Goal: Task Accomplishment & Management: Complete application form

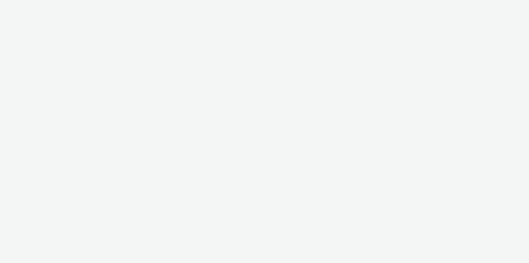
select select "11a7df10-284f-415c-b52a-427acf4c31ae"
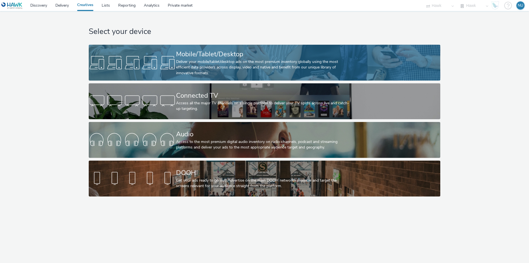
click at [181, 53] on div "Mobile/Tablet/Desktop" at bounding box center [263, 54] width 175 height 10
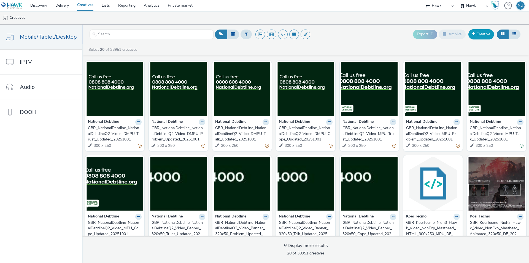
click at [484, 34] on link "Creative" at bounding box center [481, 34] width 26 height 10
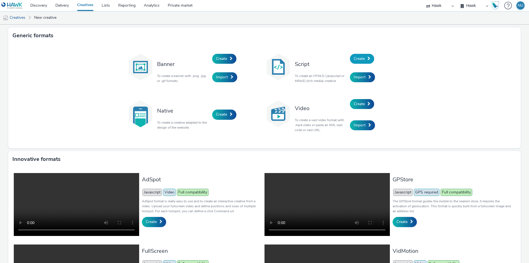
click at [354, 58] on span "Create" at bounding box center [359, 58] width 11 height 5
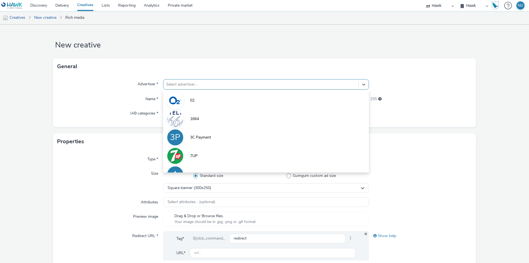
click at [215, 84] on div at bounding box center [261, 84] width 190 height 7
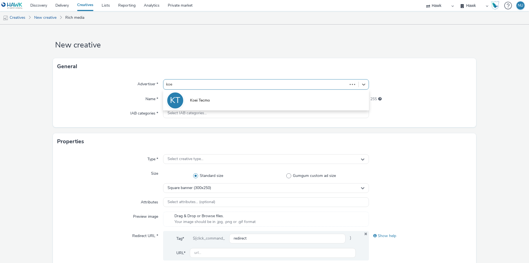
type input "koei"
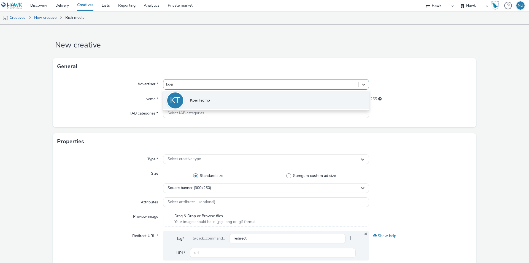
click at [196, 101] on span "Koei Tecmo" at bounding box center [200, 101] width 20 height 6
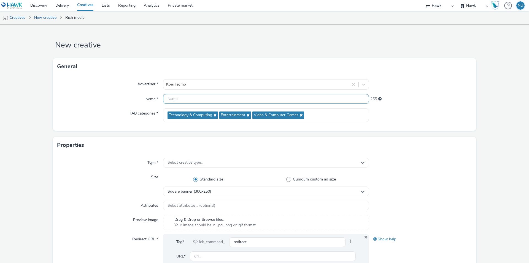
click at [177, 101] on input "text" at bounding box center [266, 99] width 206 height 10
type input "DE_"
click at [179, 99] on input "DE_" at bounding box center [266, 99] width 206 height 10
click at [194, 160] on span "Select creative type..." at bounding box center [186, 162] width 36 height 5
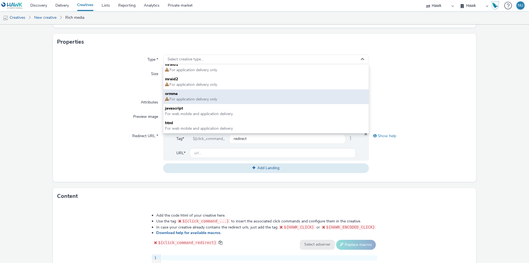
scroll to position [110, 0]
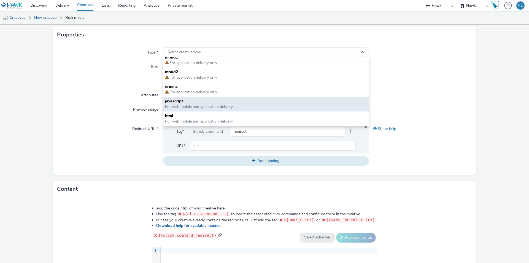
click at [188, 104] on span "For web mobile and application delivery" at bounding box center [199, 106] width 68 height 5
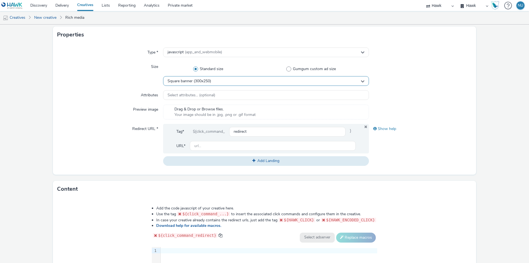
click at [191, 85] on div "Square banner (300x250)" at bounding box center [266, 81] width 206 height 10
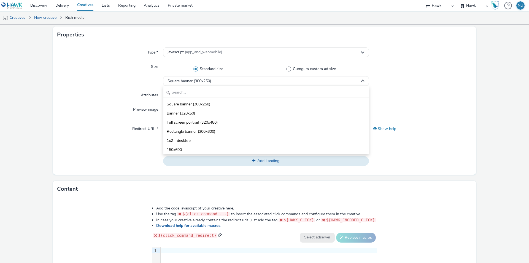
click at [104, 96] on div "Attributes" at bounding box center [110, 95] width 106 height 10
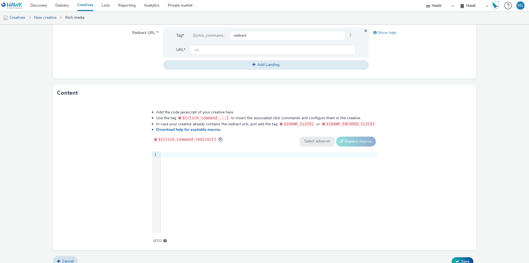
scroll to position [214, 0]
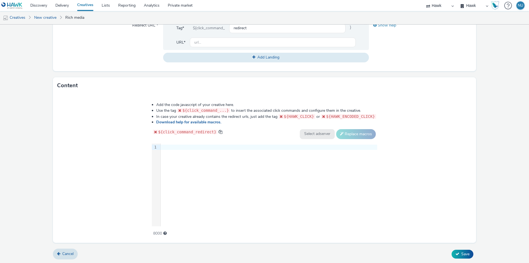
click at [171, 150] on div at bounding box center [269, 147] width 217 height 8
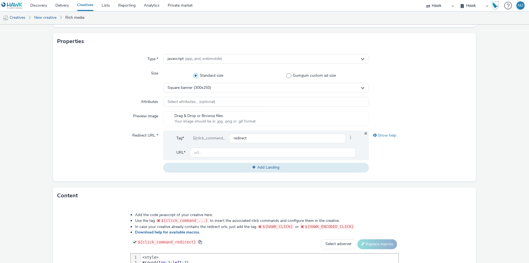
scroll to position [103, 0]
click at [207, 150] on input "text" at bounding box center [273, 153] width 166 height 10
paste input "https://teamninja-studio.com/nioh3/de/?utm_source=Azerion&utm_medium=referral&u…"
type input "https://teamninja-studio.com/nioh3/de/?utm_source=Azerion&utm_medium=referral&u…"
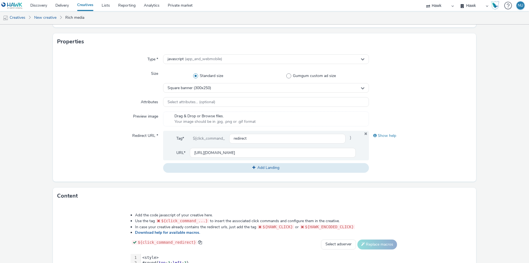
click at [95, 136] on div "Redirect URL *" at bounding box center [110, 152] width 106 height 42
click at [224, 169] on button "Add Landing" at bounding box center [266, 167] width 206 height 9
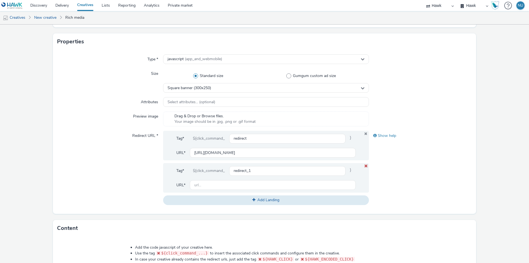
click at [364, 165] on icon at bounding box center [366, 166] width 4 height 4
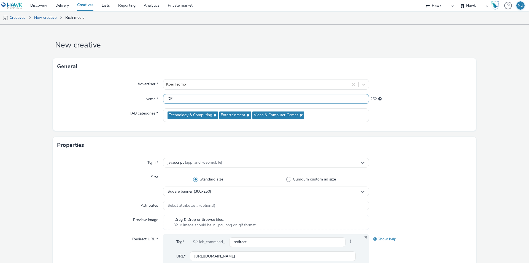
click at [205, 99] on input "DE_" at bounding box center [266, 99] width 206 height 10
click at [200, 104] on div "Advertiser * Koei Tecmo Name * DE_ 252 IAB categories * Technology & Computing …" at bounding box center [264, 103] width 423 height 56
click at [198, 99] on input "DE_" at bounding box center [266, 99] width 206 height 10
paste input "Koei Tecmo_Nioh 3"
click at [229, 99] on input "DE_Koei Tecmo_Nioh 3_MPU_300X250" at bounding box center [266, 99] width 206 height 10
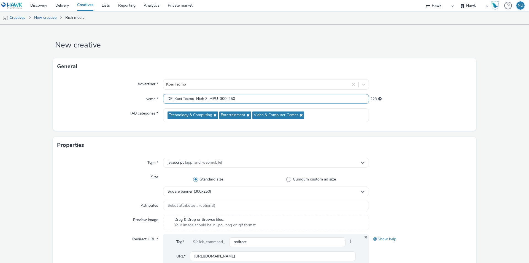
click at [237, 98] on input "DE_Koei Tecmo_Nioh 3_MPU_300_250" at bounding box center [266, 99] width 206 height 10
type input "DE_Koei Tecmo_Nioh 3_MPU_300_250_02102025"
click at [402, 168] on div "Type * javascript (app_and_webmobile) Size Standard size Gumgum custom ad size …" at bounding box center [264, 218] width 423 height 131
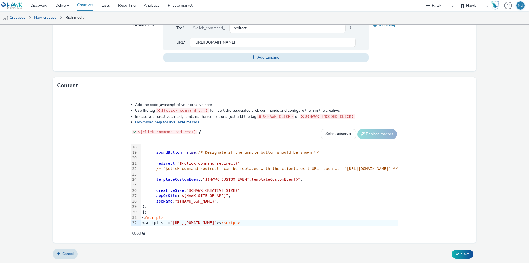
scroll to position [92, 0]
click at [452, 253] on button "Save" at bounding box center [463, 253] width 22 height 9
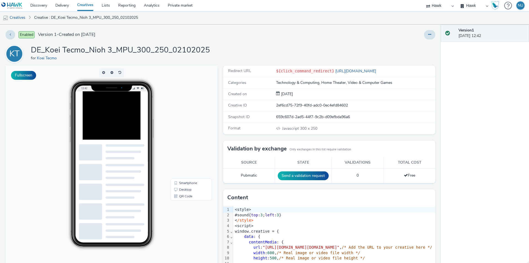
click at [144, 136] on div at bounding box center [124, 125] width 83 height 69
click at [137, 121] on div at bounding box center [124, 125] width 83 height 69
click at [134, 130] on div at bounding box center [124, 125] width 83 height 69
click at [133, 149] on div at bounding box center [124, 125] width 83 height 69
click at [428, 35] on icon at bounding box center [429, 35] width 3 height 4
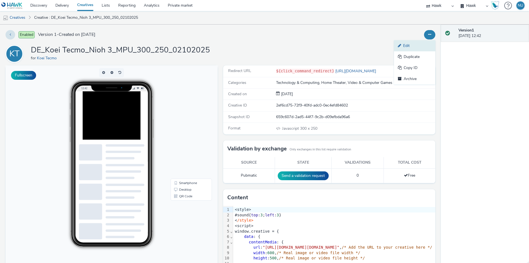
click at [404, 47] on link "Edit" at bounding box center [414, 45] width 41 height 11
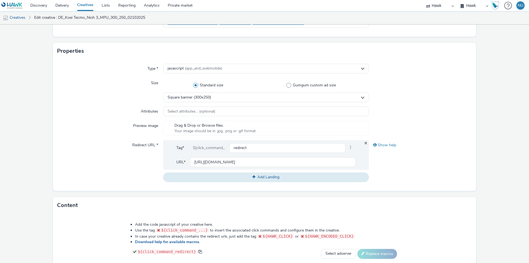
scroll to position [76, 0]
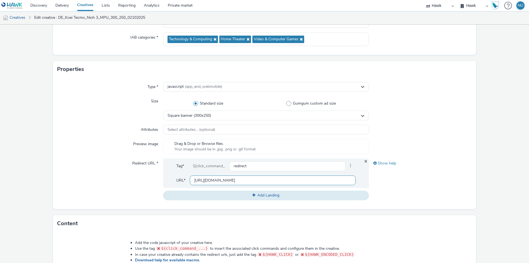
click at [240, 179] on input "[URL][DOMAIN_NAME]" at bounding box center [273, 180] width 166 height 10
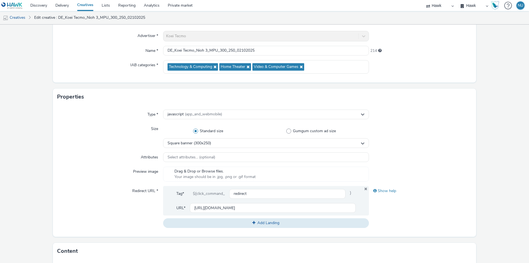
scroll to position [55, 0]
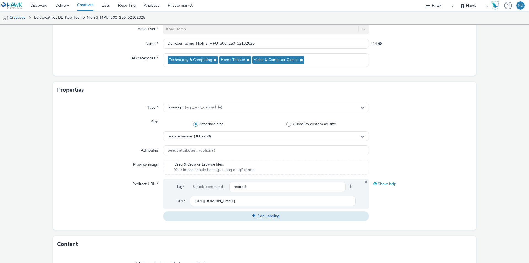
click at [382, 183] on div "Show help" at bounding box center [420, 184] width 103 height 10
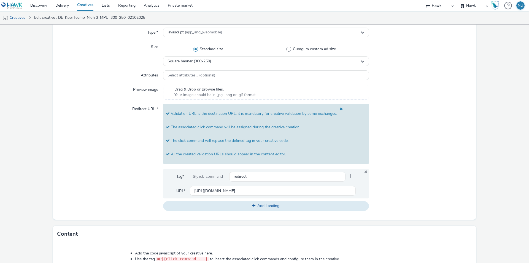
scroll to position [165, 0]
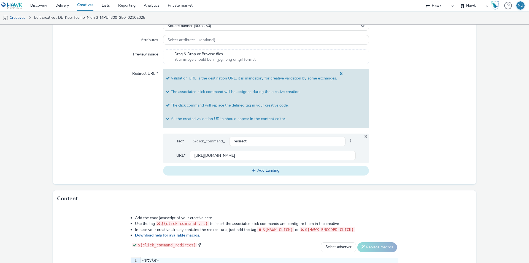
click at [255, 172] on button "Add Landing" at bounding box center [266, 170] width 206 height 9
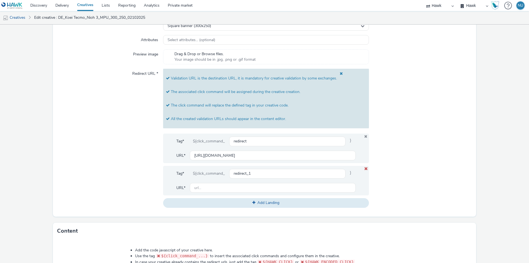
click at [364, 168] on icon at bounding box center [366, 169] width 4 height 4
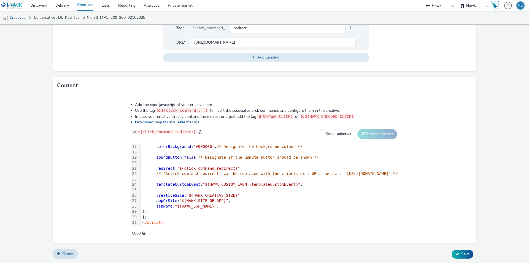
scroll to position [92, 0]
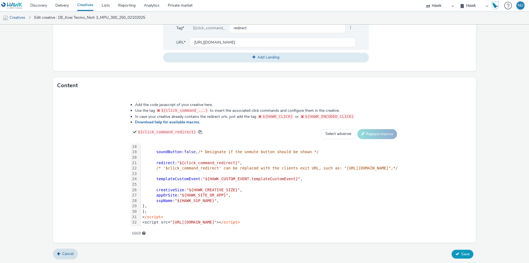
click at [455, 252] on icon at bounding box center [457, 254] width 4 height 4
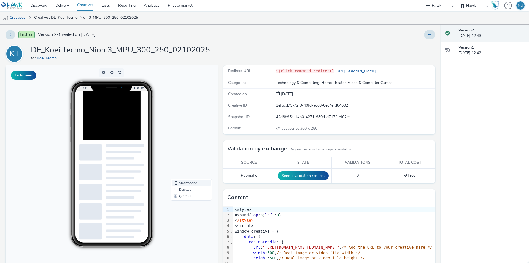
click at [184, 184] on link "Smartphone" at bounding box center [191, 182] width 39 height 7
click at [143, 141] on div at bounding box center [124, 125] width 83 height 69
click at [132, 107] on div at bounding box center [124, 125] width 83 height 69
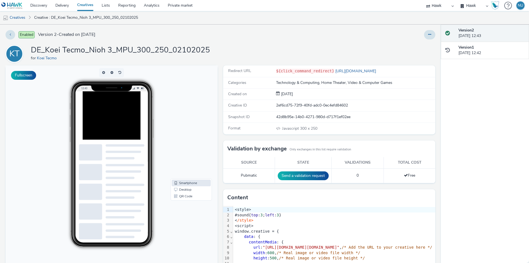
click at [117, 123] on div at bounding box center [124, 125] width 83 height 69
click at [110, 137] on div at bounding box center [124, 125] width 83 height 69
click at [99, 142] on preview-dummy-content at bounding box center [111, 241] width 72 height 200
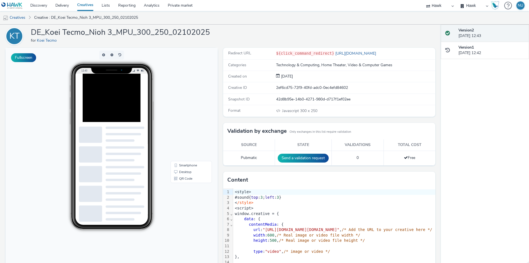
scroll to position [35, 0]
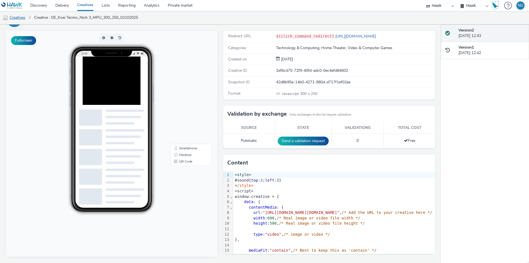
click at [20, 17] on link "Creatives" at bounding box center [14, 17] width 28 height 13
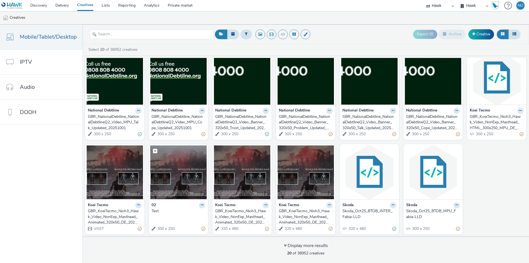
scroll to position [106, 0]
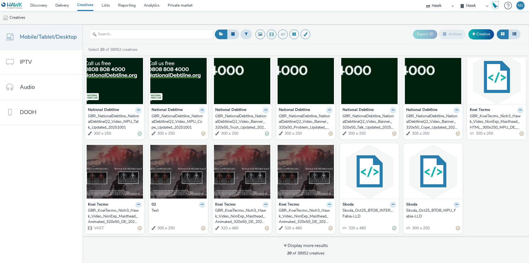
click at [328, 204] on icon at bounding box center [329, 204] width 2 height 3
click at [311, 214] on link "Edit" at bounding box center [311, 213] width 41 height 11
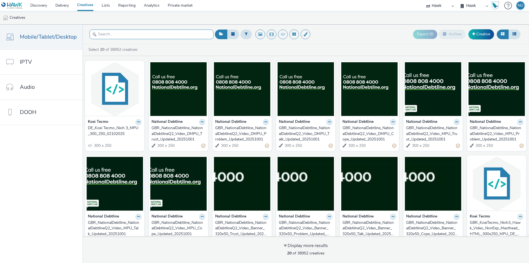
click at [104, 31] on input "text" at bounding box center [152, 34] width 124 height 10
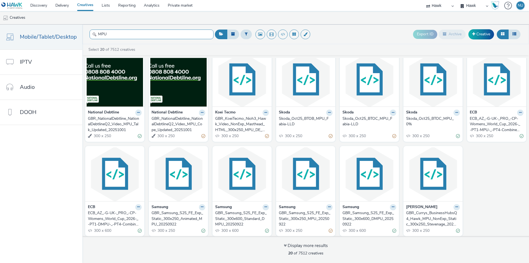
scroll to position [106, 0]
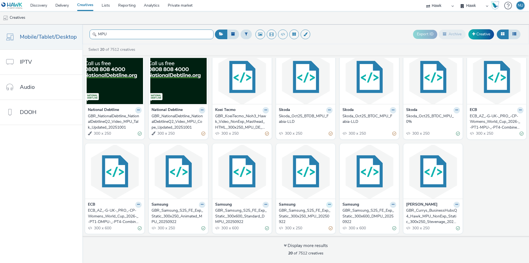
type input "MPU"
click at [328, 203] on icon at bounding box center [329, 204] width 2 height 3
click at [317, 211] on link "Edit" at bounding box center [311, 213] width 41 height 11
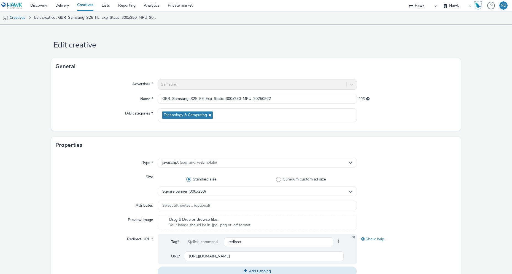
click at [70, 18] on link "Edit creative : GBR_Samsung_S25_FE_Exp_Static_300x250_MPU_20250922" at bounding box center [95, 17] width 128 height 13
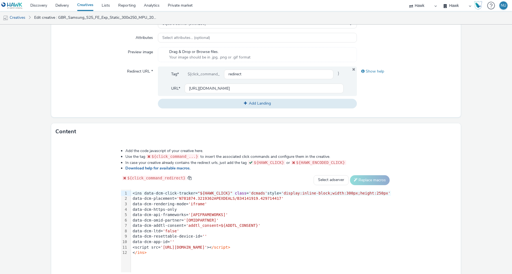
scroll to position [203, 0]
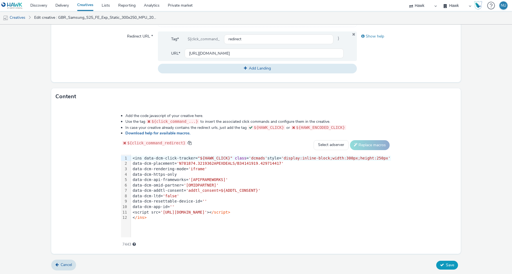
click at [441, 262] on button "Save" at bounding box center [447, 264] width 22 height 9
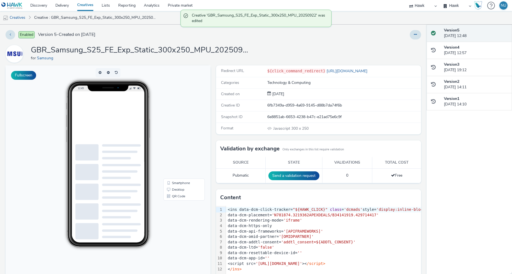
click at [125, 128] on ins at bounding box center [120, 125] width 83 height 69
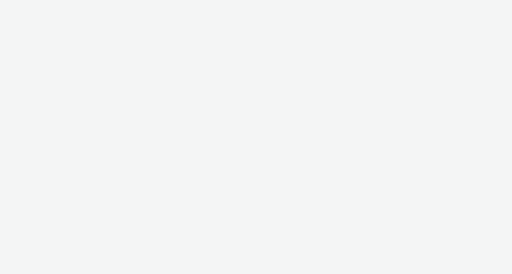
select select "11a7df10-284f-415c-b52a-427acf4c31ae"
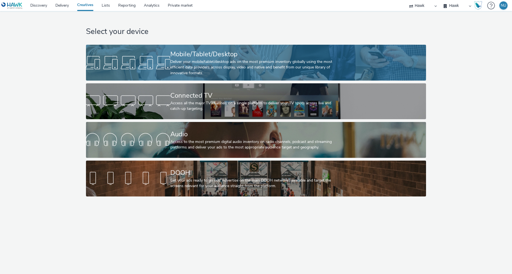
click at [152, 62] on div at bounding box center [128, 63] width 84 height 18
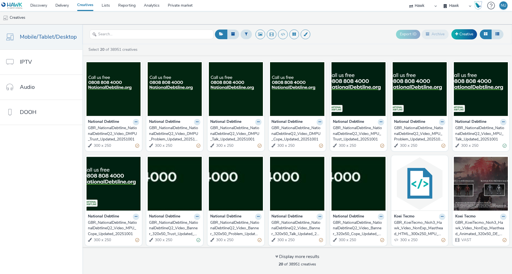
click at [358, 134] on div "GBR_NationalDebtline_NationalDebtlineQ2_Video_MPU_Trust_Updated_20251001" at bounding box center [357, 133] width 49 height 17
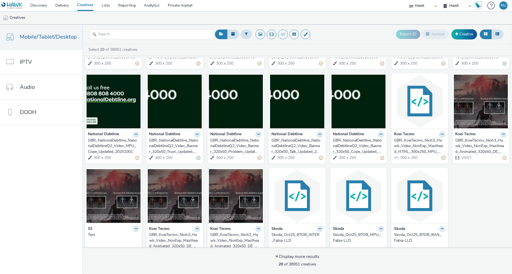
scroll to position [83, 0]
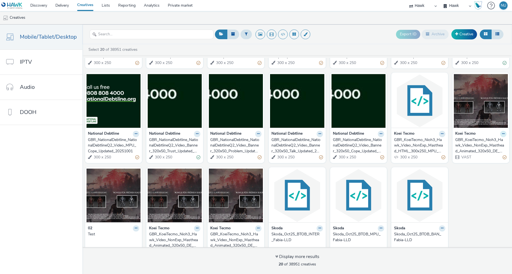
click at [502, 132] on icon at bounding box center [503, 133] width 2 height 3
click at [476, 146] on link "Edit" at bounding box center [485, 143] width 41 height 11
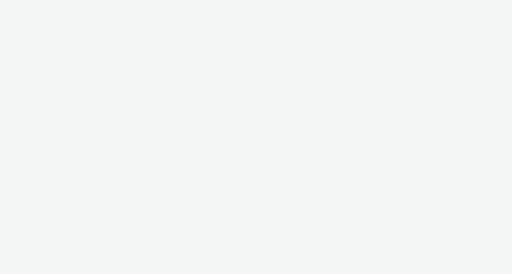
select select "11a7df10-284f-415c-b52a-427acf4c31ae"
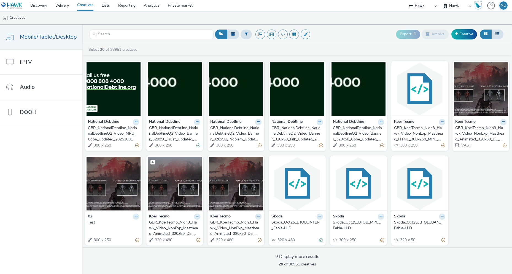
scroll to position [95, 0]
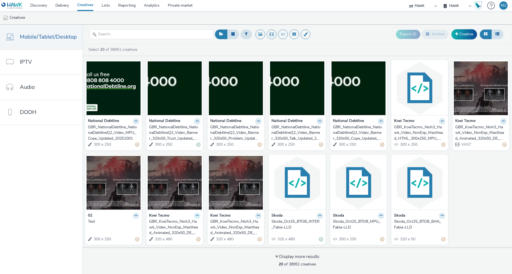
click at [196, 215] on icon at bounding box center [197, 215] width 2 height 3
click at [182, 223] on link "Edit" at bounding box center [179, 224] width 41 height 11
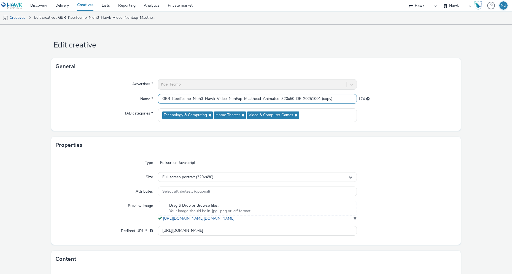
drag, startPoint x: 171, startPoint y: 97, endPoint x: 303, endPoint y: 96, distance: 131.2
click at [303, 96] on input "GBR_KoeiTecmo_Nioh3_Hawk_Video_NonExp_Masthead_Animated_320x50_DE_20251001 (cop…" at bounding box center [257, 99] width 199 height 10
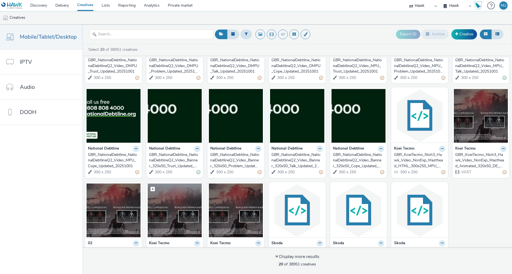
scroll to position [95, 0]
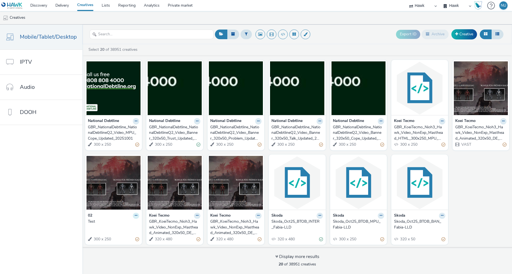
click at [133, 214] on button at bounding box center [136, 215] width 6 height 6
click at [116, 225] on link "Edit" at bounding box center [118, 224] width 41 height 11
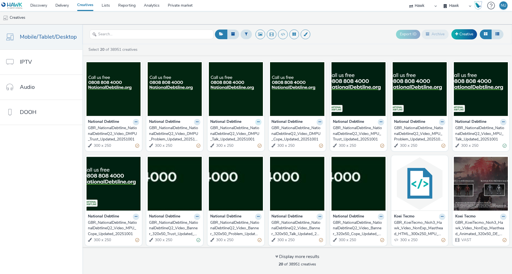
click at [257, 123] on icon at bounding box center [258, 121] width 2 height 3
click at [241, 131] on link "Edit" at bounding box center [240, 131] width 41 height 11
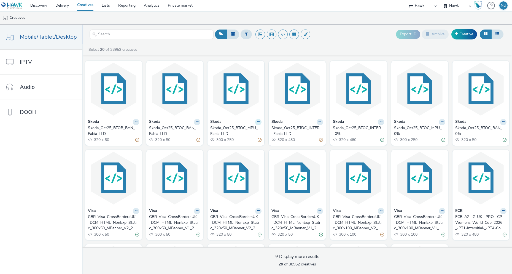
click at [257, 122] on icon at bounding box center [258, 121] width 2 height 3
click at [242, 133] on link "Edit" at bounding box center [240, 131] width 41 height 11
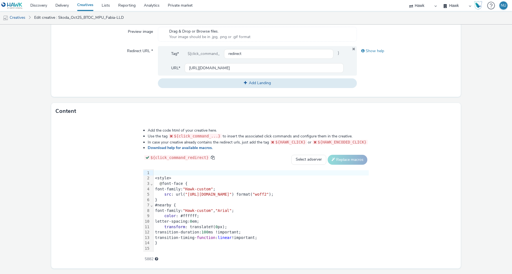
scroll to position [203, 0]
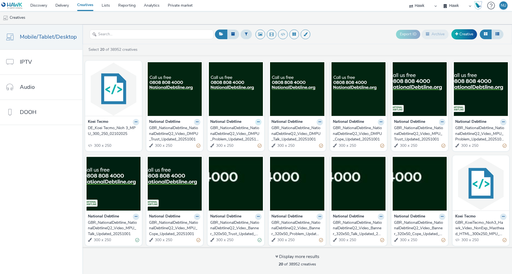
click at [257, 122] on icon at bounding box center [258, 121] width 2 height 3
click at [241, 134] on link "Edit" at bounding box center [240, 131] width 41 height 11
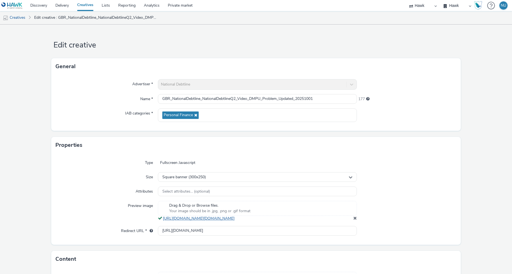
click at [237, 221] on link "https://tabmo-cdn.s3.eu-west-1.amazonaws.com/hawk.tabmo.io/organizations/7c12fa…" at bounding box center [200, 217] width 74 height 5
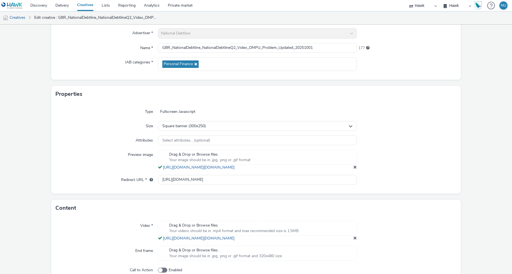
scroll to position [55, 0]
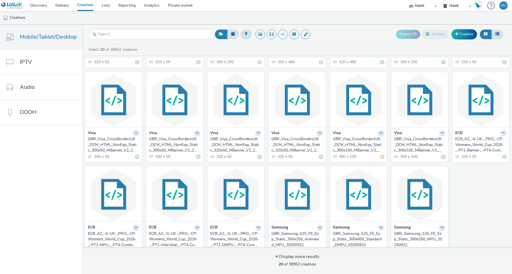
scroll to position [90, 0]
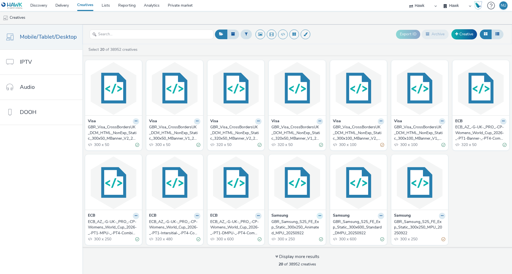
click at [317, 215] on button at bounding box center [320, 215] width 6 height 6
click at [302, 226] on link "Edit" at bounding box center [302, 225] width 41 height 11
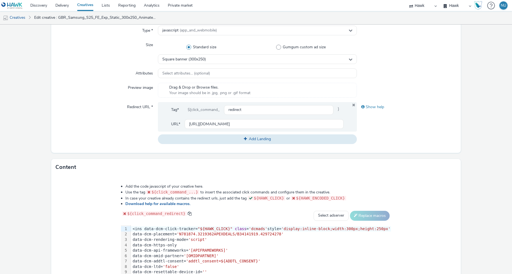
scroll to position [138, 0]
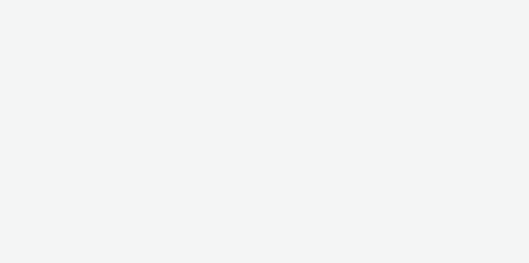
select select "11a7df10-284f-415c-b52a-427acf4c31ae"
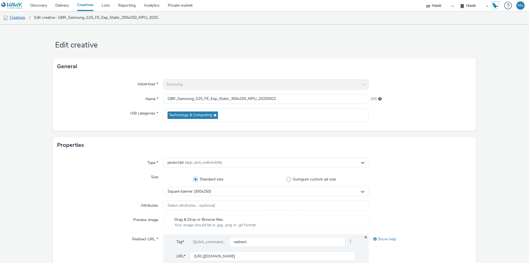
click at [20, 18] on link "Creatives" at bounding box center [14, 17] width 28 height 13
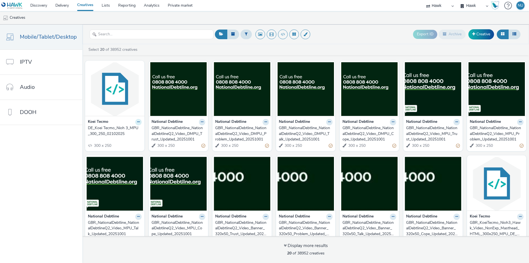
click at [139, 122] on button at bounding box center [138, 122] width 6 height 6
click at [130, 131] on link "Edit" at bounding box center [120, 131] width 41 height 11
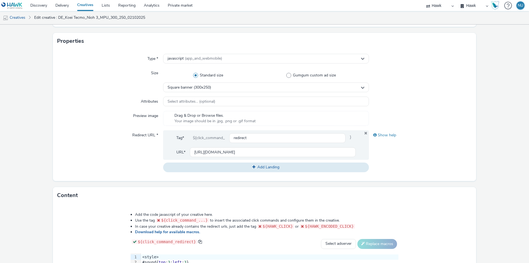
scroll to position [103, 0]
click at [221, 154] on input "https://teamninja-studio.com/nioh3/de/?utm_source=Azerion&utm_medium=referral&u…" at bounding box center [273, 153] width 166 height 10
click at [179, 59] on span "javascript (app_and_webmobile)" at bounding box center [195, 59] width 55 height 5
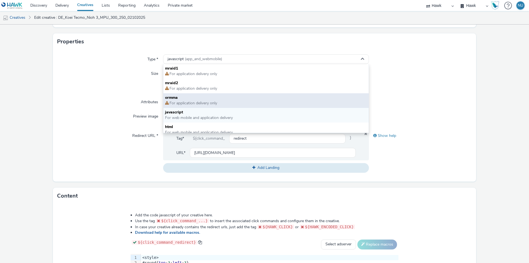
scroll to position [4, 0]
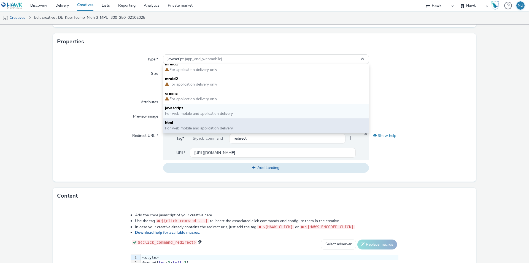
click at [180, 124] on span "html" at bounding box center [266, 123] width 202 height 6
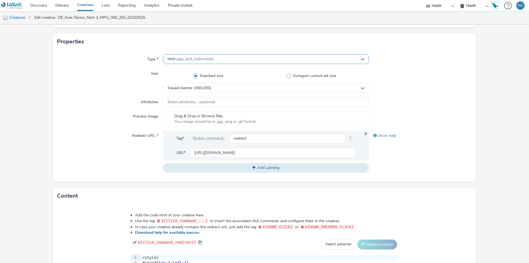
click at [185, 61] on span "(app_and_webmobile)" at bounding box center [194, 58] width 37 height 5
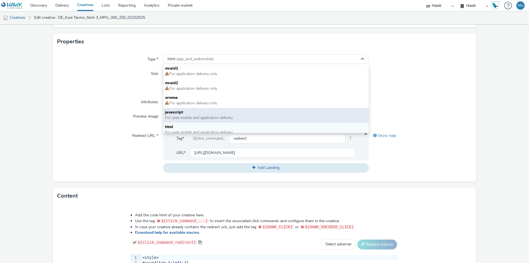
click at [187, 110] on span "javascript" at bounding box center [266, 112] width 202 height 6
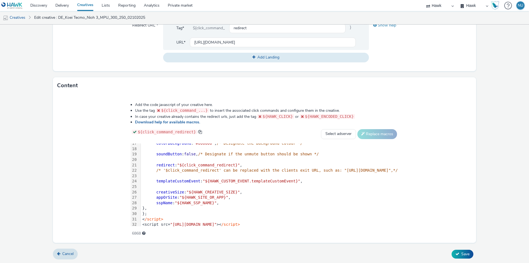
scroll to position [92, 0]
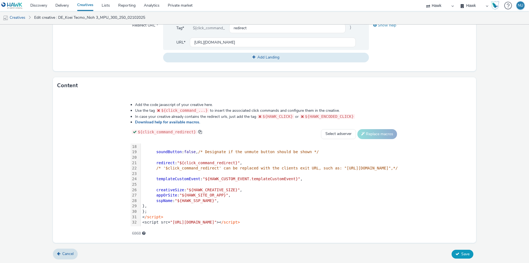
click at [456, 253] on button "Save" at bounding box center [463, 253] width 22 height 9
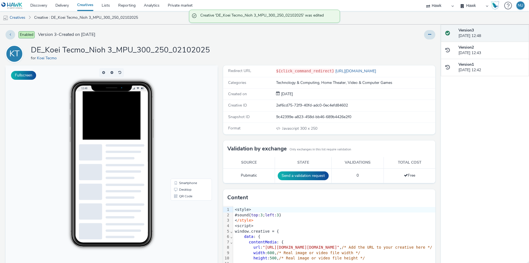
click at [146, 123] on div at bounding box center [124, 125] width 83 height 69
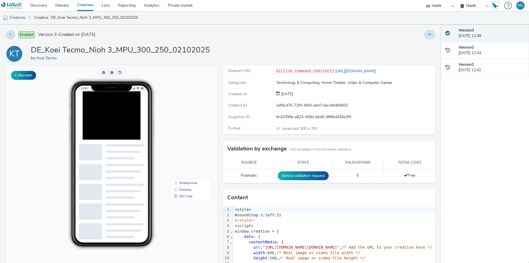
click at [134, 128] on div at bounding box center [124, 125] width 83 height 69
click at [136, 121] on div at bounding box center [124, 125] width 83 height 69
click at [108, 124] on div at bounding box center [124, 125] width 83 height 69
click at [107, 157] on div at bounding box center [124, 125] width 83 height 69
click at [113, 131] on div at bounding box center [124, 125] width 83 height 69
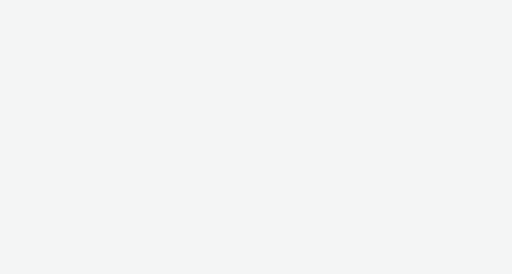
select select "11a7df10-284f-415c-b52a-427acf4c31ae"
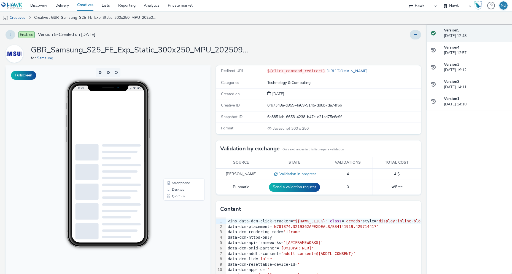
click at [121, 126] on ins at bounding box center [120, 125] width 83 height 69
click at [123, 131] on ins at bounding box center [120, 125] width 83 height 69
click at [22, 18] on link "Creatives" at bounding box center [14, 17] width 28 height 13
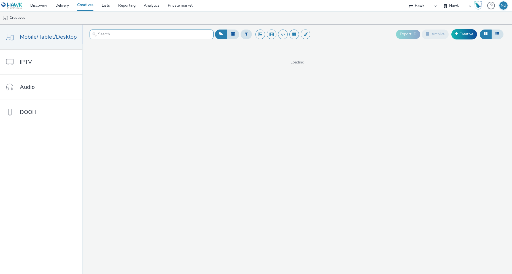
click at [109, 33] on input "text" at bounding box center [152, 34] width 124 height 10
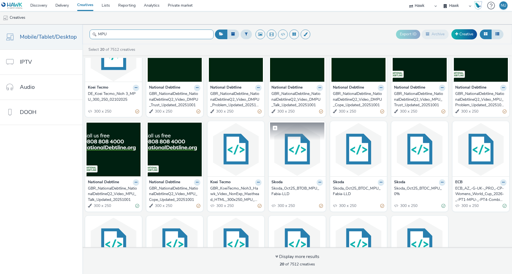
scroll to position [95, 0]
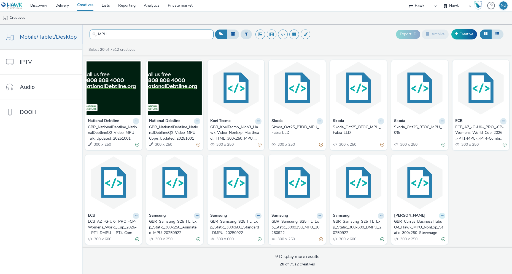
type input "MPU"
click at [441, 215] on icon at bounding box center [442, 215] width 2 height 3
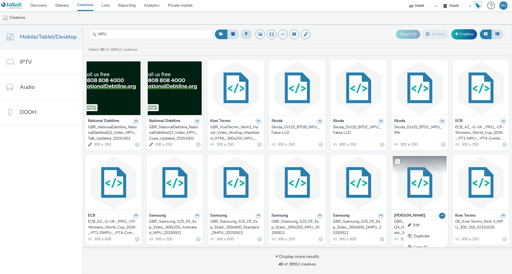
click at [416, 185] on img at bounding box center [420, 183] width 54 height 54
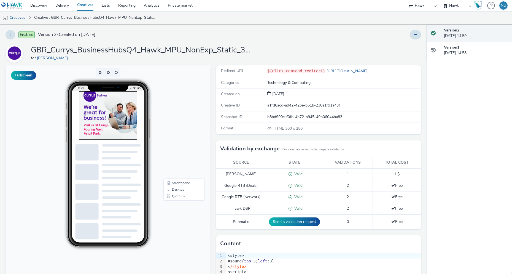
click at [116, 128] on div at bounding box center [120, 125] width 83 height 69
click at [116, 125] on div at bounding box center [120, 125] width 83 height 69
click at [104, 141] on div at bounding box center [120, 125] width 83 height 69
drag, startPoint x: 108, startPoint y: 152, endPoint x: 141, endPoint y: 142, distance: 34.2
click at [108, 153] on div at bounding box center [120, 125] width 83 height 69
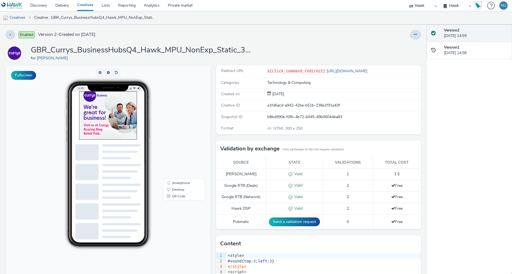
click at [143, 140] on div at bounding box center [120, 125] width 83 height 69
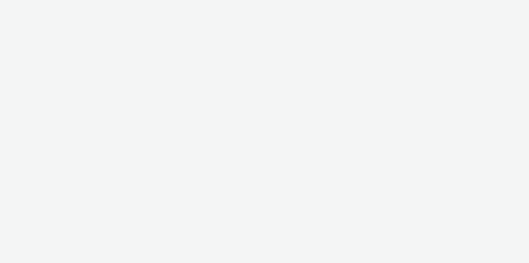
select select "11a7df10-284f-415c-b52a-427acf4c31ae"
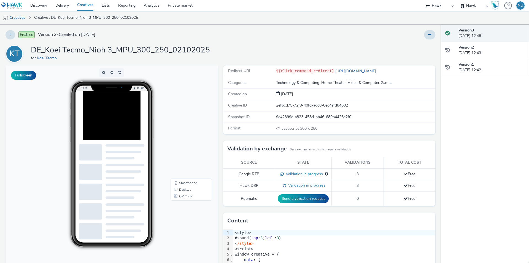
click at [124, 129] on div at bounding box center [124, 125] width 83 height 69
click at [123, 123] on div at bounding box center [124, 125] width 83 height 69
click at [125, 134] on div at bounding box center [124, 125] width 83 height 69
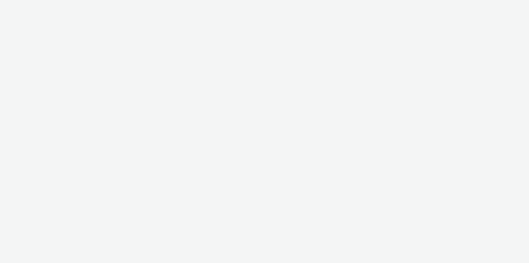
select select "11a7df10-284f-415c-b52a-427acf4c31ae"
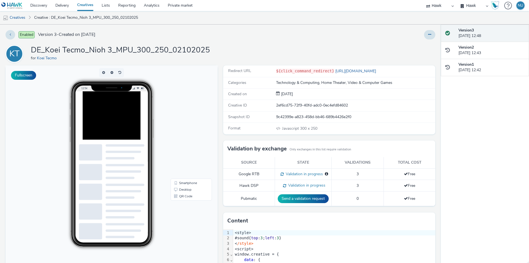
click at [121, 128] on div at bounding box center [124, 125] width 83 height 69
click at [121, 117] on div at bounding box center [124, 125] width 83 height 69
click at [128, 146] on div at bounding box center [124, 125] width 83 height 69
click at [101, 140] on div at bounding box center [111, 169] width 72 height 157
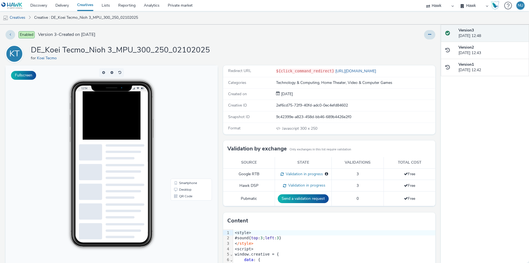
click at [119, 132] on div at bounding box center [124, 125] width 83 height 69
click at [133, 119] on div at bounding box center [124, 125] width 83 height 69
click at [116, 90] on div at bounding box center [111, 88] width 41 height 6
click at [129, 127] on div at bounding box center [124, 125] width 83 height 69
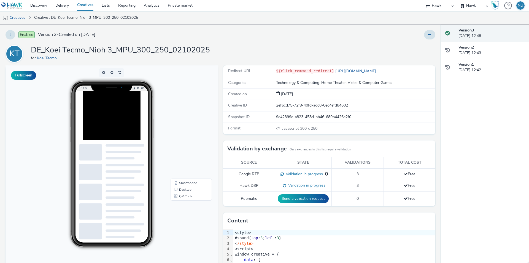
drag, startPoint x: 163, startPoint y: 126, endPoint x: 154, endPoint y: 100, distance: 27.8
click at [163, 125] on div at bounding box center [124, 125] width 83 height 69
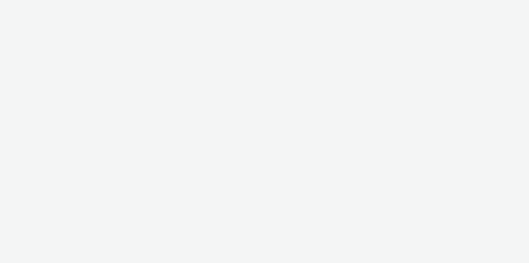
select select "11a7df10-284f-415c-b52a-427acf4c31ae"
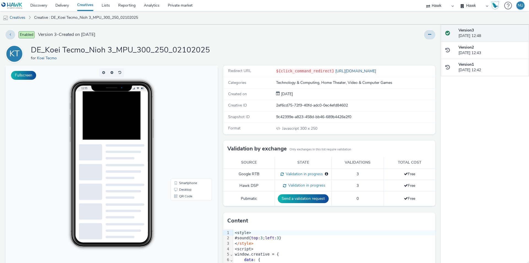
click at [128, 100] on div at bounding box center [124, 125] width 83 height 69
click at [9, 32] on button at bounding box center [11, 34] width 10 height 9
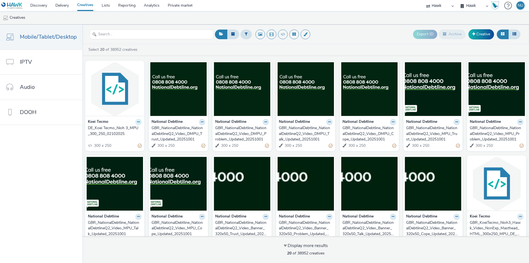
click at [135, 121] on button at bounding box center [138, 122] width 6 height 6
click at [129, 130] on link "Edit" at bounding box center [120, 131] width 41 height 11
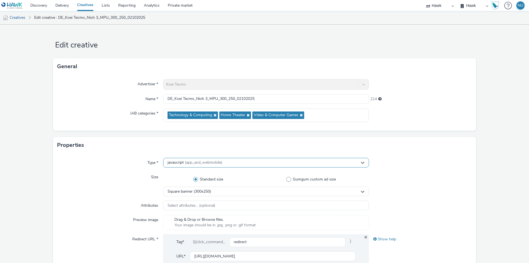
click at [182, 163] on span "javascript (app_and_webmobile)" at bounding box center [195, 162] width 55 height 5
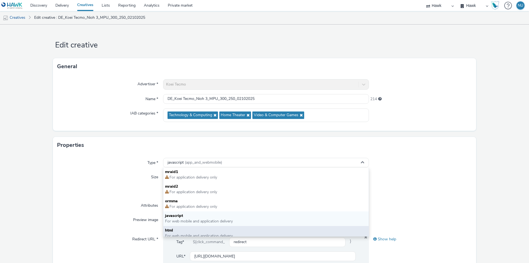
click at [184, 229] on span "html" at bounding box center [266, 230] width 202 height 6
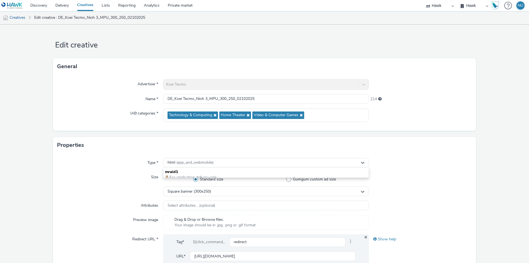
click at [108, 218] on div "Preview image" at bounding box center [110, 222] width 106 height 15
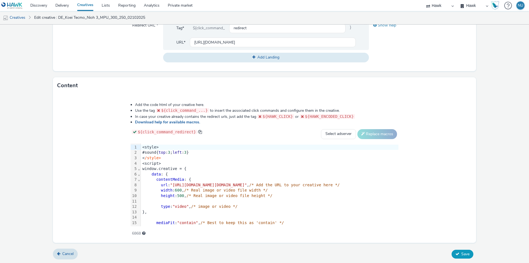
click at [461, 252] on span "Save" at bounding box center [465, 253] width 8 height 5
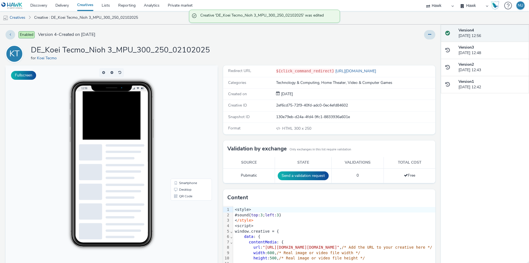
click at [118, 123] on div at bounding box center [124, 125] width 83 height 69
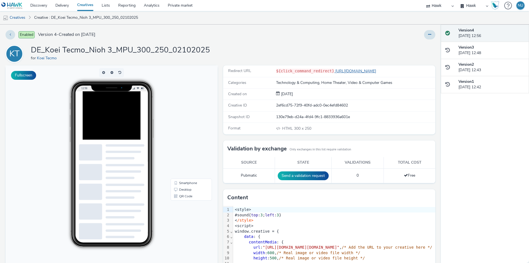
click at [356, 70] on link "[URL][DOMAIN_NAME]" at bounding box center [356, 70] width 44 height 5
click at [23, 18] on link "Creatives" at bounding box center [14, 17] width 28 height 13
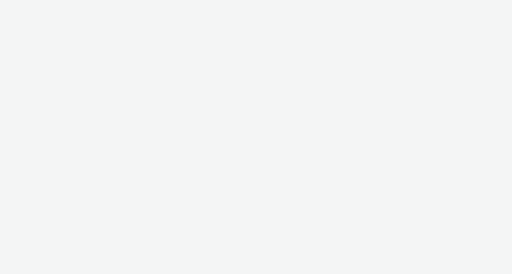
select select "11a7df10-284f-415c-b52a-427acf4c31ae"
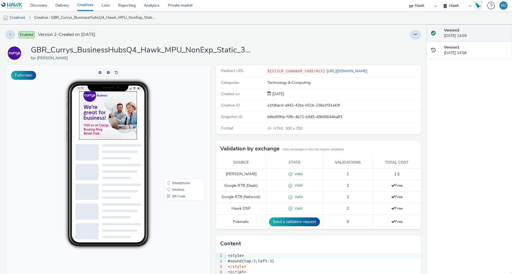
click at [136, 123] on div at bounding box center [120, 125] width 83 height 69
click at [18, 18] on link "Creatives" at bounding box center [14, 17] width 28 height 13
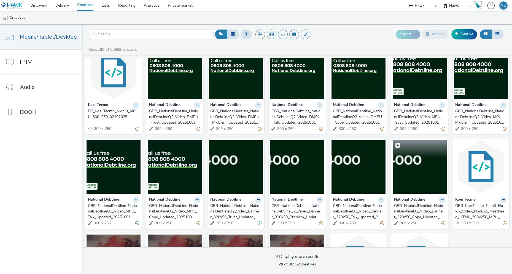
scroll to position [95, 0]
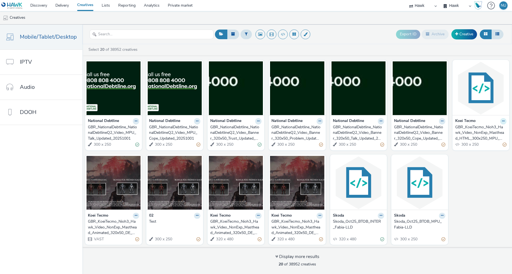
click at [502, 121] on icon at bounding box center [503, 120] width 2 height 3
click at [483, 132] on link "Edit" at bounding box center [485, 130] width 41 height 11
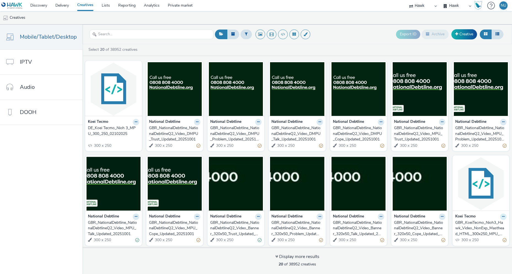
click at [502, 215] on icon at bounding box center [503, 216] width 2 height 3
click at [473, 192] on img at bounding box center [481, 184] width 54 height 54
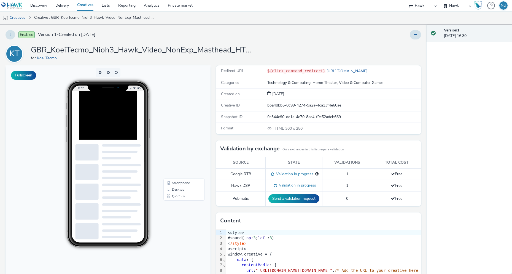
click at [110, 116] on div at bounding box center [120, 125] width 83 height 69
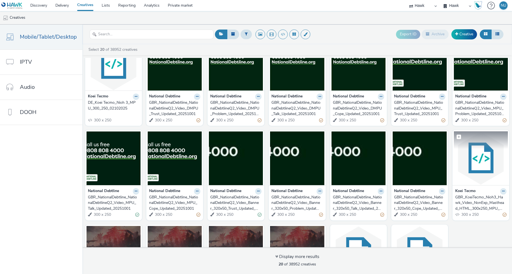
scroll to position [28, 0]
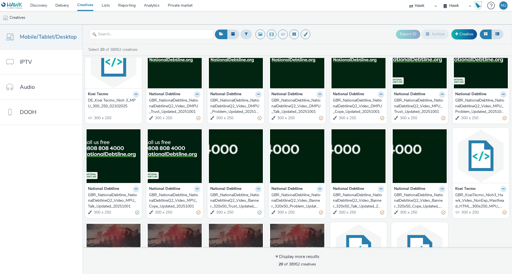
click at [502, 188] on icon at bounding box center [503, 188] width 2 height 3
click at [480, 198] on link "Edit" at bounding box center [485, 198] width 41 height 11
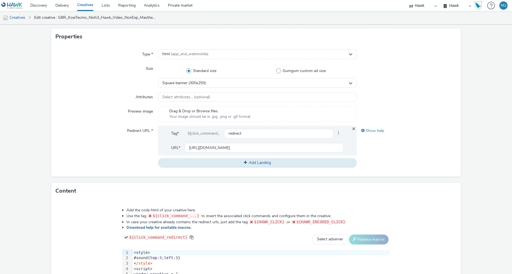
scroll to position [110, 0]
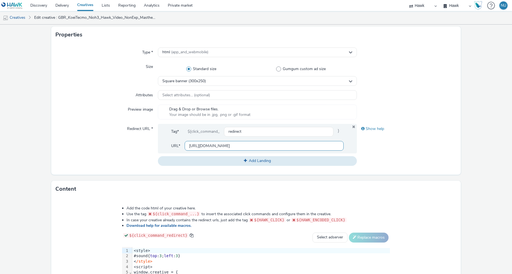
drag, startPoint x: 258, startPoint y: 145, endPoint x: 103, endPoint y: 137, distance: 154.5
click at [105, 137] on div "Redirect URL * Tag* ${click_command_ redirect } URL* https://teamninja-studio.c…" at bounding box center [256, 145] width 401 height 42
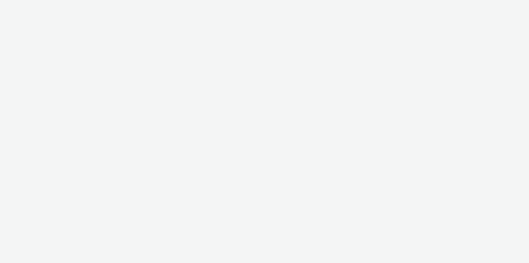
select select "11a7df10-284f-415c-b52a-427acf4c31ae"
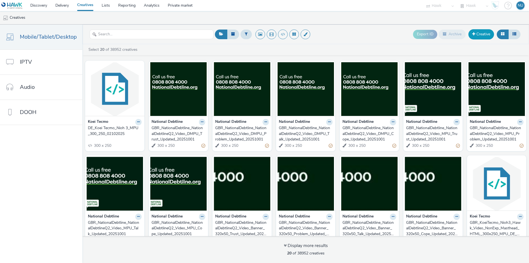
click at [476, 31] on link "Creative" at bounding box center [481, 34] width 26 height 10
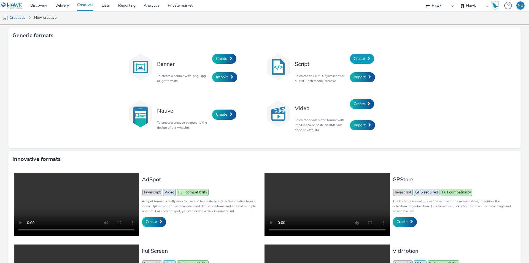
click at [360, 57] on span "Create" at bounding box center [359, 58] width 11 height 5
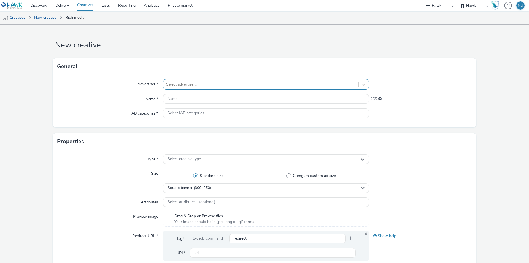
click at [179, 80] on div "Select advertiser..." at bounding box center [260, 84] width 195 height 9
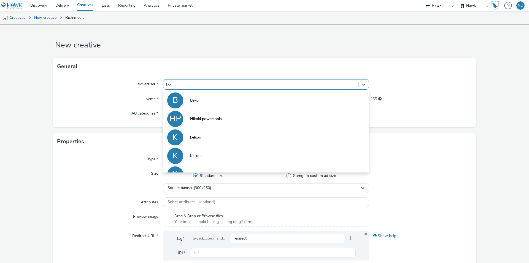
type input "koei"
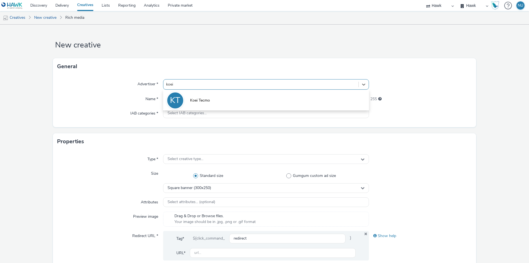
click at [191, 97] on li "KT Koei Tecmo" at bounding box center [266, 100] width 206 height 18
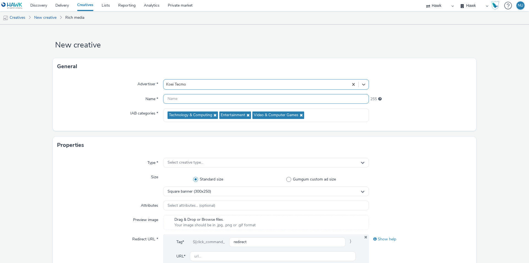
click at [180, 97] on input "text" at bounding box center [266, 99] width 206 height 10
paste input "Koei Tecmo_Nioh 3"
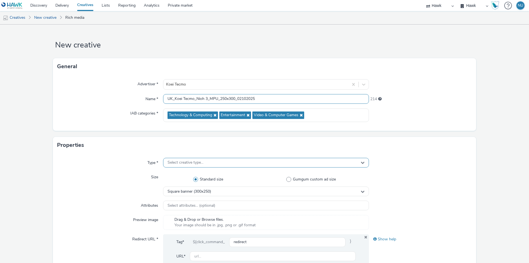
type input "UK_Koei Tecmo_Nioh 3_MPU_250x300_02102025"
click at [189, 161] on span "Select creative type..." at bounding box center [186, 162] width 36 height 5
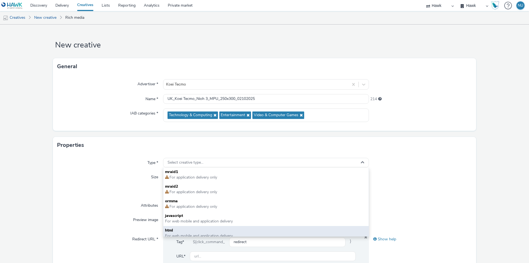
scroll to position [4, 0]
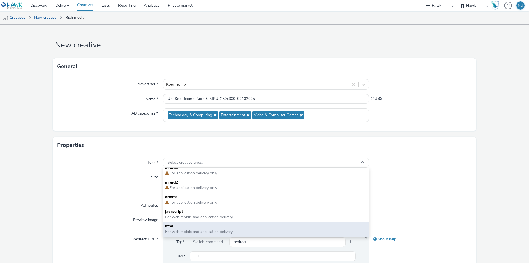
click at [182, 226] on span "html" at bounding box center [266, 226] width 202 height 6
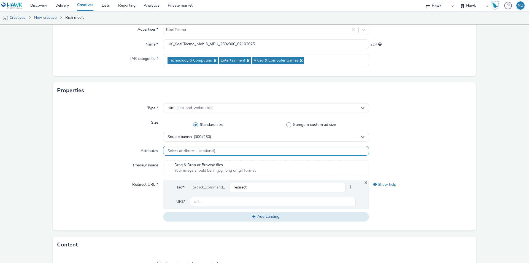
scroll to position [55, 0]
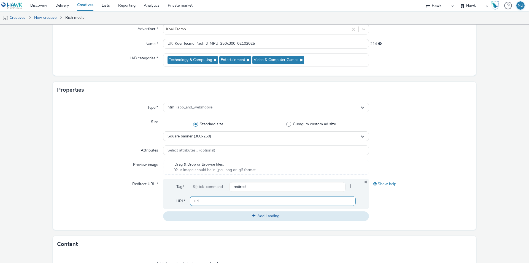
click at [223, 201] on input "text" at bounding box center [273, 201] width 166 height 10
paste input "[URL][DOMAIN_NAME]"
type input "https://teamninja-studio.com/nioh3/uk/?utm_source=Azerion&utm_medium=referral&u…"
click at [55, 202] on div "Type * html (app_and_webmobile) Size Standard size Gumgum custom ad size Square…" at bounding box center [264, 163] width 423 height 131
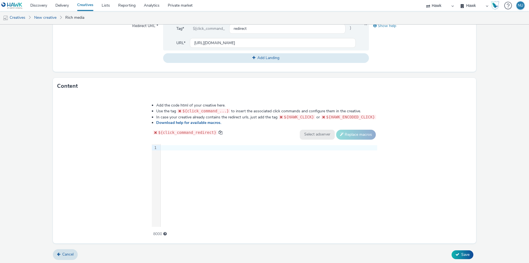
scroll to position [214, 0]
click at [167, 146] on div at bounding box center [269, 147] width 217 height 6
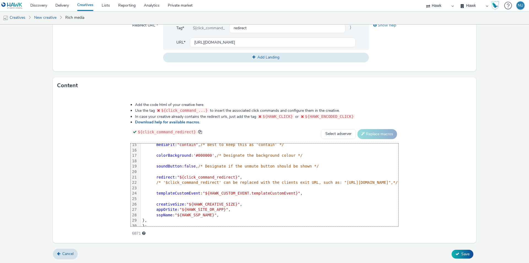
scroll to position [92, 0]
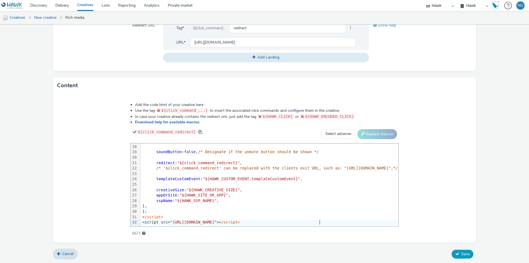
click at [456, 252] on button "Save" at bounding box center [463, 253] width 22 height 9
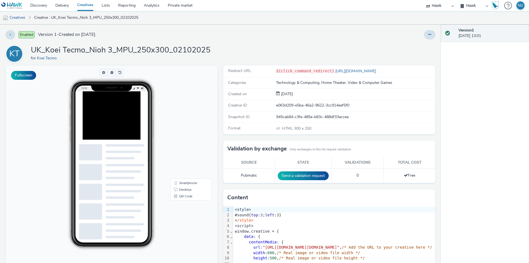
click at [130, 126] on div at bounding box center [124, 125] width 83 height 69
click at [20, 17] on link "Creatives" at bounding box center [14, 17] width 28 height 13
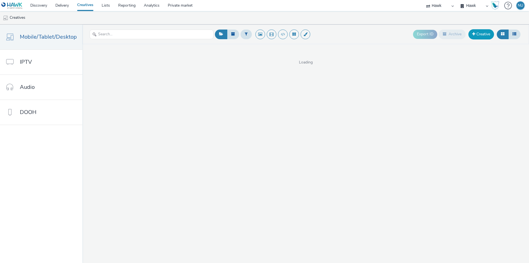
click at [481, 35] on link "Creative" at bounding box center [481, 34] width 26 height 10
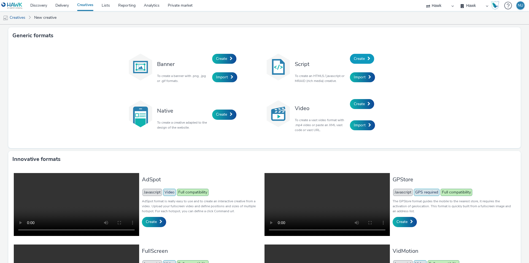
click at [358, 58] on span "Create" at bounding box center [359, 58] width 11 height 5
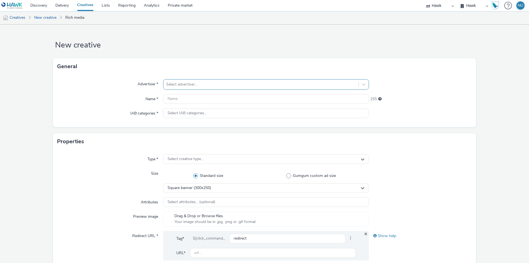
click at [177, 83] on div at bounding box center [261, 84] width 190 height 7
type input "koei"
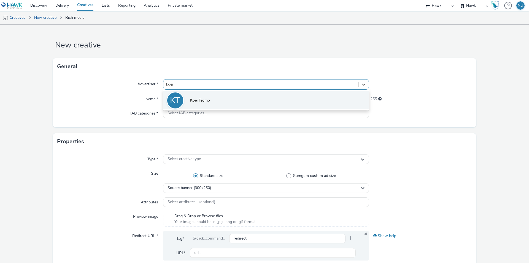
click at [202, 102] on span "Koei Tecmo" at bounding box center [200, 101] width 20 height 6
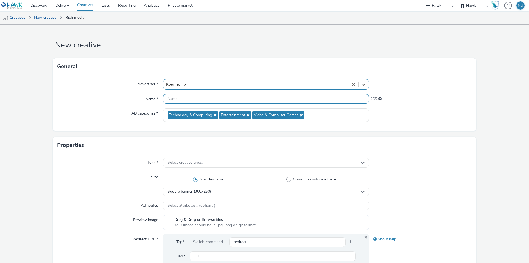
click at [167, 98] on input "text" at bounding box center [266, 99] width 206 height 10
paste input "Koei Tecmo_Nioh 3"
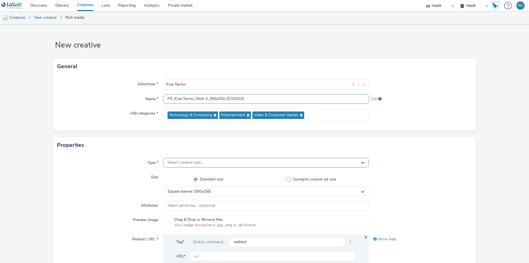
type input "FR_Koei Tecmo_Nioh 3_300x250_02102025"
click at [171, 162] on span "Select creative type..." at bounding box center [186, 162] width 36 height 5
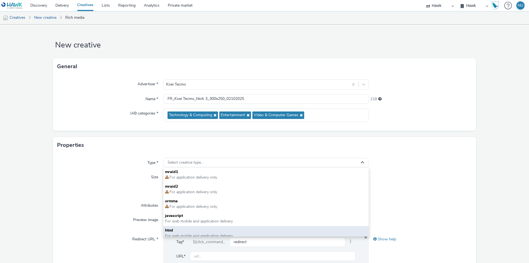
click at [181, 229] on span "html" at bounding box center [266, 230] width 202 height 6
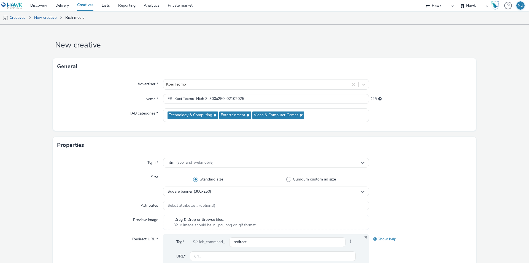
click at [100, 194] on div "Size" at bounding box center [110, 184] width 106 height 24
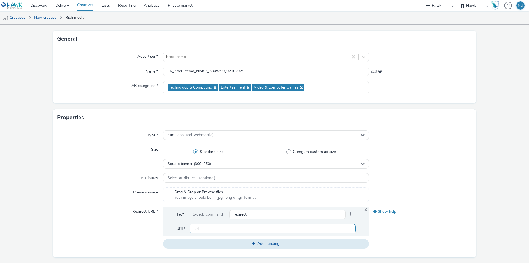
click at [201, 231] on input "text" at bounding box center [273, 228] width 166 height 10
paste input "https://teamninja-studio.com/nioh3/fr/?utm_source=Azerion&utm_medium=referral&u…"
type input "[URL][DOMAIN_NAME]"
click at [100, 213] on div "Redirect URL *" at bounding box center [110, 227] width 106 height 42
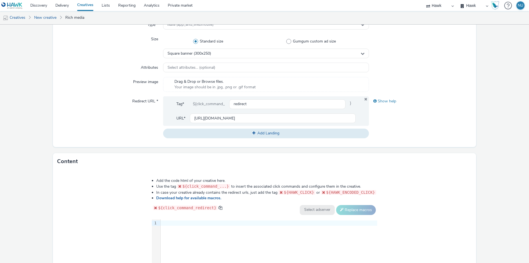
scroll to position [165, 0]
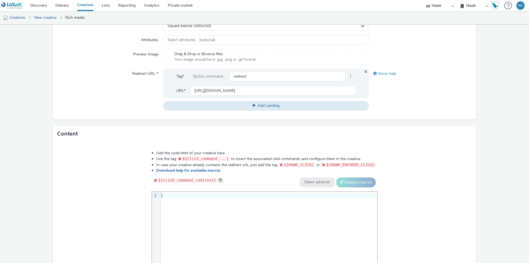
click at [171, 193] on div at bounding box center [269, 196] width 217 height 6
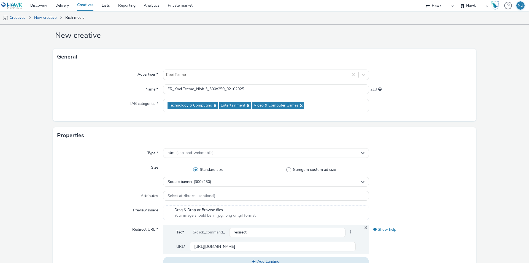
scroll to position [0, 0]
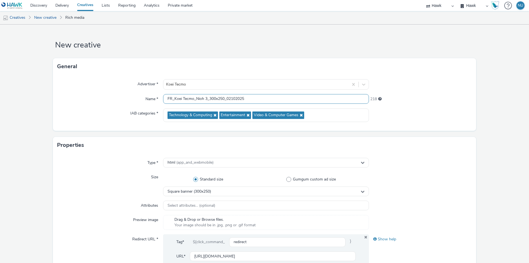
click at [209, 97] on input "FR_Koei Tecmo_Nioh 3_300x250_02102025" at bounding box center [266, 99] width 206 height 10
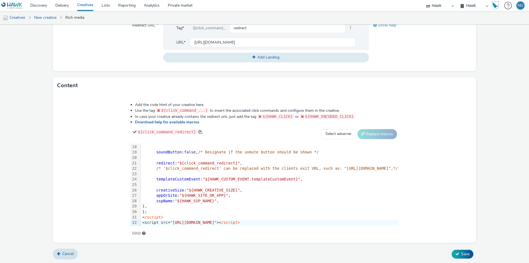
scroll to position [92, 0]
type input "FR_Koei Tecmo_Nioh 3_MPU_300x250_02102025"
click at [462, 250] on button "Save" at bounding box center [463, 253] width 22 height 9
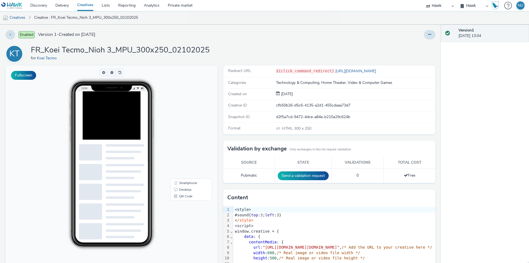
click at [125, 130] on div at bounding box center [124, 125] width 83 height 69
click at [19, 18] on link "Creatives" at bounding box center [14, 17] width 28 height 13
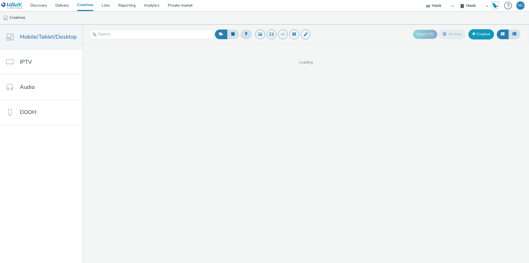
click at [482, 35] on link "Creative" at bounding box center [481, 34] width 26 height 10
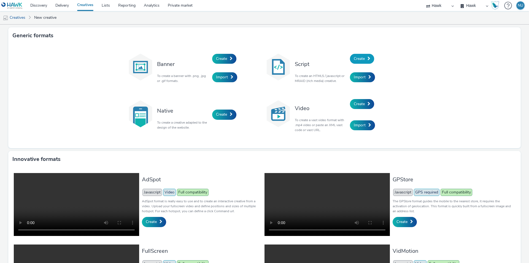
click at [354, 60] on span "Create" at bounding box center [359, 58] width 11 height 5
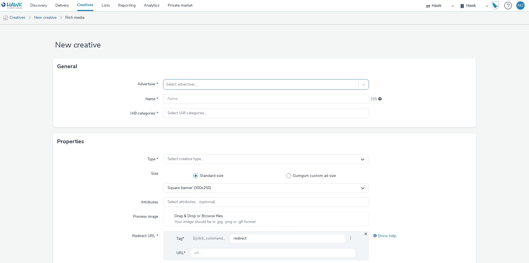
click at [177, 83] on div at bounding box center [261, 84] width 190 height 7
type input "KOEI"
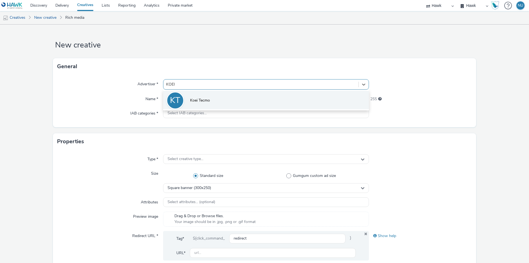
click at [197, 101] on span "Koei Tecmo" at bounding box center [200, 101] width 20 height 6
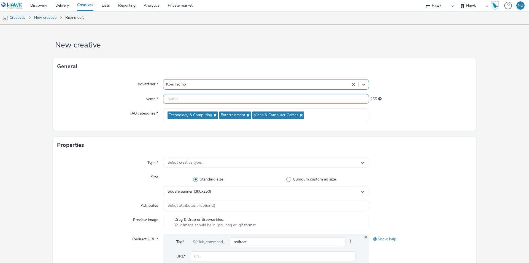
click at [189, 100] on input "text" at bounding box center [266, 99] width 206 height 10
paste input "Koei Tecmo_Nioh 3"
click at [228, 97] on input "ES_Koei Tecmo_Nioh 3_MPU_300X250" at bounding box center [266, 99] width 206 height 10
click at [241, 97] on input "ES_Koei Tecmo_Nioh 3_MPU_300x250" at bounding box center [266, 99] width 206 height 10
type input "ES_Koei Tecmo_Nioh 3_MPU_300x250_02102025"
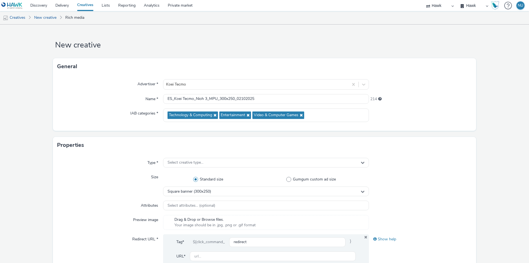
click at [106, 184] on div "Size" at bounding box center [110, 184] width 106 height 24
click at [166, 163] on div "Select creative type..." at bounding box center [266, 163] width 206 height 10
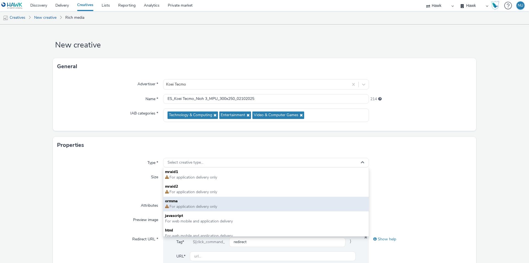
scroll to position [4, 0]
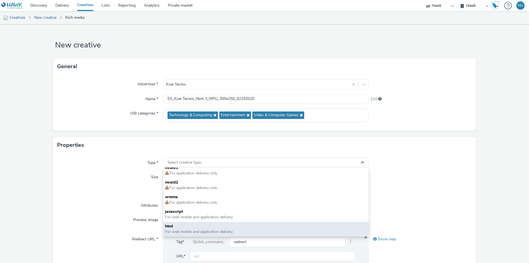
click at [165, 228] on span "html" at bounding box center [266, 226] width 202 height 6
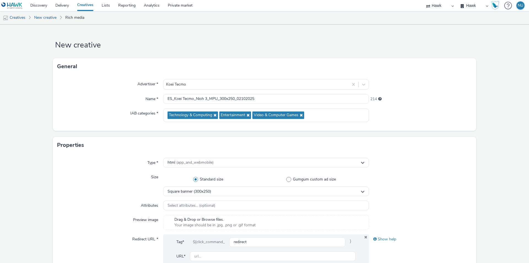
click at [67, 203] on div "Attributes" at bounding box center [110, 205] width 106 height 10
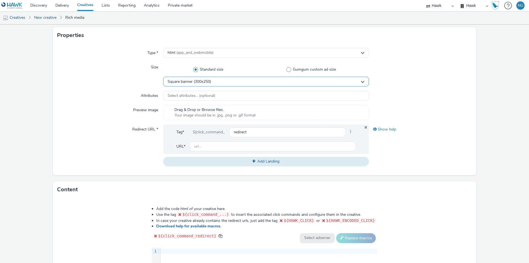
scroll to position [110, 0]
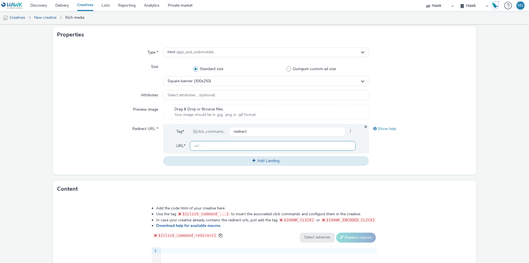
click at [212, 145] on input "text" at bounding box center [273, 146] width 166 height 10
paste input "https://teamninja-studio.com/nioh3/es/?utm_source=Azerion&utm_medium=referral&u…"
type input "https://teamninja-studio.com/nioh3/es/?utm_source=Azerion&utm_medium=referral&u…"
click at [395, 158] on div "Show help" at bounding box center [420, 145] width 103 height 42
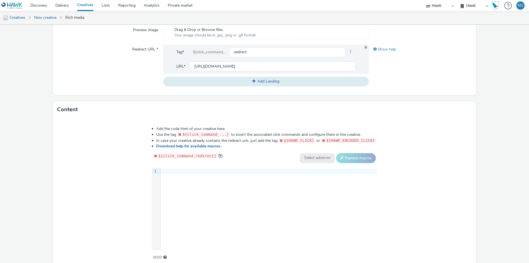
scroll to position [193, 0]
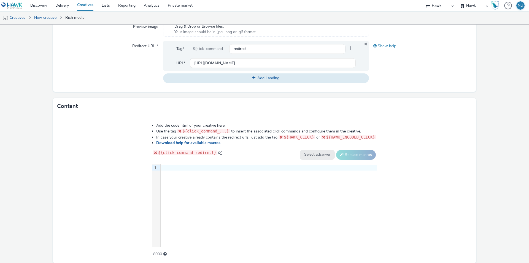
click at [180, 166] on div at bounding box center [269, 168] width 217 height 6
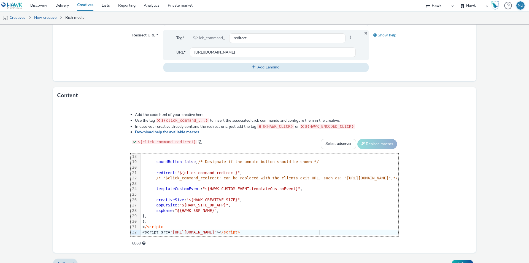
scroll to position [214, 0]
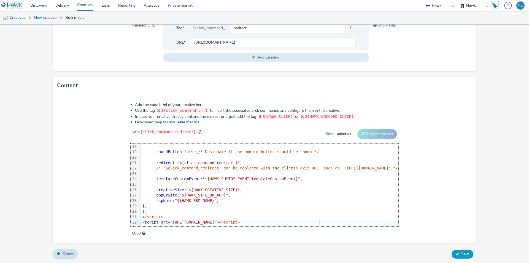
click at [455, 251] on button "Save" at bounding box center [463, 253] width 22 height 9
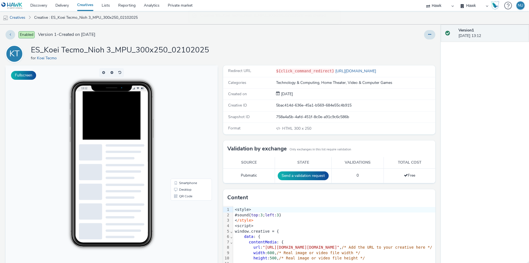
click at [124, 123] on div at bounding box center [124, 125] width 83 height 69
click at [22, 18] on link "Creatives" at bounding box center [14, 17] width 28 height 13
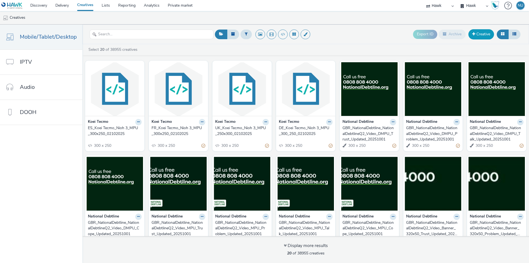
click at [480, 34] on link "Creative" at bounding box center [481, 34] width 26 height 10
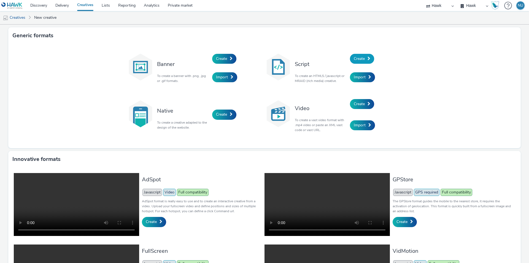
click at [361, 58] on span "Create" at bounding box center [359, 58] width 11 height 5
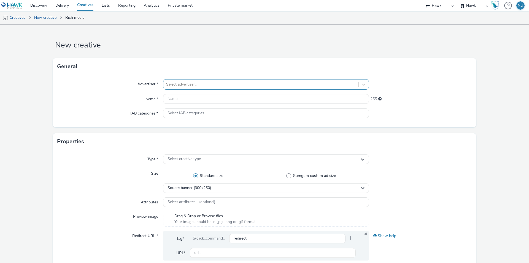
click at [190, 79] on div "Select advertiser..." at bounding box center [266, 84] width 206 height 10
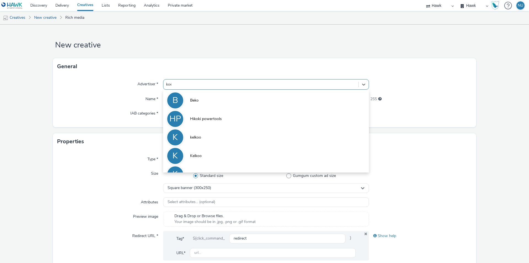
type input "koei"
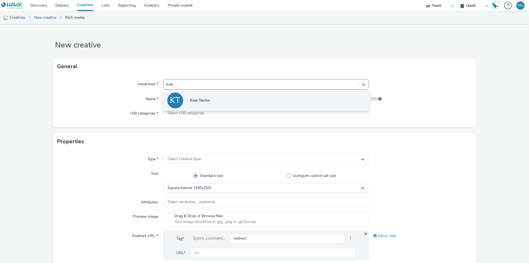
click at [201, 99] on span "Koei Tecmo" at bounding box center [200, 101] width 20 height 6
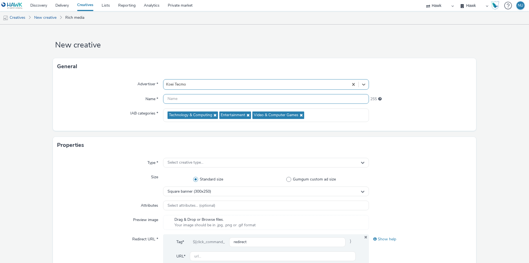
click at [176, 101] on input "text" at bounding box center [266, 99] width 206 height 10
paste input "Koei Tecmo_Nioh 3"
type input "IT_Koei Tecmo_Nioh 3_MPU_300x250_02102025"
click at [73, 183] on div "Size" at bounding box center [110, 184] width 106 height 24
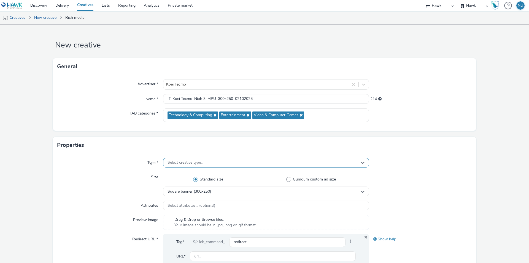
click at [191, 163] on span "Select creative type..." at bounding box center [186, 162] width 36 height 5
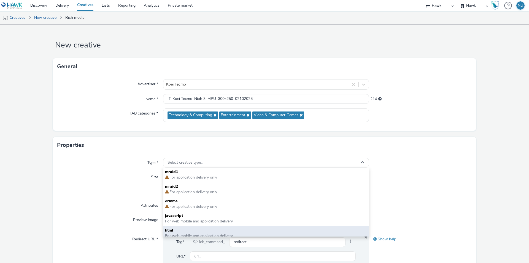
click at [182, 233] on span "For web mobile and application delivery" at bounding box center [199, 235] width 68 height 5
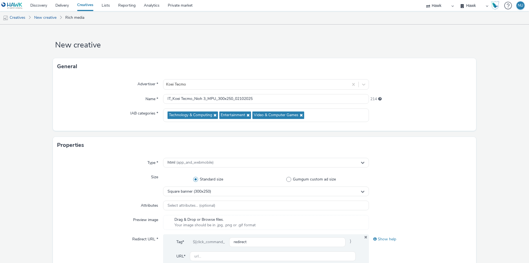
click at [64, 212] on div "Type * html (app_and_webmobile) Size Standard size Gumgum custom ad size Square…" at bounding box center [264, 218] width 423 height 131
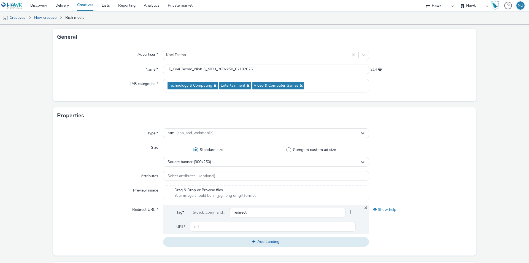
scroll to position [28, 0]
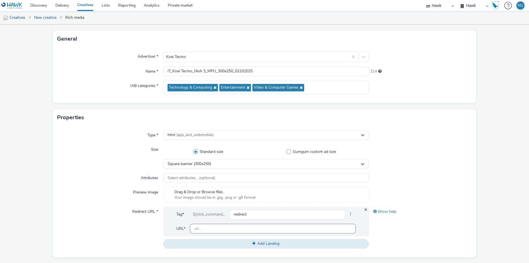
click at [203, 230] on input "text" at bounding box center [273, 228] width 166 height 10
type input "v"
paste input "https://teamninja-studio.com/nioh3/it/?utm_source=Azerion&utm_medium=referral&u…"
type input "https://teamninja-studio.com/nioh3/it/?utm_source=Azerion&utm_medium=referral&u…"
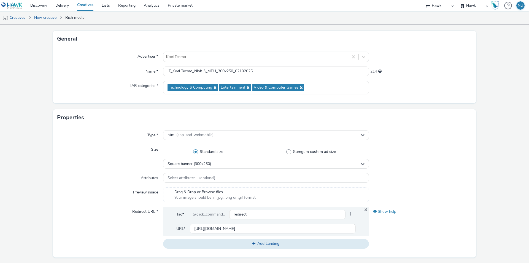
click at [83, 222] on div "Redirect URL *" at bounding box center [110, 227] width 106 height 42
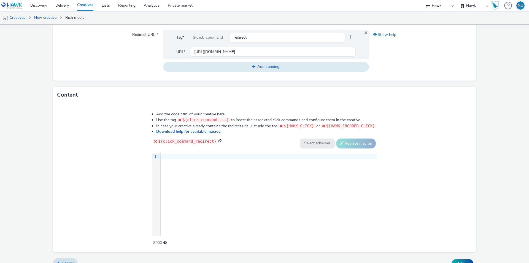
scroll to position [214, 0]
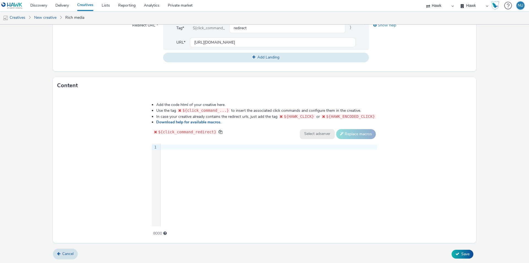
click at [219, 145] on div at bounding box center [269, 147] width 217 height 6
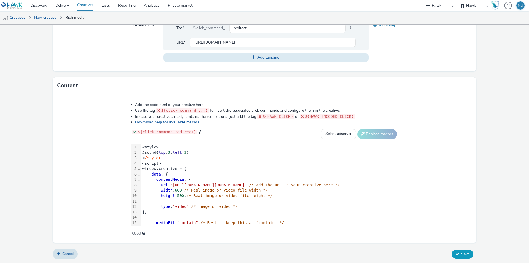
click at [464, 252] on span "Save" at bounding box center [465, 253] width 8 height 5
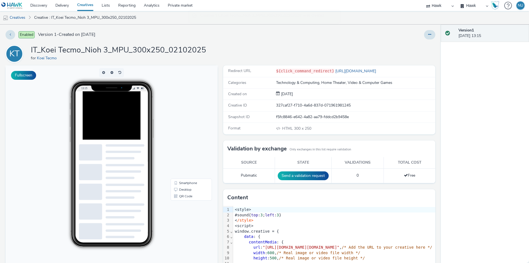
click at [107, 130] on div at bounding box center [124, 125] width 83 height 69
click at [18, 16] on link "Creatives" at bounding box center [14, 17] width 28 height 13
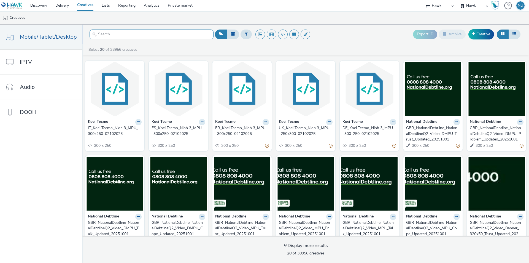
click at [112, 34] on input "text" at bounding box center [152, 34] width 124 height 10
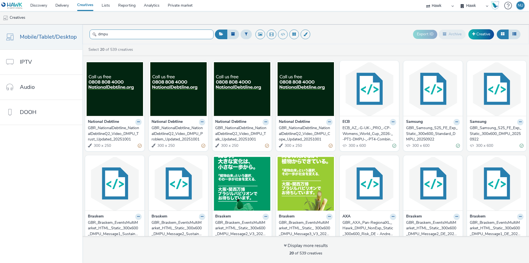
type input "dmpu"
click at [480, 30] on link "Creative" at bounding box center [481, 34] width 26 height 10
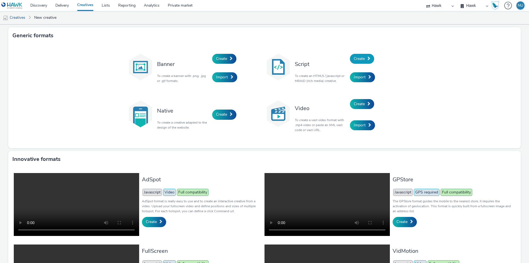
click at [363, 58] on link "Create" at bounding box center [362, 59] width 24 height 10
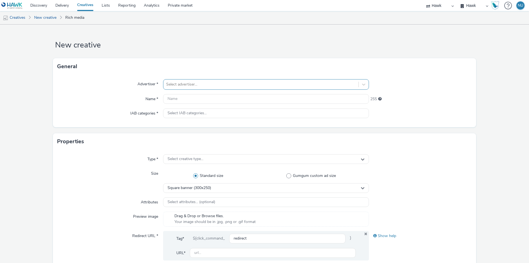
click at [166, 85] on input "text" at bounding box center [166, 85] width 1 height 6
type input "koei"
click at [207, 90] on div "KT Koei Tecmo" at bounding box center [266, 100] width 206 height 21
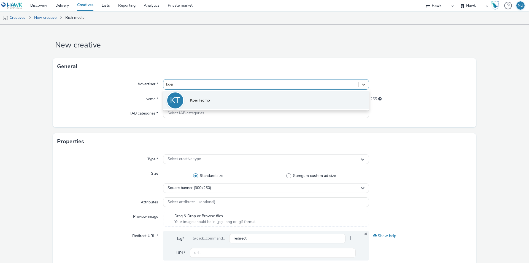
click at [205, 103] on span "Koei Tecmo" at bounding box center [200, 101] width 20 height 6
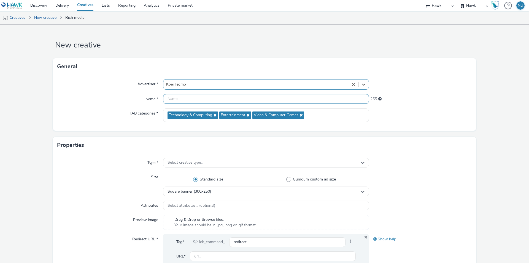
click at [184, 100] on input "text" at bounding box center [266, 99] width 206 height 10
type input "K"
type input "U"
paste input "Koei Tecmo_Nioh 3"
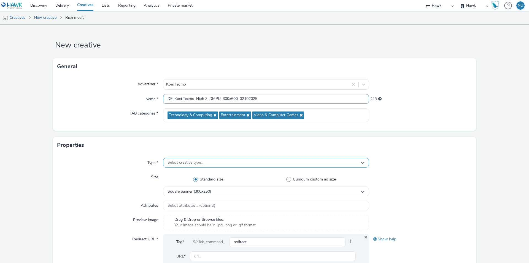
type input "DE_Koei Tecmo_Nioh 3_DMPU_300x600_02102025"
click at [166, 163] on div "Select creative type..." at bounding box center [266, 163] width 206 height 10
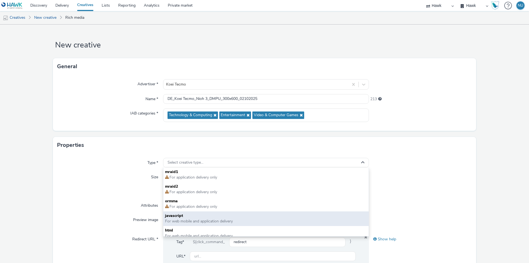
scroll to position [4, 0]
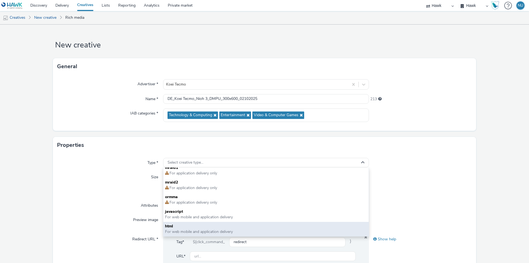
click at [176, 226] on span "html" at bounding box center [266, 226] width 202 height 6
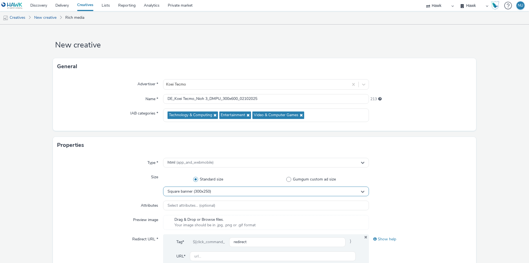
click at [180, 190] on span "Square banner (300x250)" at bounding box center [190, 191] width 44 height 5
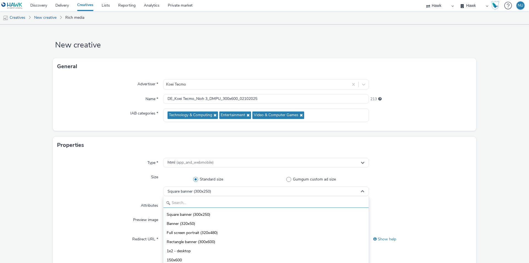
click at [179, 200] on input "text" at bounding box center [265, 203] width 205 height 10
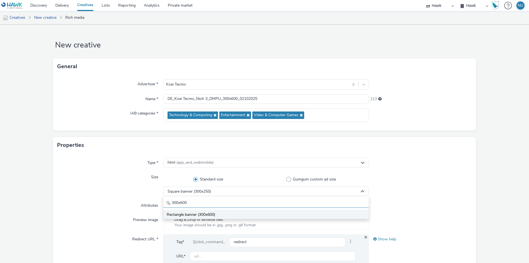
type input "300x600"
click at [171, 211] on li "Rectangle banner (300x600)" at bounding box center [265, 213] width 205 height 9
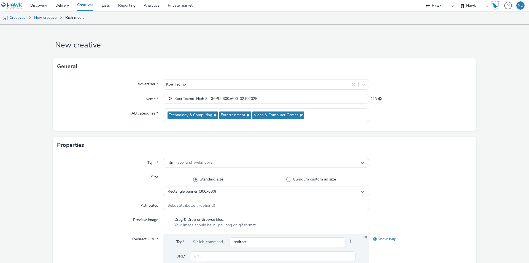
click at [99, 200] on div "Attributes" at bounding box center [110, 205] width 106 height 10
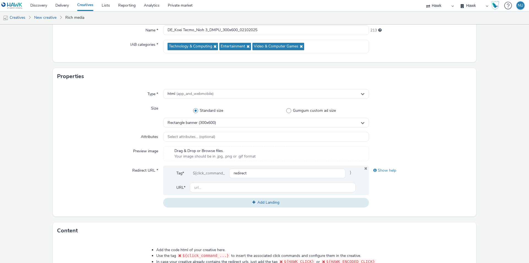
scroll to position [83, 0]
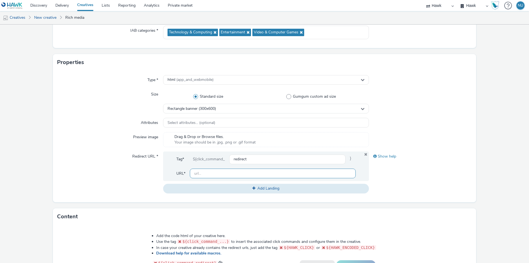
click at [221, 176] on input "text" at bounding box center [273, 173] width 166 height 10
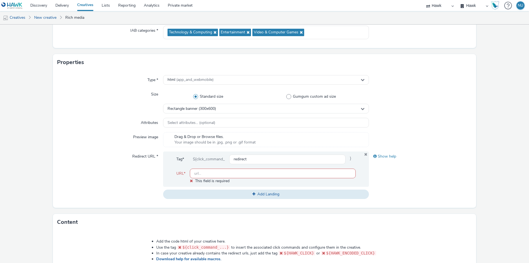
click at [222, 175] on input "text" at bounding box center [273, 173] width 166 height 10
paste input "https://teamninja-studio.com/nioh3/de/?utm_source=Azerion&utm_medium=referral&u…"
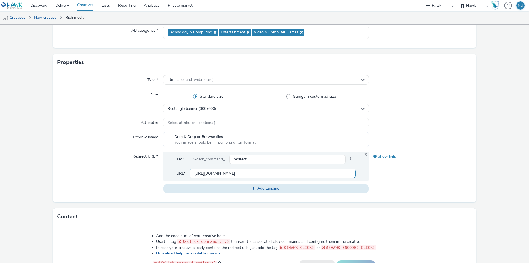
type input "https://teamninja-studio.com/nioh3/de/?utm_source=Azerion&utm_medium=referral&u…"
click at [421, 188] on div "Show help" at bounding box center [420, 172] width 103 height 42
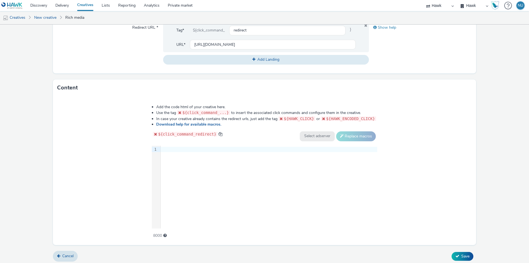
scroll to position [214, 0]
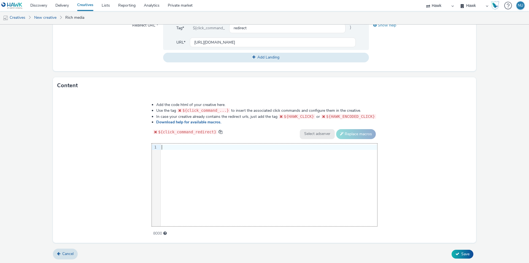
click at [183, 147] on div at bounding box center [269, 147] width 217 height 6
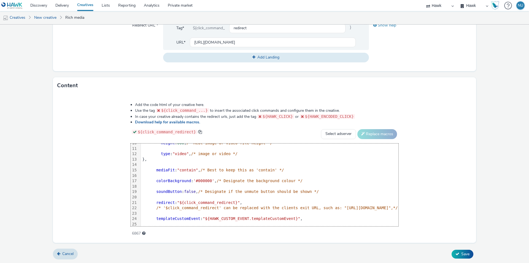
scroll to position [92, 0]
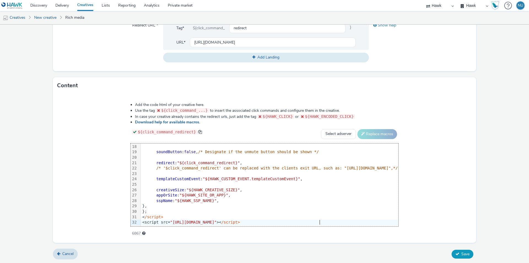
click at [461, 253] on span "Save" at bounding box center [465, 253] width 8 height 5
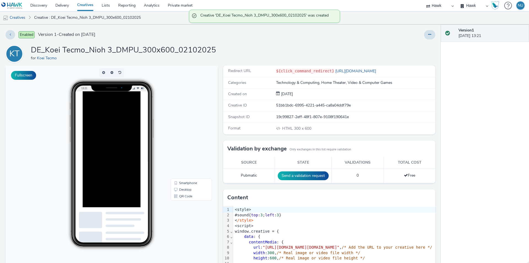
click at [126, 159] on div at bounding box center [124, 173] width 83 height 165
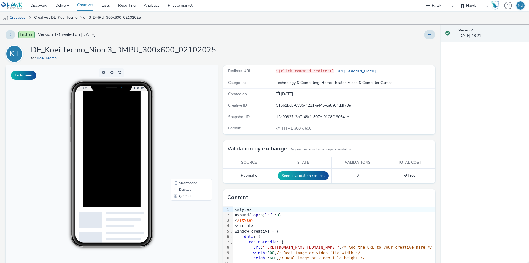
click at [16, 17] on link "Creatives" at bounding box center [14, 17] width 28 height 13
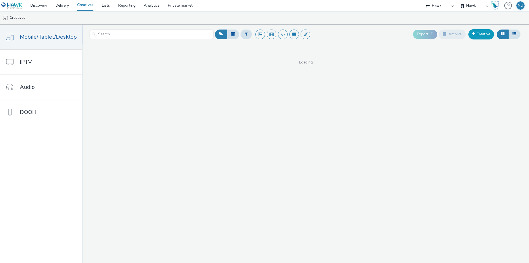
click at [483, 34] on link "Creative" at bounding box center [481, 34] width 26 height 10
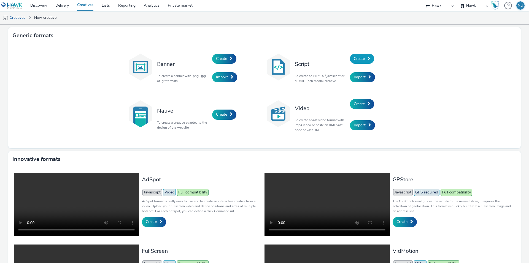
click at [354, 56] on span "Create" at bounding box center [359, 58] width 11 height 5
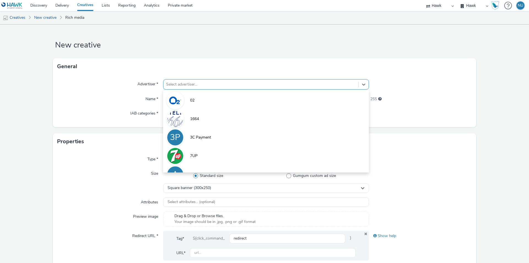
click at [193, 82] on div at bounding box center [261, 84] width 190 height 7
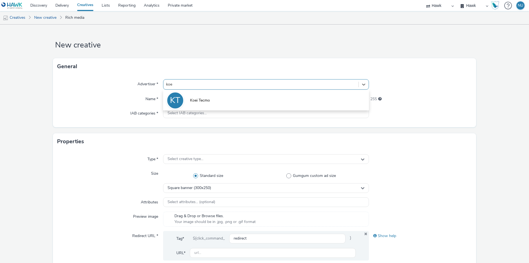
type input "koei"
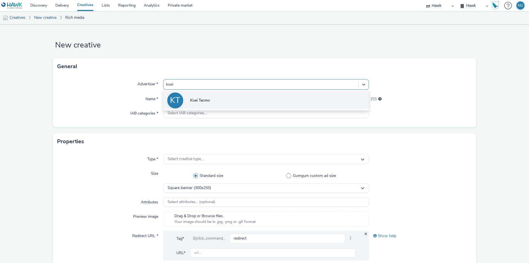
click at [196, 98] on span "Koei Tecmo" at bounding box center [200, 101] width 20 height 6
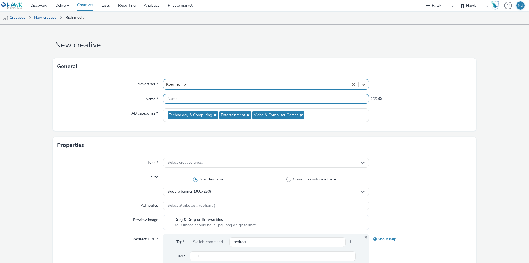
click at [185, 102] on input "text" at bounding box center [266, 99] width 206 height 10
paste input "Koei Tecmo_Nioh 3"
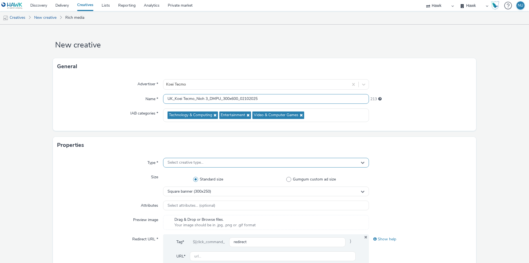
type input "UK_Koei Tecmo_Nioh 3_DMPU_300x600_02102025"
click at [185, 163] on span "Select creative type..." at bounding box center [186, 162] width 36 height 5
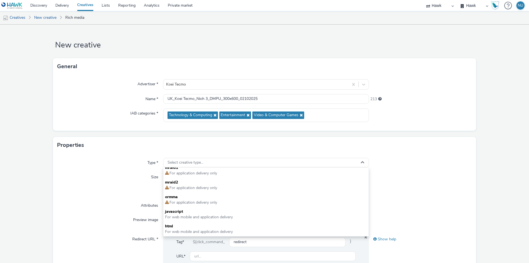
scroll to position [28, 0]
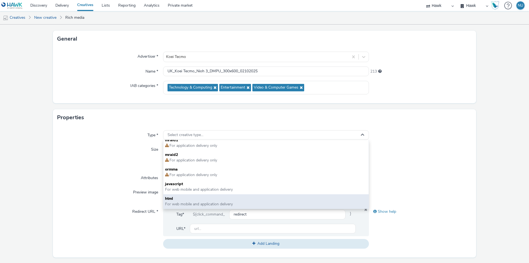
click at [177, 201] on span "For web mobile and application delivery" at bounding box center [199, 203] width 68 height 5
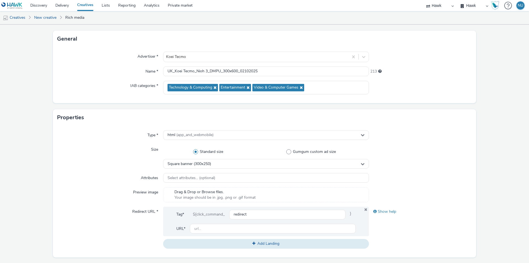
click at [99, 177] on div "Attributes" at bounding box center [110, 178] width 106 height 10
click at [182, 161] on span "Square banner (300x250)" at bounding box center [190, 163] width 44 height 5
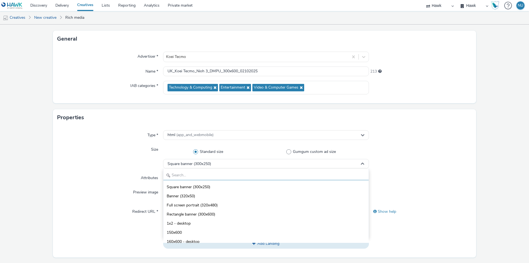
click at [177, 177] on input "text" at bounding box center [265, 175] width 205 height 10
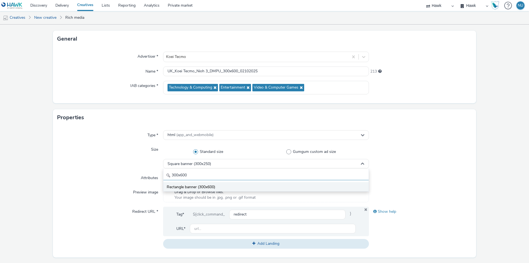
type input "300x600"
click at [180, 188] on span "Rectangle banner (300x600)" at bounding box center [191, 187] width 48 height 6
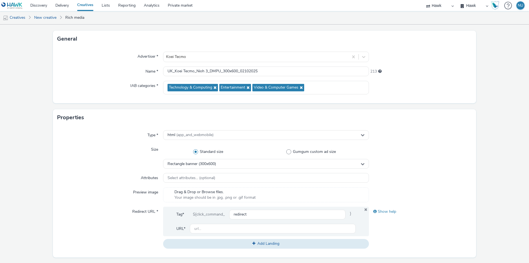
click at [86, 180] on div "Attributes" at bounding box center [110, 178] width 106 height 10
click at [198, 229] on input "text" at bounding box center [273, 228] width 166 height 10
paste input "https://teamninja-studio.com/nioh3/uk/?utm_source=Azerion&utm_medium=referral&u…"
type input "https://teamninja-studio.com/nioh3/uk/?utm_source=Azerion&utm_medium=referral&u…"
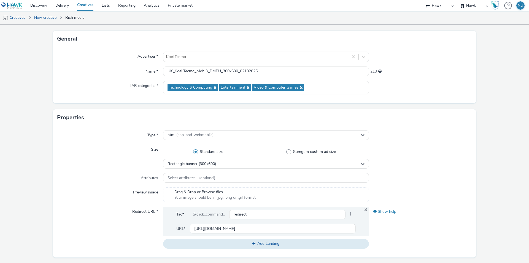
click at [115, 225] on div "Redirect URL *" at bounding box center [110, 227] width 106 height 42
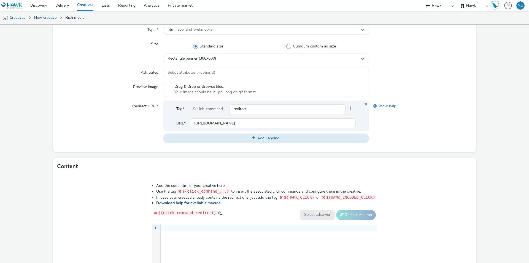
scroll to position [165, 0]
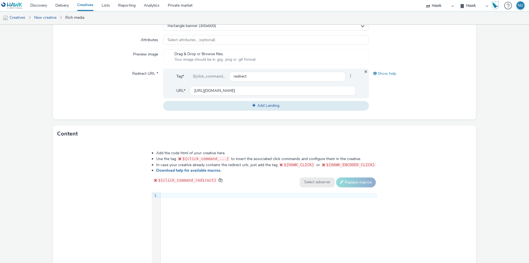
click at [218, 193] on div at bounding box center [269, 196] width 217 height 6
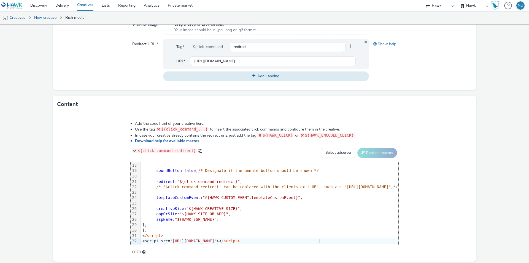
scroll to position [214, 0]
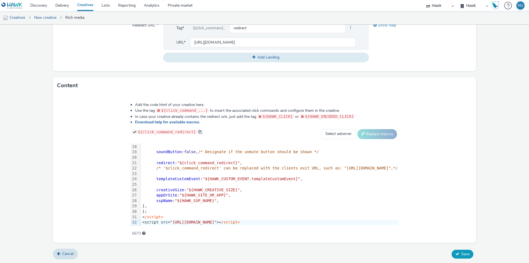
click at [463, 252] on span "Save" at bounding box center [465, 253] width 8 height 5
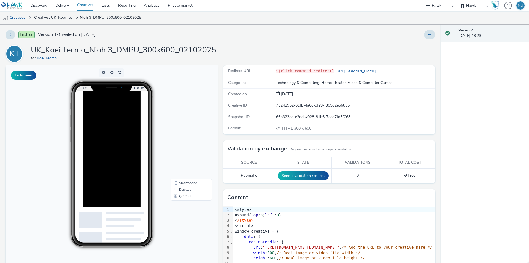
click at [12, 17] on link "Creatives" at bounding box center [14, 17] width 28 height 13
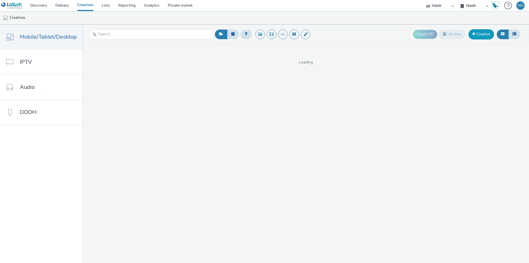
click at [478, 37] on link "Creative" at bounding box center [481, 34] width 26 height 10
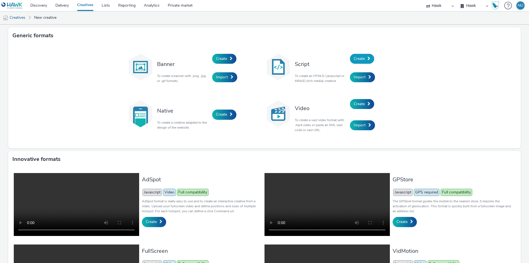
click at [368, 58] on span at bounding box center [369, 58] width 3 height 4
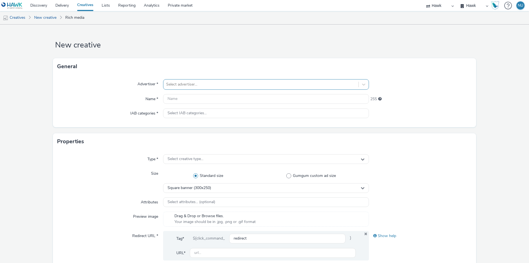
click at [186, 84] on div at bounding box center [261, 84] width 190 height 7
type input "koei"
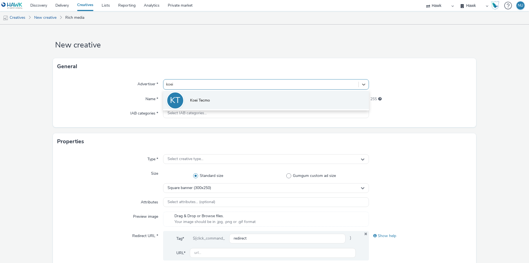
click at [195, 99] on span "Koei Tecmo" at bounding box center [200, 101] width 20 height 6
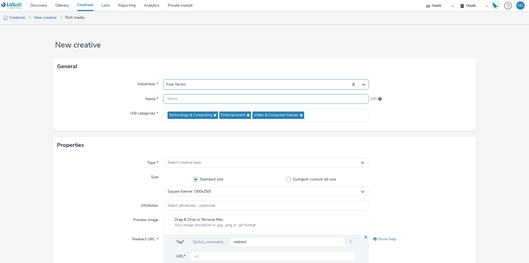
click at [175, 99] on input "text" at bounding box center [266, 99] width 206 height 10
paste input "Koei Tecmo_Nioh 3"
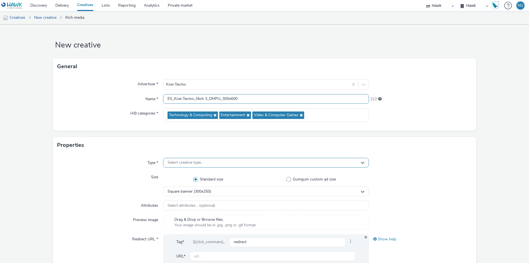
type input "ES_Koei Tecmo_Nioh 3_DMPU_300x600"
click at [171, 163] on span "Select creative type..." at bounding box center [186, 162] width 36 height 5
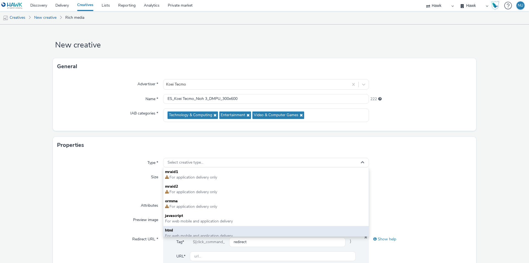
click at [180, 227] on span "html" at bounding box center [266, 230] width 202 height 6
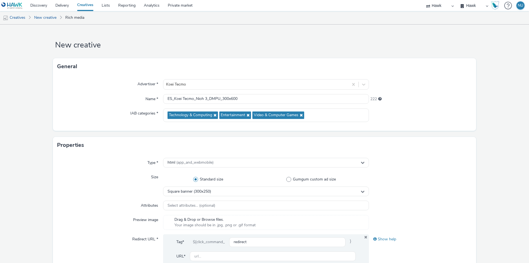
click at [179, 184] on div "Standard size Gumgum custom ad size" at bounding box center [266, 179] width 206 height 14
click at [177, 191] on span "Square banner (300x250)" at bounding box center [190, 191] width 44 height 5
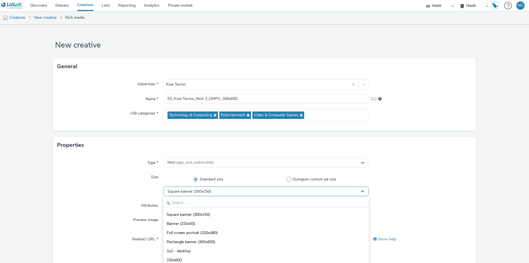
click at [184, 190] on span "Square banner (300x250)" at bounding box center [190, 191] width 44 height 5
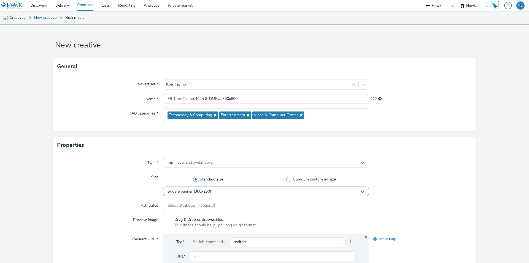
click at [178, 192] on span "Square banner (300x250)" at bounding box center [190, 191] width 44 height 5
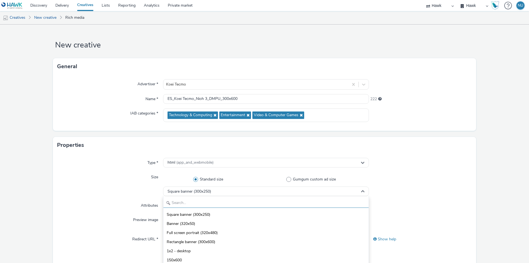
click at [178, 204] on input "text" at bounding box center [265, 203] width 205 height 10
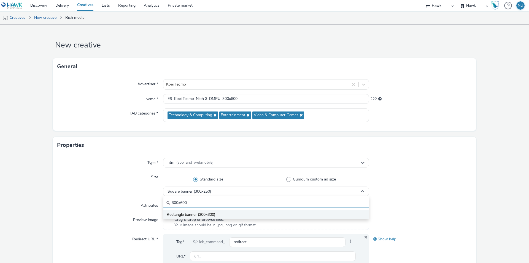
type input "300x600"
click at [193, 215] on span "Rectangle banner (300x600)" at bounding box center [191, 215] width 48 height 6
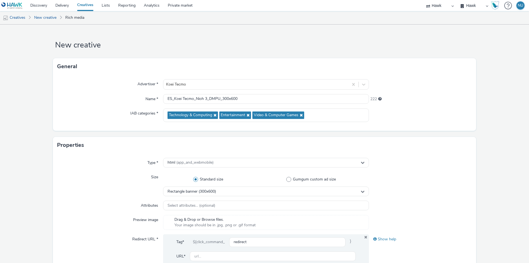
click at [117, 210] on div "Attributes" at bounding box center [110, 205] width 106 height 10
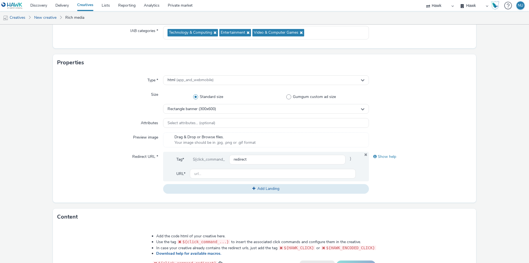
scroll to position [83, 0]
click at [210, 174] on input "text" at bounding box center [273, 173] width 166 height 10
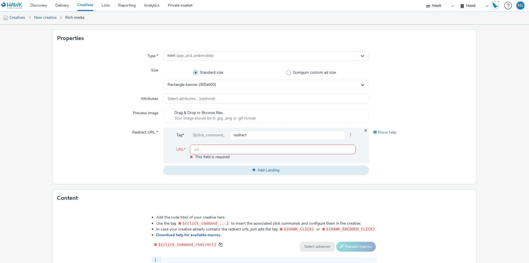
scroll to position [110, 0]
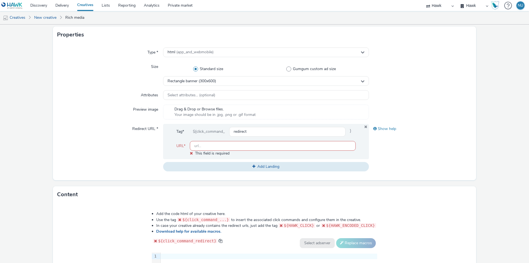
click at [204, 144] on input "text" at bounding box center [273, 146] width 166 height 10
paste input "https://teamninja-studio.com/nioh3/es/?utm_source=Azerion&utm_medium=referral&u…"
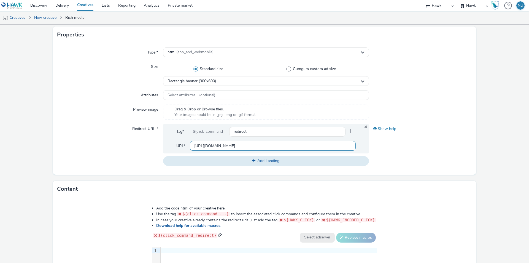
scroll to position [0, 59]
type input "https://teamninja-studio.com/nioh3/es/?utm_source=Azerion&utm_medium=referral&u…"
click at [109, 169] on div "Type * html (app_and_webmobile) Size Standard size Gumgum custom ad size Rectan…" at bounding box center [264, 108] width 423 height 131
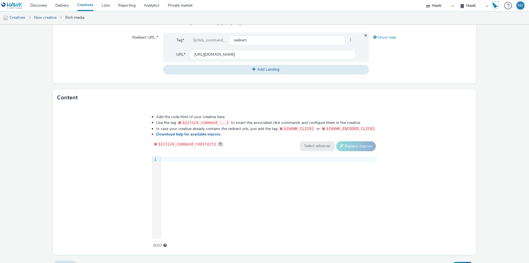
scroll to position [214, 0]
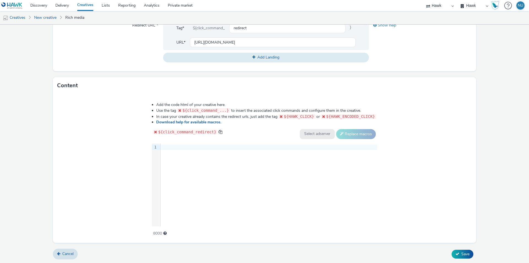
click at [190, 151] on div "9 1 ›" at bounding box center [264, 184] width 225 height 83
click at [204, 146] on div at bounding box center [269, 147] width 217 height 6
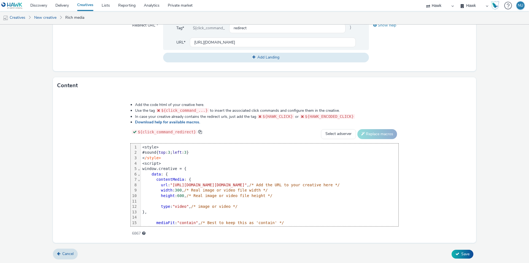
scroll to position [92, 0]
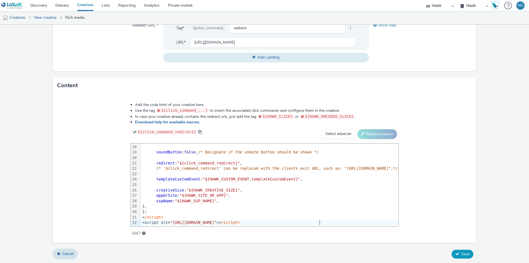
click at [461, 255] on span "Save" at bounding box center [465, 253] width 8 height 5
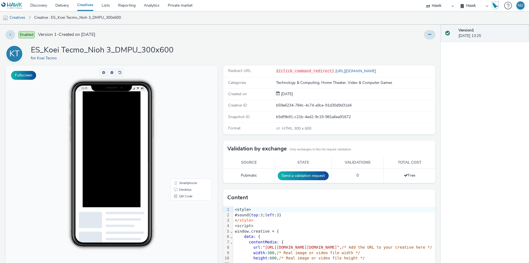
click at [125, 121] on div at bounding box center [124, 173] width 83 height 165
click at [25, 18] on link "Creatives" at bounding box center [14, 17] width 28 height 13
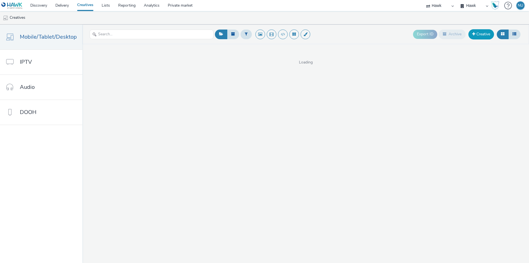
click at [482, 34] on link "Creative" at bounding box center [481, 34] width 26 height 10
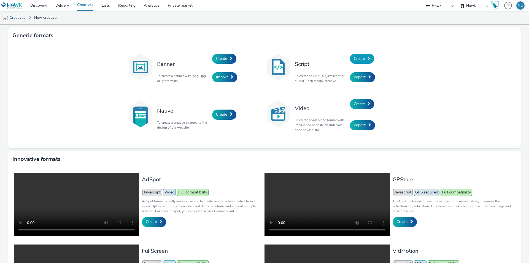
click at [351, 57] on link "Create" at bounding box center [362, 59] width 24 height 10
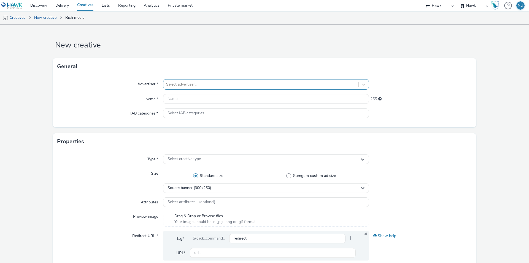
click at [238, 83] on div at bounding box center [261, 84] width 190 height 7
type input "koei"
click at [225, 91] on li "KT Koei Tecmo" at bounding box center [266, 100] width 206 height 18
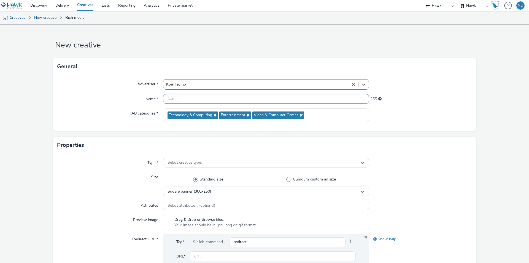
click at [174, 98] on input "text" at bounding box center [266, 99] width 206 height 10
paste input "Koei Tecmo_Nioh 3"
type input "FR_Koei Tecmo_Nioh 3_"
select select "11a7df10-284f-415c-b52a-427acf4c31ae"
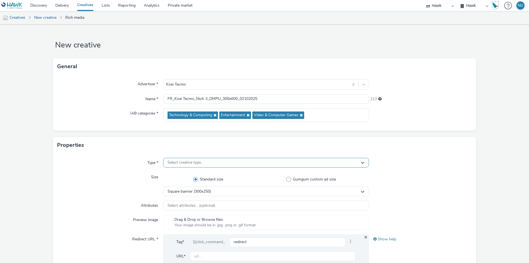
type input "FR_Koei Tecmo_Nioh 3_DMPU_300x600_02102025"
click at [201, 165] on div "Select creative type..." at bounding box center [266, 163] width 206 height 10
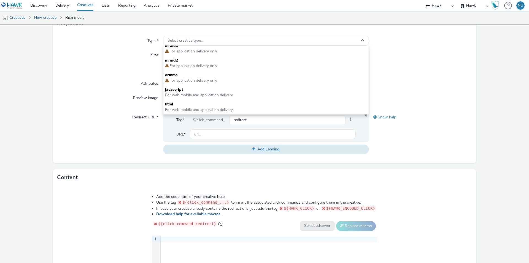
scroll to position [138, 0]
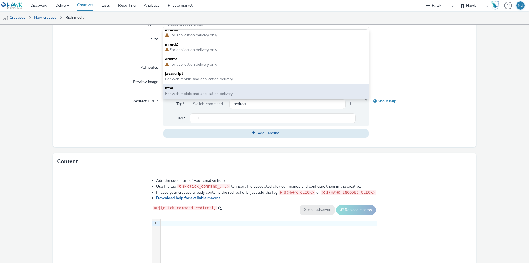
click at [188, 93] on span "For web mobile and application delivery" at bounding box center [199, 93] width 68 height 5
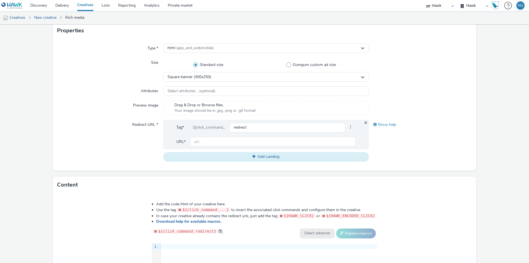
scroll to position [83, 0]
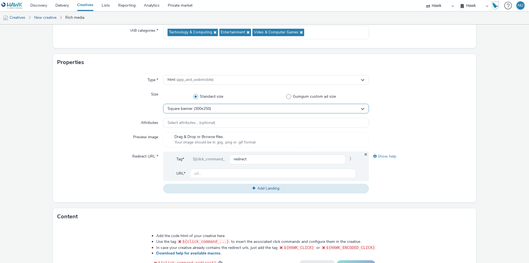
click at [188, 106] on div "Square banner (300x250)" at bounding box center [266, 109] width 206 height 10
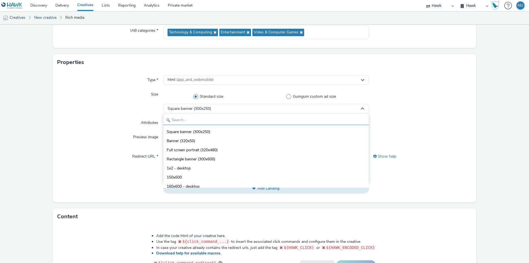
click at [181, 121] on input "text" at bounding box center [265, 120] width 205 height 10
type input "4"
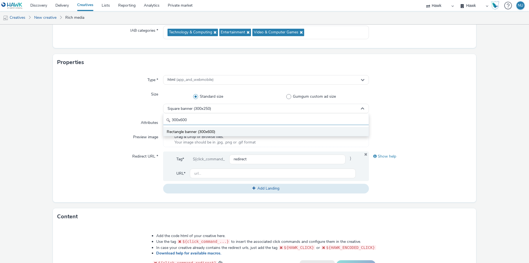
type input "300x600"
click at [188, 128] on li "Rectangle banner (300x600)" at bounding box center [265, 131] width 205 height 9
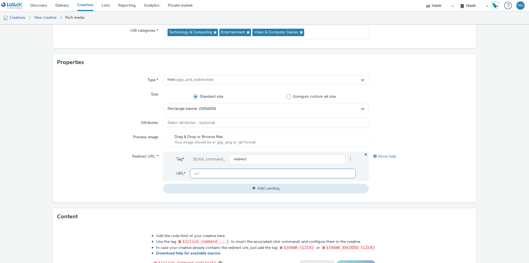
drag, startPoint x: 198, startPoint y: 175, endPoint x: 204, endPoint y: 172, distance: 6.8
click at [198, 175] on input "text" at bounding box center [273, 173] width 166 height 10
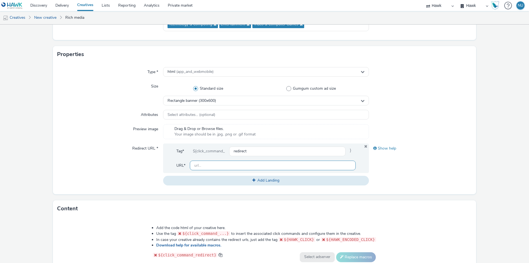
scroll to position [110, 0]
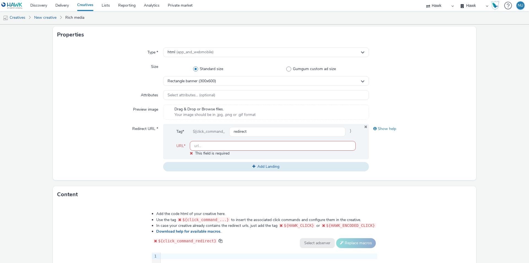
click at [198, 145] on input "text" at bounding box center [273, 146] width 166 height 10
paste input "https://teamninja-studio.com/nioh3/fr/?utm_source=Azerion&utm_medium=referral&u…"
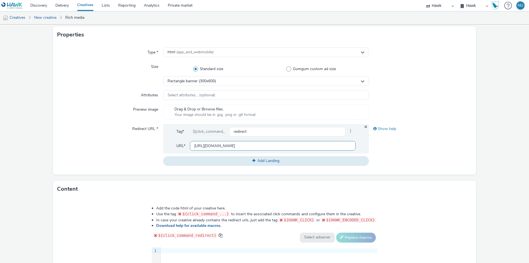
type input "https://teamninja-studio.com/nioh3/fr/?utm_source=Azerion&utm_medium=referral&u…"
click at [99, 147] on div "Redirect URL *" at bounding box center [110, 145] width 106 height 42
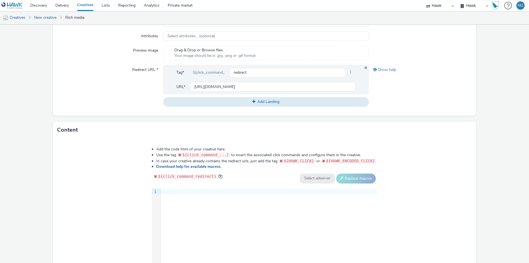
scroll to position [214, 0]
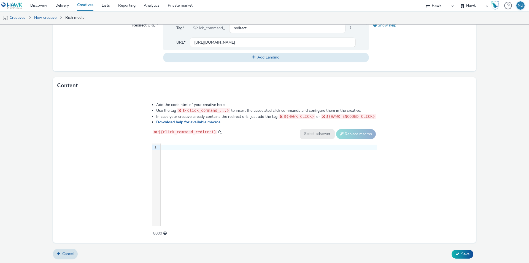
click at [238, 169] on div "9 1 ›" at bounding box center [264, 184] width 225 height 83
click at [194, 144] on div at bounding box center [269, 147] width 217 height 6
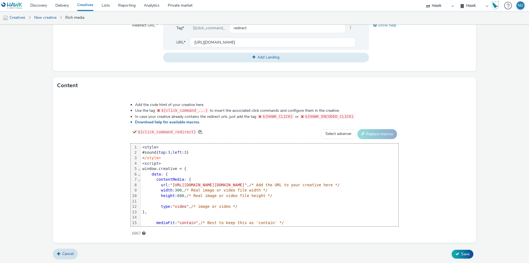
scroll to position [92, 0]
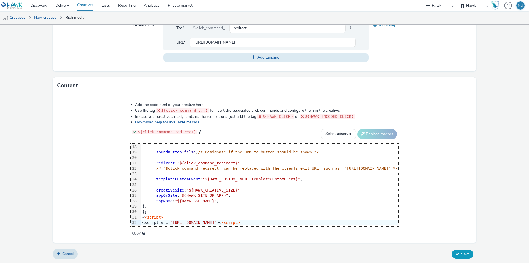
click at [455, 252] on icon at bounding box center [457, 254] width 4 height 4
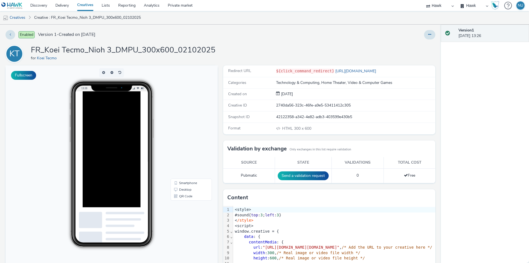
click at [102, 158] on div at bounding box center [124, 173] width 83 height 165
click at [19, 18] on link "Creatives" at bounding box center [14, 17] width 28 height 13
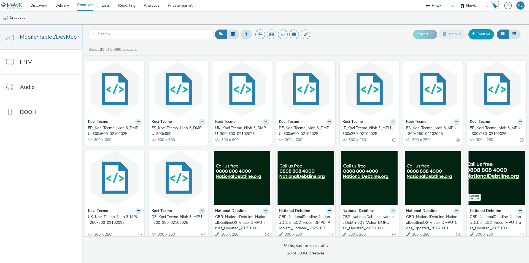
click at [480, 35] on link "Creative" at bounding box center [481, 34] width 26 height 10
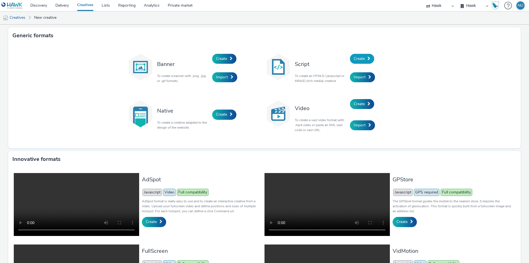
click at [359, 58] on span "Create" at bounding box center [359, 58] width 11 height 5
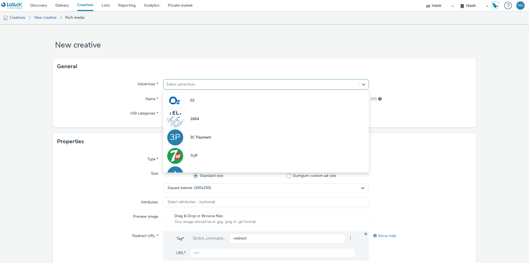
click at [185, 84] on div at bounding box center [261, 84] width 190 height 7
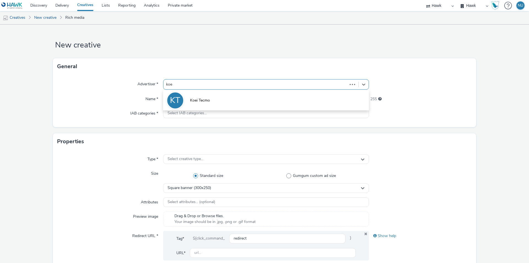
type input "koei"
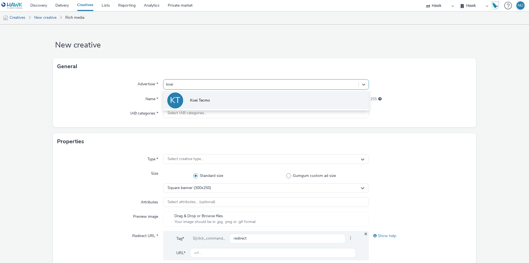
click at [192, 98] on span "Koei Tecmo" at bounding box center [200, 101] width 20 height 6
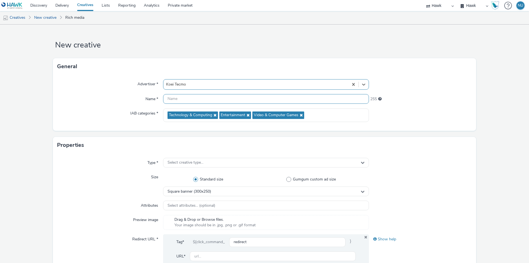
click at [197, 95] on input "text" at bounding box center [266, 99] width 206 height 10
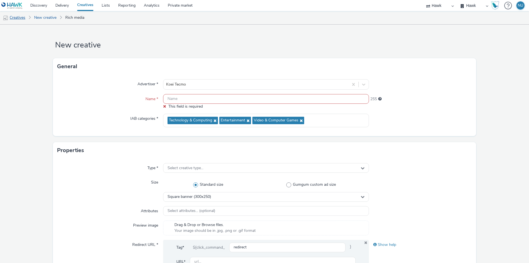
click at [14, 18] on link "Creatives" at bounding box center [14, 17] width 28 height 13
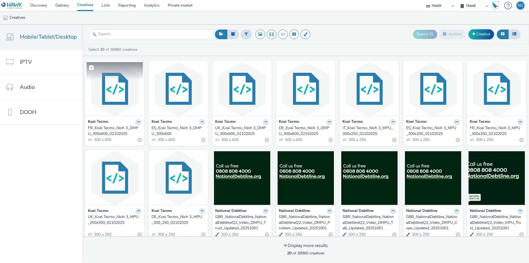
click at [112, 98] on img at bounding box center [115, 89] width 56 height 54
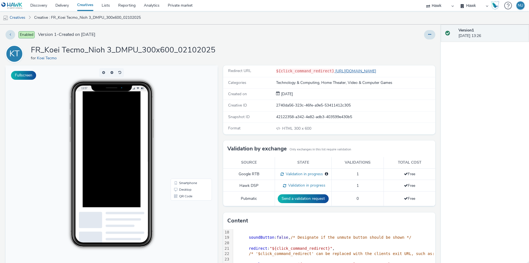
click at [378, 71] on link "https://teamninja-studio.com/nioh3/fr/?utm_source=Azerion&utm_medium=referral&u…" at bounding box center [356, 70] width 44 height 5
click at [428, 33] on icon at bounding box center [429, 35] width 3 height 4
click at [398, 44] on icon at bounding box center [400, 46] width 5 height 4
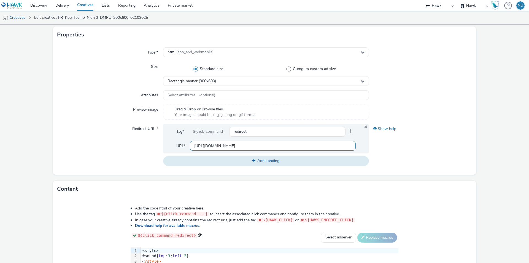
scroll to position [0, 58]
drag, startPoint x: 242, startPoint y: 145, endPoint x: 394, endPoint y: 144, distance: 151.3
click at [394, 144] on div "Redirect URL * Tag* ${click_command_ redirect } URL* https://teamninja-studio.c…" at bounding box center [264, 145] width 414 height 42
type input "[URL][DOMAIN_NAME]"
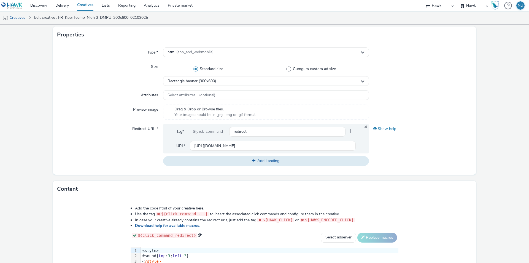
click at [45, 135] on form "Edit creative General Advertiser * Koei Tecmo Name * FR_Koei Tecmo_Nioh 3_DMPU_…" at bounding box center [264, 140] width 529 height 452
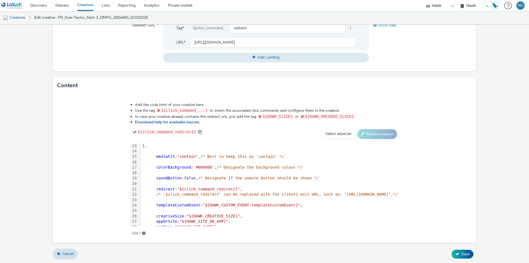
scroll to position [92, 0]
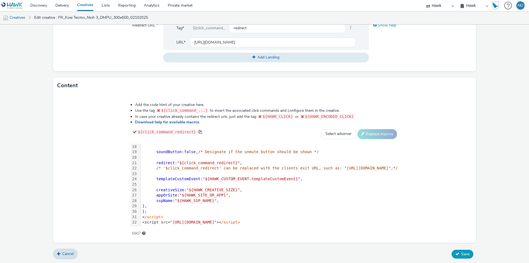
click at [457, 253] on button "Save" at bounding box center [463, 253] width 22 height 9
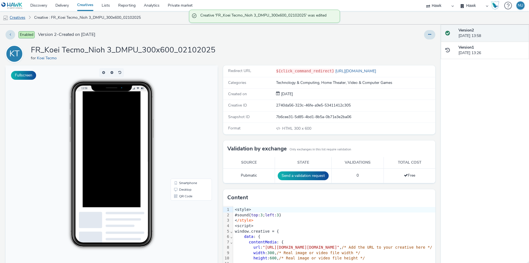
click at [13, 16] on link "Creatives" at bounding box center [14, 17] width 28 height 13
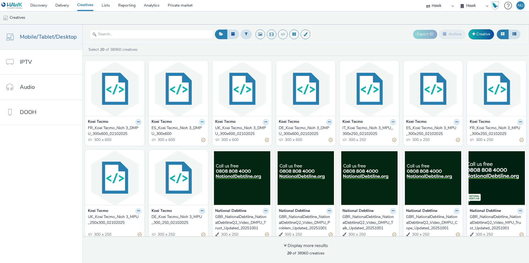
click at [201, 122] on icon at bounding box center [202, 121] width 2 height 3
click at [184, 131] on link "Edit" at bounding box center [184, 131] width 41 height 11
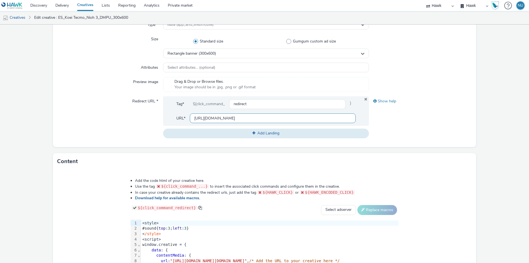
scroll to position [0, 59]
drag, startPoint x: 243, startPoint y: 118, endPoint x: 377, endPoint y: 127, distance: 134.5
click at [377, 127] on div "Redirect URL * Tag* ${click_command_ redirect } URL* https://teamninja-studio.c…" at bounding box center [264, 117] width 414 height 42
type input "[URL][DOMAIN_NAME]"
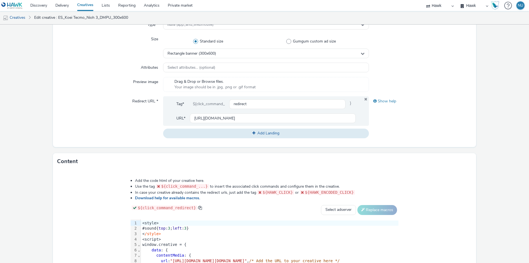
click at [126, 103] on div "Redirect URL *" at bounding box center [110, 117] width 106 height 42
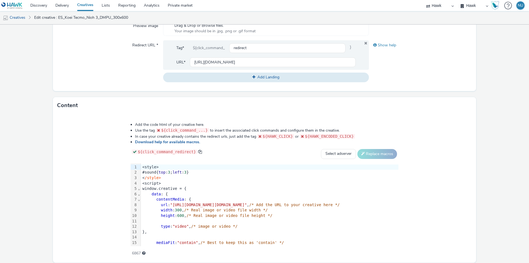
scroll to position [214, 0]
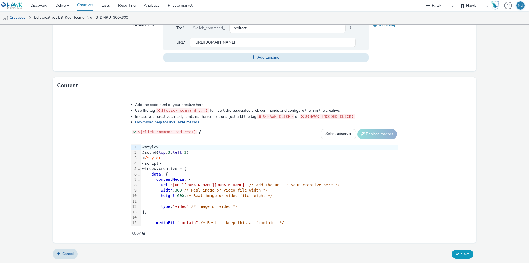
click at [459, 250] on button "Save" at bounding box center [463, 253] width 22 height 9
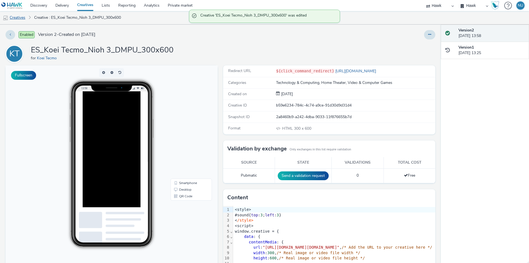
click at [8, 18] on img at bounding box center [6, 18] width 6 height 6
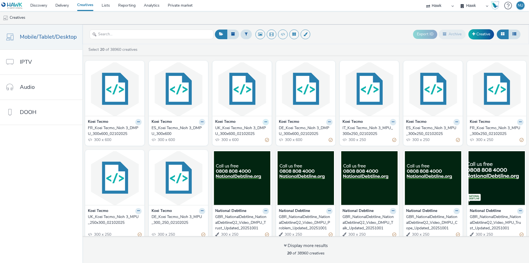
click at [265, 123] on button at bounding box center [266, 122] width 6 height 6
click at [246, 130] on link "Edit" at bounding box center [248, 131] width 41 height 11
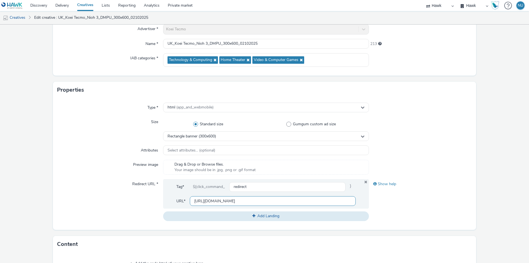
scroll to position [0, 60]
drag, startPoint x: 253, startPoint y: 201, endPoint x: 375, endPoint y: 208, distance: 122.5
click at [375, 208] on div "Redirect URL * Tag* ${click_command_ redirect } URL* https://teamninja-studio.c…" at bounding box center [264, 200] width 414 height 42
click at [49, 162] on form "Edit creative General Advertiser * Koei Tecmo Name * UK_Koei Tecmo_Nioh 3_DMPU_…" at bounding box center [264, 195] width 529 height 452
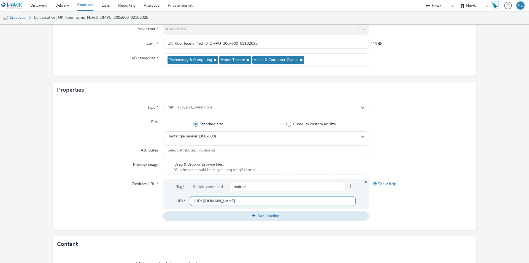
click at [255, 199] on input "[URL][DOMAIN_NAME]" at bounding box center [273, 201] width 166 height 10
type input "[URL][DOMAIN_NAME]"
click at [89, 185] on div "Redirect URL *" at bounding box center [110, 200] width 106 height 42
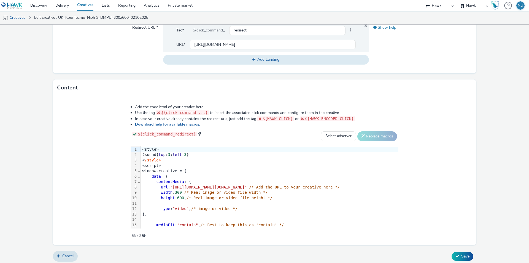
scroll to position [92, 0]
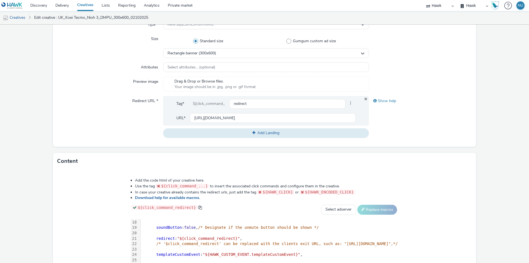
click at [418, 253] on div "Add the code html of your creative here. Use the tag ${click_command_...} to in…" at bounding box center [264, 242] width 307 height 136
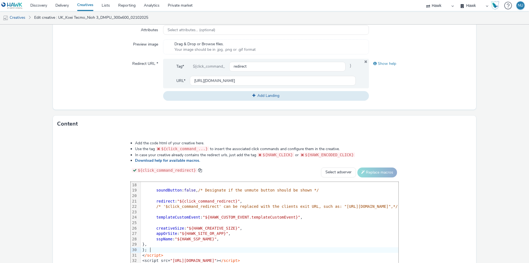
scroll to position [214, 0]
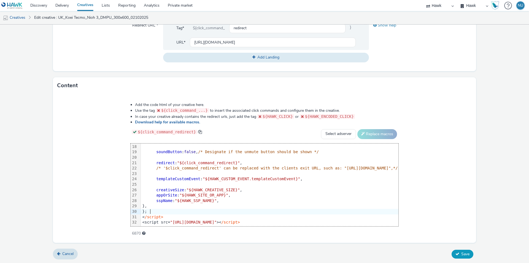
click at [453, 256] on button "Save" at bounding box center [463, 253] width 22 height 9
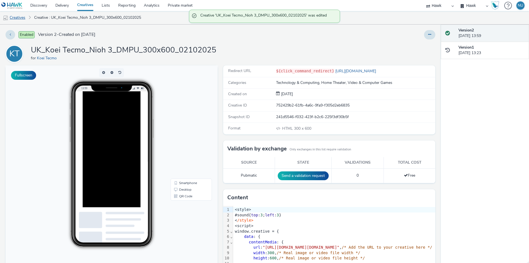
click at [22, 17] on link "Creatives" at bounding box center [14, 17] width 28 height 13
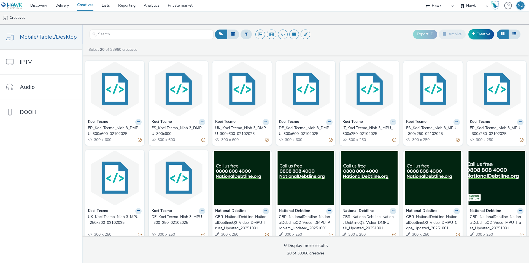
click at [140, 123] on div at bounding box center [138, 122] width 6 height 6
click at [137, 122] on icon at bounding box center [138, 121] width 2 height 3
click at [120, 132] on link "Edit" at bounding box center [120, 131] width 41 height 11
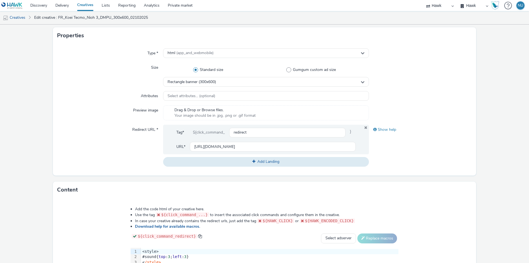
scroll to position [110, 0]
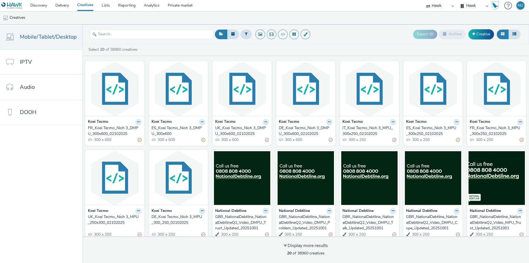
click at [201, 122] on icon at bounding box center [202, 121] width 2 height 3
click at [183, 131] on link "Edit" at bounding box center [184, 131] width 41 height 11
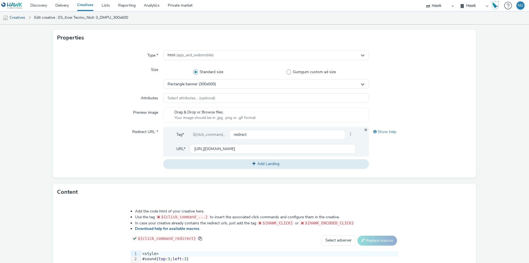
scroll to position [138, 0]
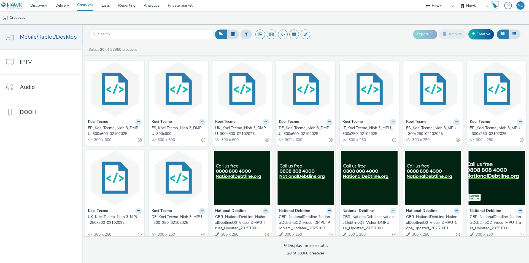
click at [265, 122] on icon at bounding box center [266, 121] width 2 height 3
click at [243, 133] on link "Edit" at bounding box center [248, 131] width 41 height 11
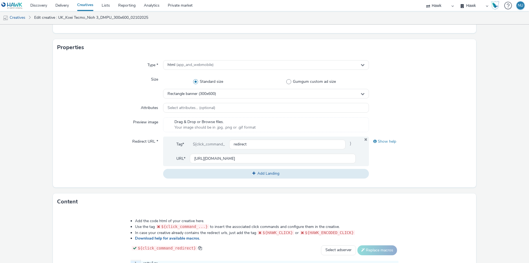
scroll to position [110, 0]
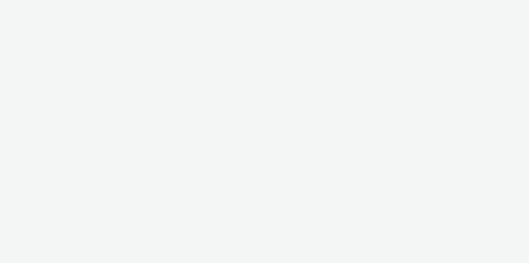
select select "11a7df10-284f-415c-b52a-427acf4c31ae"
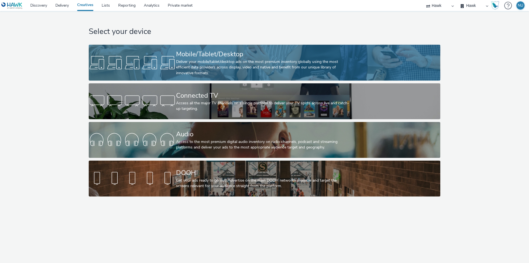
click at [201, 62] on div "Deliver your mobile/tablet/desktop ads on the most premium inventory globally u…" at bounding box center [263, 67] width 175 height 17
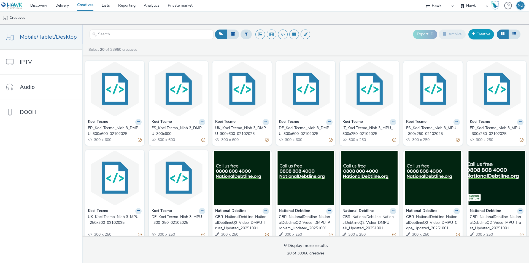
click at [475, 34] on link "Creative" at bounding box center [481, 34] width 26 height 10
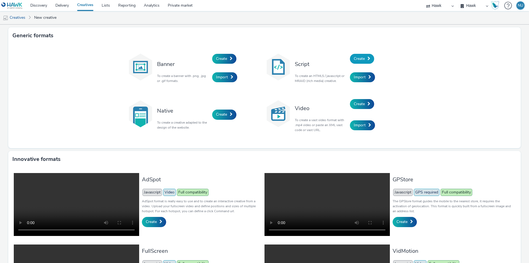
click at [357, 60] on span "Create" at bounding box center [359, 58] width 11 height 5
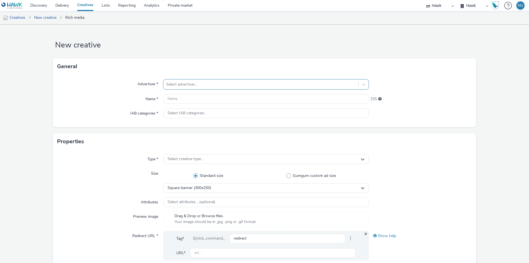
click at [206, 87] on div at bounding box center [261, 84] width 190 height 7
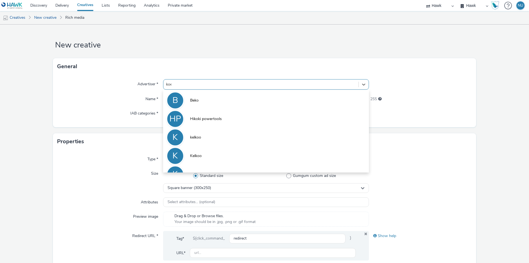
type input "koei"
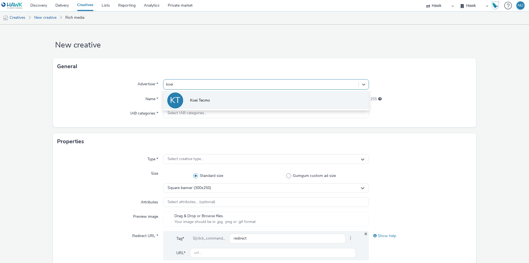
click at [199, 100] on span "Koei Tecmo" at bounding box center [200, 101] width 20 height 6
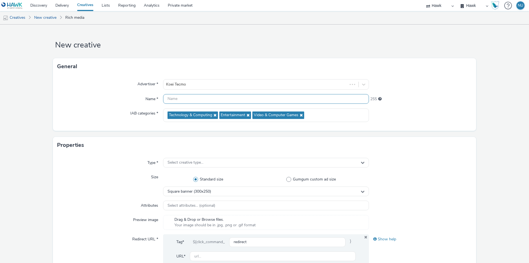
click at [190, 102] on input "text" at bounding box center [266, 99] width 206 height 10
type input "IT_"
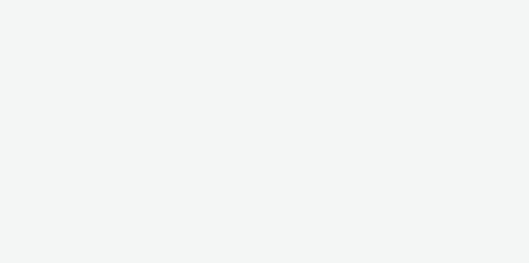
select select "11a7df10-284f-415c-b52a-427acf4c31ae"
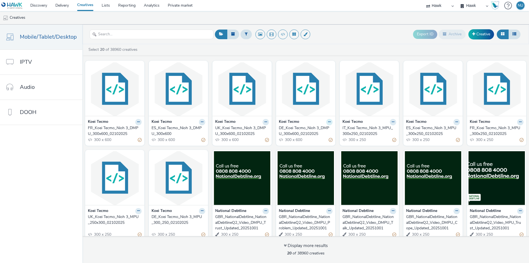
click at [328, 121] on icon at bounding box center [329, 121] width 2 height 3
click at [318, 131] on link "Edit" at bounding box center [311, 131] width 41 height 11
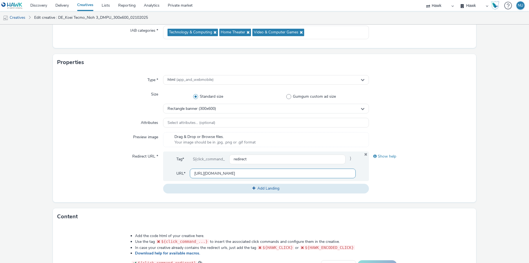
scroll to position [0, 60]
drag, startPoint x: 243, startPoint y: 173, endPoint x: 376, endPoint y: 177, distance: 133.1
click at [376, 177] on div "Redirect URL * Tag* ${click_command_ redirect } URL* [URL][DOMAIN_NAME] Add Lan…" at bounding box center [264, 172] width 414 height 42
type input "[URL][DOMAIN_NAME]"
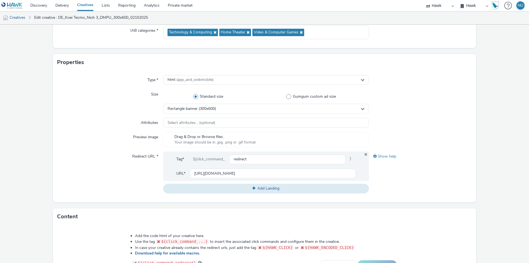
click at [87, 156] on div "Redirect URL *" at bounding box center [110, 172] width 106 height 42
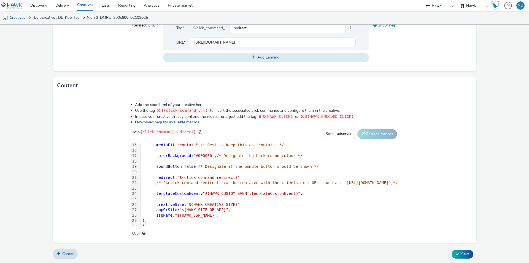
scroll to position [92, 0]
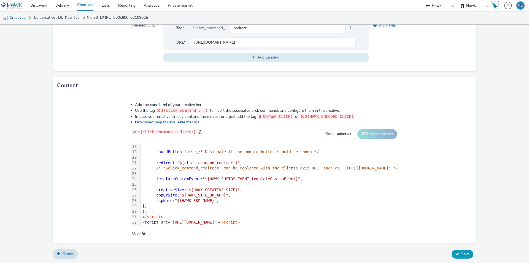
click at [461, 251] on span "Save" at bounding box center [465, 253] width 8 height 5
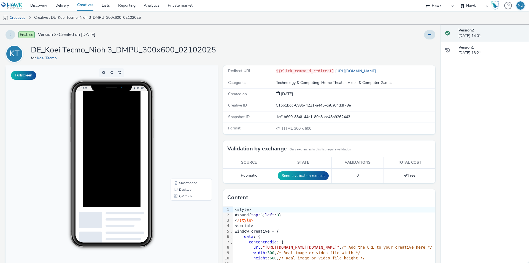
click at [22, 19] on link "Creatives" at bounding box center [14, 17] width 28 height 13
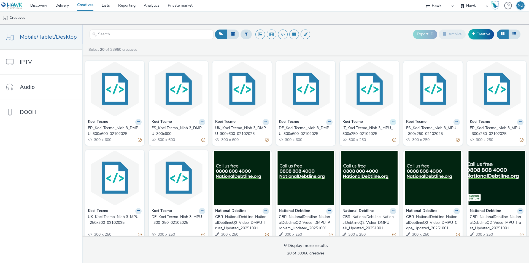
click at [392, 122] on icon at bounding box center [393, 121] width 2 height 3
click at [380, 132] on link "Edit" at bounding box center [375, 131] width 41 height 11
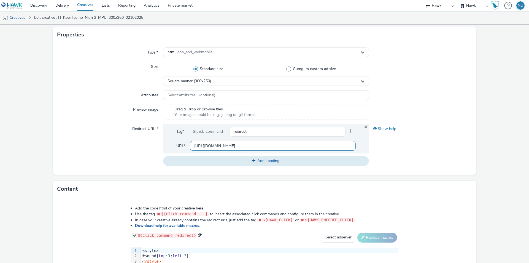
scroll to position [0, 56]
drag, startPoint x: 243, startPoint y: 146, endPoint x: 379, endPoint y: 149, distance: 135.3
click at [379, 149] on div "Redirect URL * Tag* ${click_command_ redirect } URL* https://teamninja-studio.c…" at bounding box center [264, 145] width 414 height 42
type input "[URL][DOMAIN_NAME]"
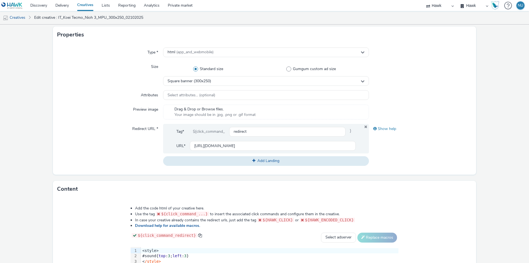
click at [128, 139] on div "Redirect URL *" at bounding box center [110, 145] width 106 height 42
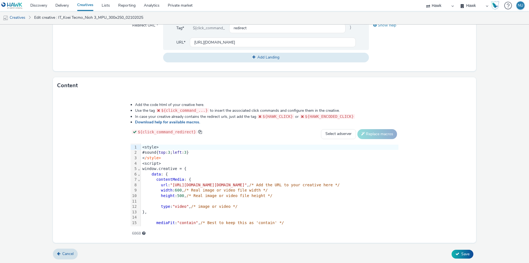
scroll to position [92, 0]
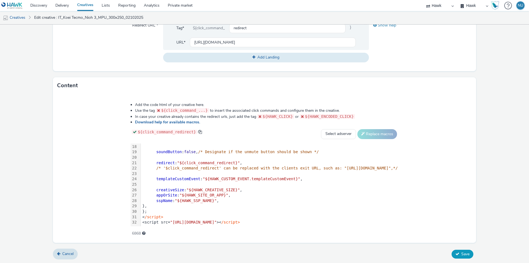
click at [461, 253] on span "Save" at bounding box center [465, 253] width 8 height 5
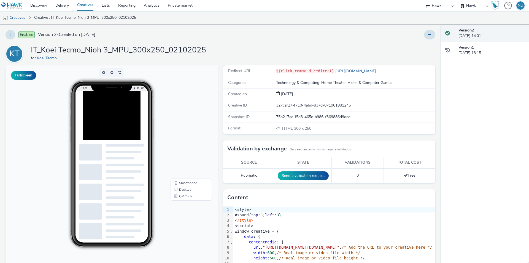
click at [19, 15] on link "Creatives" at bounding box center [14, 17] width 28 height 13
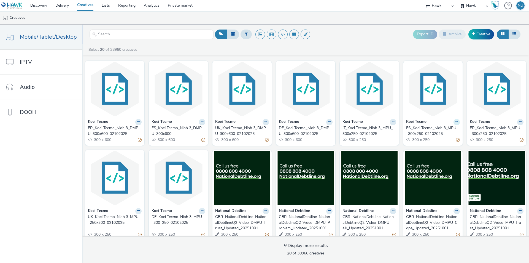
click at [455, 123] on icon at bounding box center [456, 121] width 2 height 3
click at [441, 133] on link "Edit" at bounding box center [439, 131] width 41 height 11
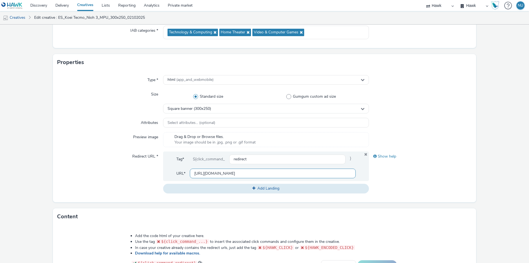
scroll to position [0, 59]
drag, startPoint x: 243, startPoint y: 174, endPoint x: 372, endPoint y: 176, distance: 129.2
click at [372, 176] on div "Redirect URL * Tag* ${click_command_ redirect } URL* https://teamninja-studio.c…" at bounding box center [264, 172] width 414 height 42
type input "[URL][DOMAIN_NAME]"
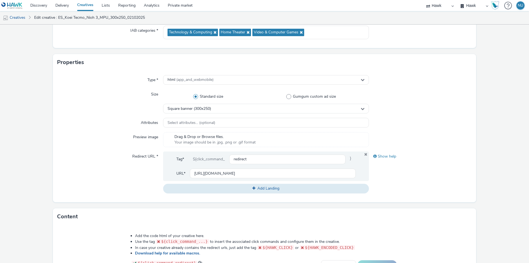
click at [141, 171] on div "Redirect URL *" at bounding box center [110, 172] width 106 height 42
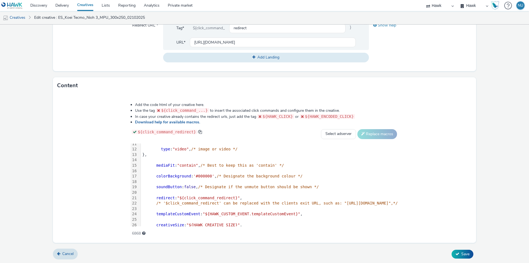
scroll to position [92, 0]
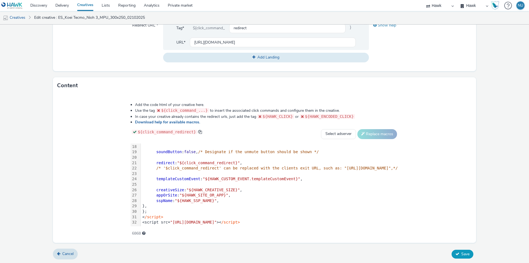
click at [461, 254] on span "Save" at bounding box center [465, 253] width 8 height 5
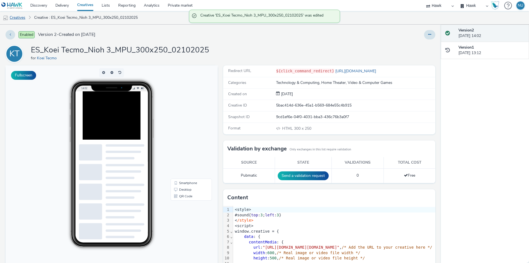
click at [16, 15] on link "Creatives" at bounding box center [14, 17] width 28 height 13
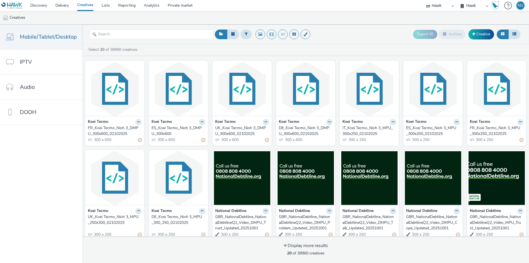
click at [519, 120] on icon at bounding box center [520, 121] width 2 height 3
click at [498, 129] on link "Edit" at bounding box center [502, 131] width 41 height 11
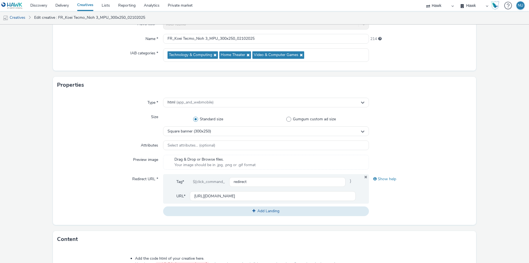
scroll to position [83, 0]
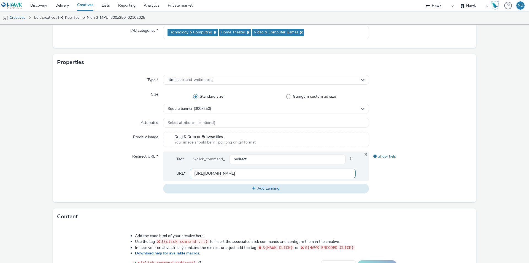
drag, startPoint x: 242, startPoint y: 172, endPoint x: 287, endPoint y: 172, distance: 44.6
click at [287, 172] on input "https://teamninja-studio.com/nioh3/fr/?utm_source=Azerion&utm_medium=referral&u…" at bounding box center [273, 173] width 166 height 10
click at [243, 174] on input "https://teamninja-studio.com/nioh3/fr/?utm_source=Azerion&utm_medium=referral&u…" at bounding box center [273, 173] width 166 height 10
drag, startPoint x: 243, startPoint y: 174, endPoint x: 382, endPoint y: 179, distance: 139.2
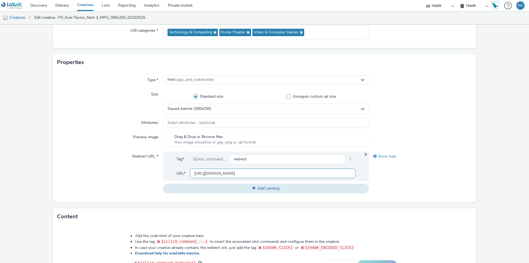
click at [382, 179] on div "Redirect URL * Tag* ${click_command_ redirect } URL* https://teamninja-studio.c…" at bounding box center [264, 172] width 414 height 42
type input "[URL][DOMAIN_NAME]"
drag, startPoint x: 91, startPoint y: 169, endPoint x: 97, endPoint y: 168, distance: 5.5
click at [91, 169] on div "Redirect URL *" at bounding box center [110, 172] width 106 height 42
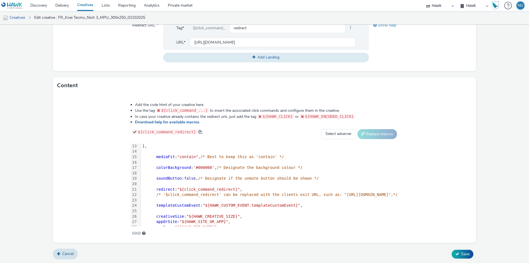
scroll to position [92, 0]
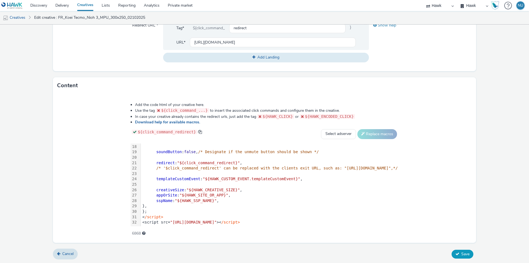
click at [464, 251] on span "Save" at bounding box center [465, 253] width 8 height 5
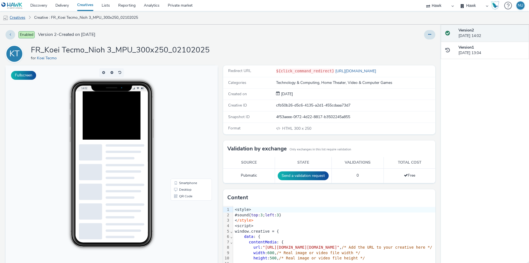
click at [20, 20] on link "Creatives" at bounding box center [14, 17] width 28 height 13
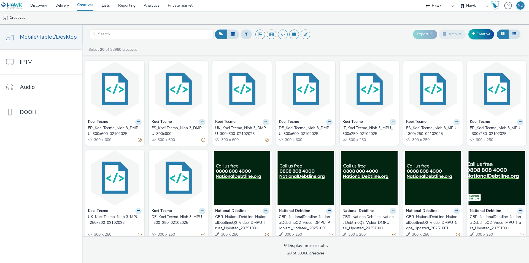
click at [137, 212] on icon at bounding box center [138, 210] width 2 height 3
click at [117, 221] on link "Edit" at bounding box center [120, 220] width 41 height 11
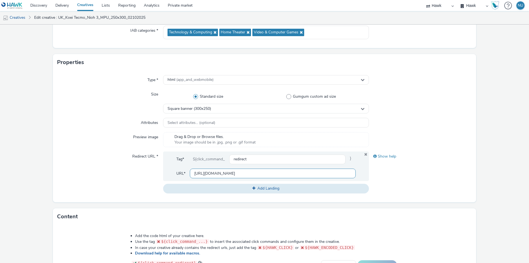
scroll to position [0, 60]
drag, startPoint x: 242, startPoint y: 173, endPoint x: 364, endPoint y: 173, distance: 121.2
click at [364, 173] on div "Tag* ${click_command_ redirect } URL* https://teamninja-studio.com/nioh3/uk/?ut…" at bounding box center [266, 165] width 206 height 29
type input "[URL][DOMAIN_NAME]"
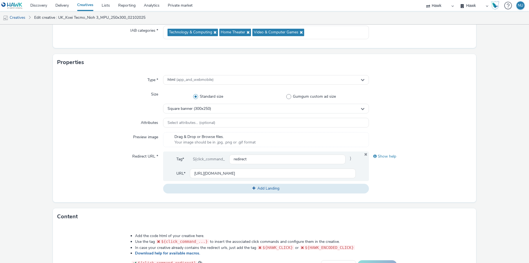
click at [36, 150] on form "Edit creative General Advertiser * Koei Tecmo Name * UK_Koei Tecmo_Nioh 3_MPU_2…" at bounding box center [264, 168] width 529 height 452
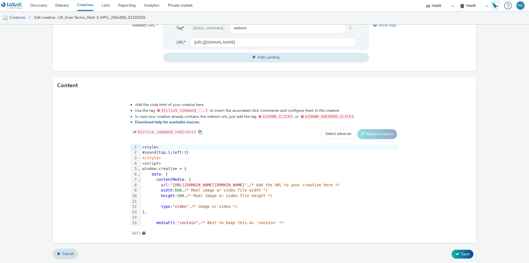
scroll to position [92, 0]
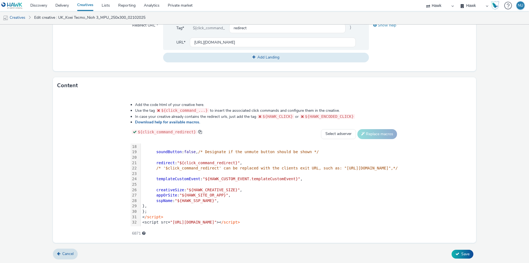
click at [470, 251] on div "Cancel Save" at bounding box center [264, 254] width 423 height 10
click at [452, 252] on button "Save" at bounding box center [463, 253] width 22 height 9
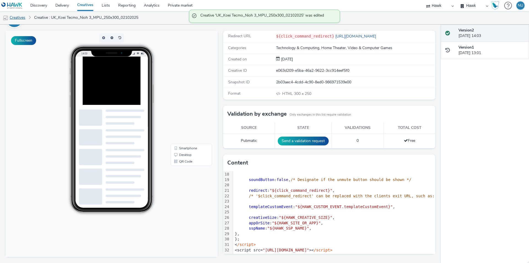
click at [20, 17] on link "Creatives" at bounding box center [14, 17] width 28 height 13
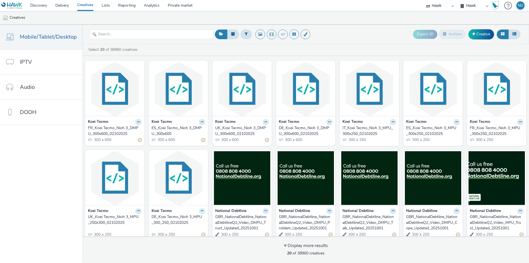
click at [201, 211] on icon at bounding box center [202, 210] width 2 height 3
click at [177, 217] on link "Edit" at bounding box center [184, 220] width 41 height 11
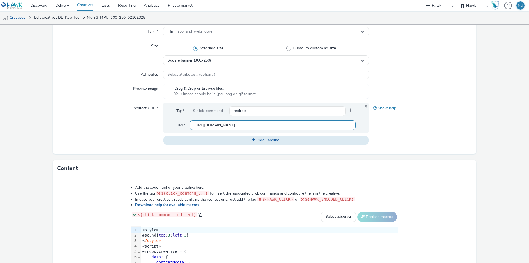
scroll to position [0, 60]
drag, startPoint x: 243, startPoint y: 125, endPoint x: 375, endPoint y: 125, distance: 132.3
click at [375, 125] on div "Redirect URL * Tag* ${click_command_ redirect } URL* https://teamninja-studio.c…" at bounding box center [264, 124] width 414 height 42
type input "[URL][DOMAIN_NAME]"
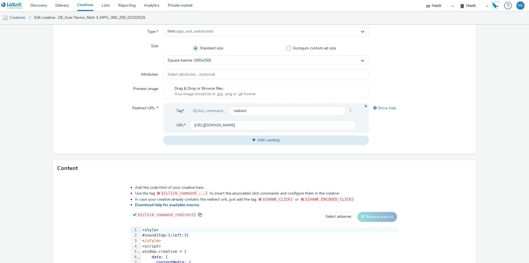
click at [87, 122] on div "Redirect URL *" at bounding box center [110, 124] width 106 height 42
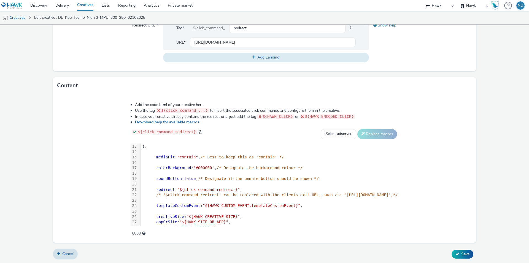
scroll to position [92, 0]
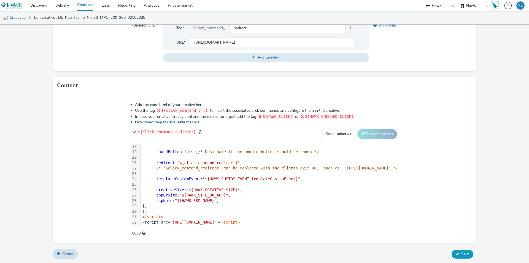
click at [468, 250] on button "Save" at bounding box center [463, 253] width 22 height 9
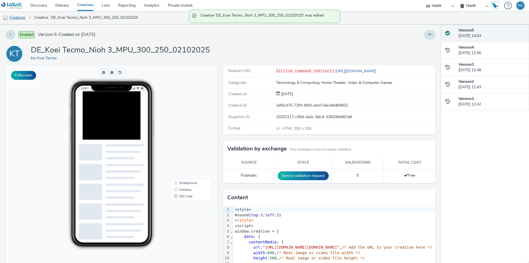
click at [9, 16] on link "Creatives" at bounding box center [14, 17] width 28 height 13
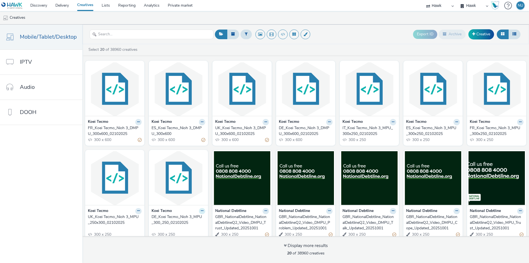
click at [201, 211] on icon at bounding box center [202, 210] width 2 height 3
click at [179, 217] on link "Edit" at bounding box center [184, 220] width 41 height 11
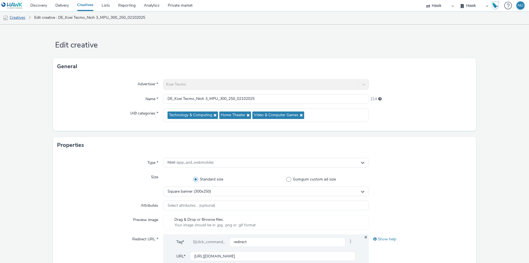
click at [18, 19] on link "Creatives" at bounding box center [14, 17] width 28 height 13
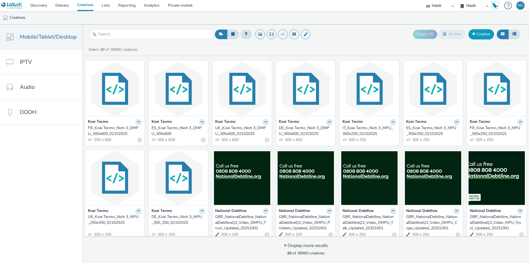
click at [483, 31] on link "Creative" at bounding box center [481, 34] width 26 height 10
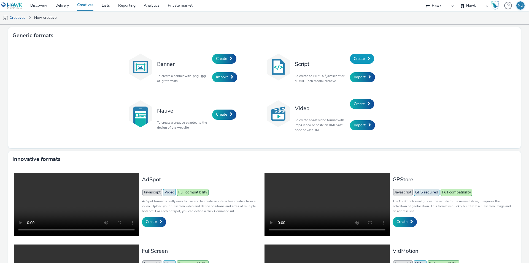
click at [357, 60] on span "Create" at bounding box center [359, 58] width 11 height 5
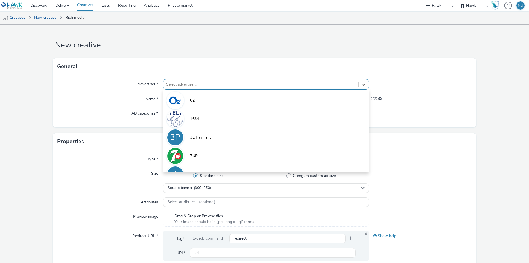
click at [180, 86] on div at bounding box center [261, 84] width 190 height 7
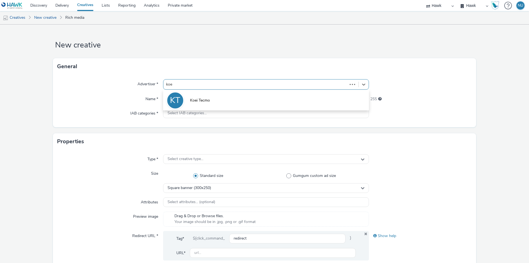
type input "koei"
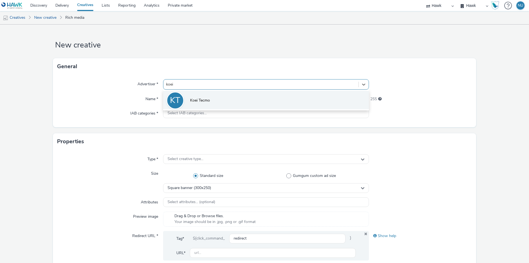
click at [190, 98] on span "Koei Tecmo" at bounding box center [200, 101] width 20 height 6
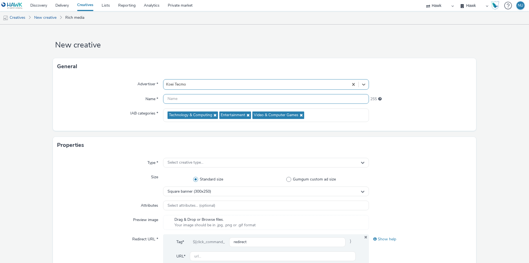
click at [184, 101] on input "text" at bounding box center [266, 99] width 206 height 10
paste input "Koei Tecmo_Nioh"
type input "IT_Koei Tecmo_Nioh_DMPU_300x600_02102025"
click at [95, 173] on div "Size" at bounding box center [110, 184] width 106 height 24
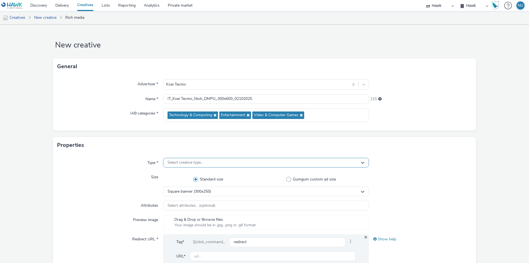
click at [176, 161] on span "Select creative type..." at bounding box center [186, 162] width 36 height 5
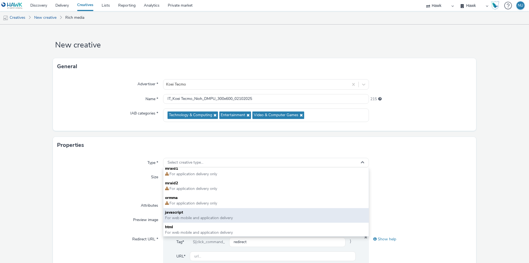
scroll to position [4, 0]
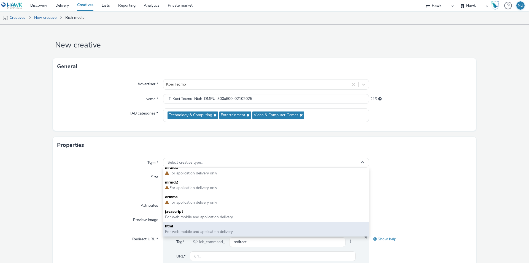
click at [180, 225] on span "html" at bounding box center [266, 226] width 202 height 6
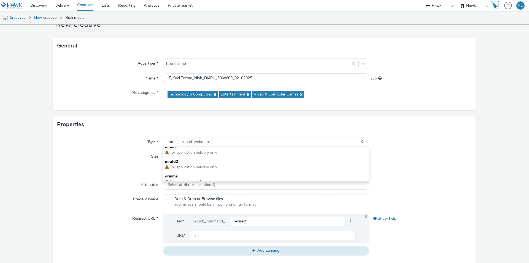
scroll to position [28, 0]
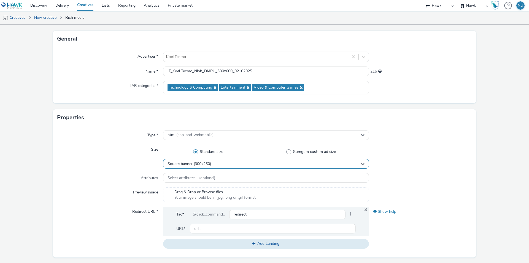
click at [190, 165] on span "Square banner (300x250)" at bounding box center [190, 163] width 44 height 5
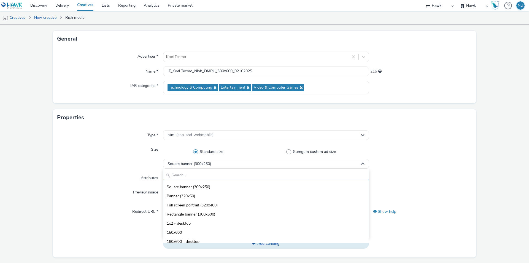
click at [185, 171] on input "text" at bounding box center [265, 175] width 205 height 10
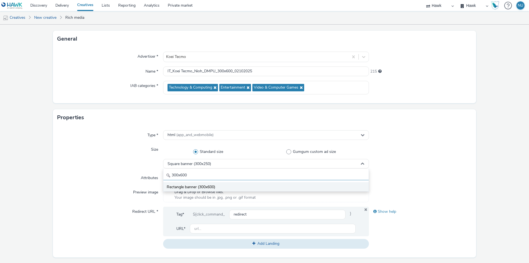
type input "300x600"
click at [186, 185] on span "Rectangle banner (300x600)" at bounding box center [191, 187] width 48 height 6
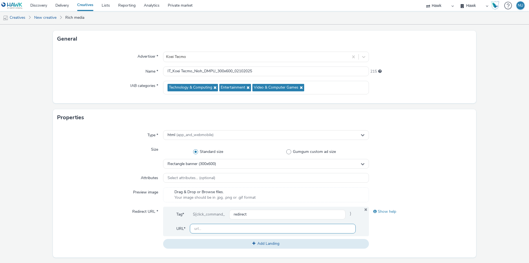
click at [212, 228] on input "text" at bounding box center [273, 228] width 166 height 10
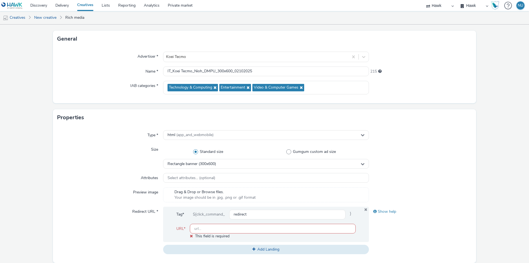
click at [199, 229] on input "text" at bounding box center [273, 228] width 166 height 10
paste input "https://teamninja-studio.com/"
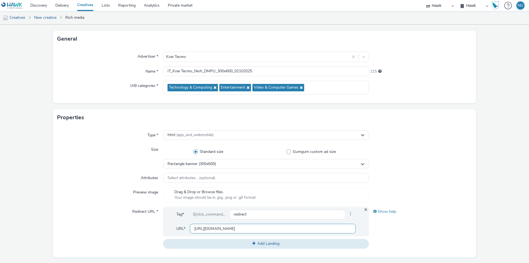
type input "https://teamninja-studio.com/"
click at [82, 212] on div "Redirect URL *" at bounding box center [110, 227] width 106 height 42
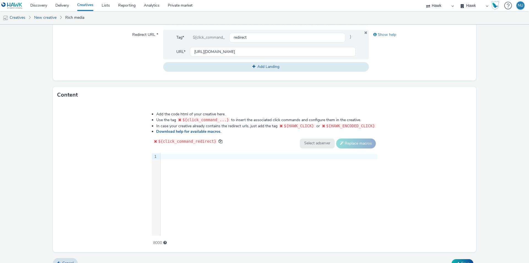
scroll to position [214, 0]
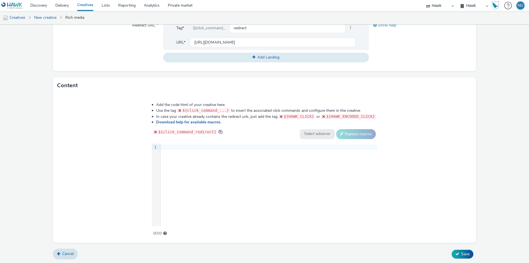
click at [168, 146] on div at bounding box center [269, 147] width 217 height 6
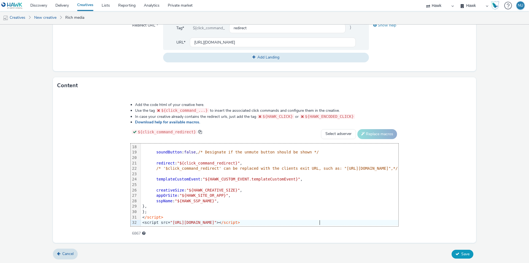
click at [462, 255] on span "Save" at bounding box center [465, 253] width 8 height 5
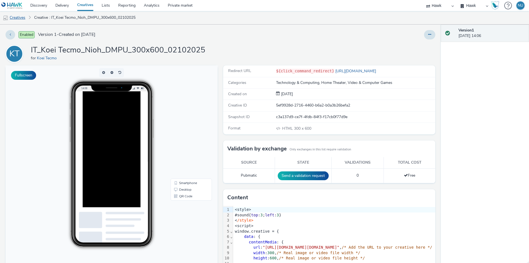
click at [16, 17] on link "Creatives" at bounding box center [14, 17] width 28 height 13
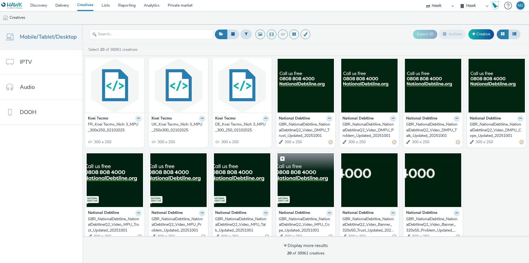
scroll to position [101, 0]
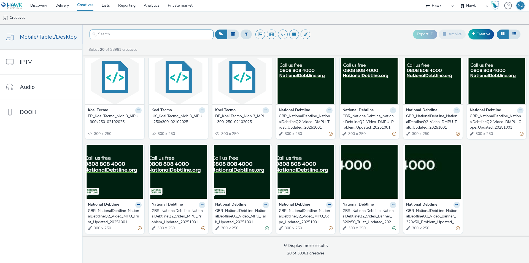
click at [112, 33] on input "text" at bounding box center [152, 34] width 124 height 10
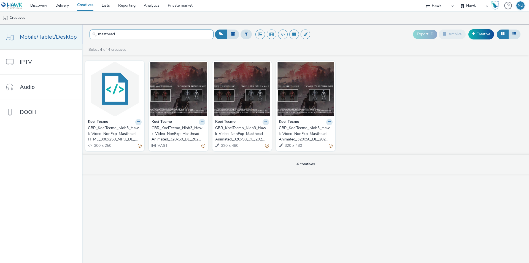
drag, startPoint x: 121, startPoint y: 31, endPoint x: 38, endPoint y: 29, distance: 83.0
click at [38, 29] on div "Mobile/Tablet/Desktop IPTV Audio DOOH masthead Export ID Archive Creative Selec…" at bounding box center [264, 144] width 529 height 238
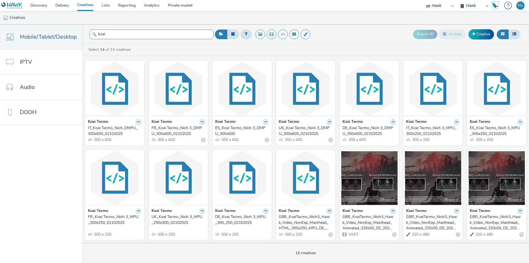
click at [112, 31] on input "koei" at bounding box center [152, 34] width 124 height 10
drag, startPoint x: 115, startPoint y: 32, endPoint x: 27, endPoint y: 27, distance: 88.0
click at [27, 27] on div "Mobile/Tablet/Desktop IPTV Audio DOOH koei Export ID Archive Creative Select 14…" at bounding box center [264, 144] width 529 height 238
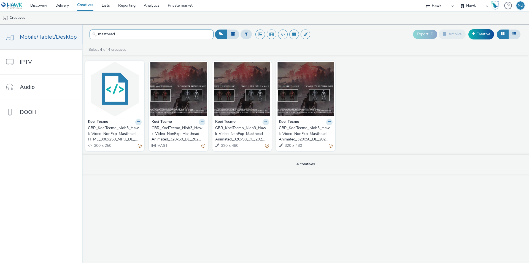
drag, startPoint x: 118, startPoint y: 33, endPoint x: 104, endPoint y: 34, distance: 14.6
click at [104, 34] on input "masthead" at bounding box center [152, 34] width 124 height 10
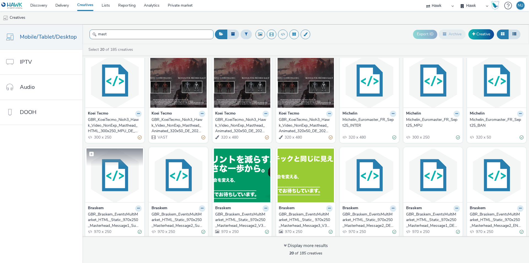
scroll to position [0, 0]
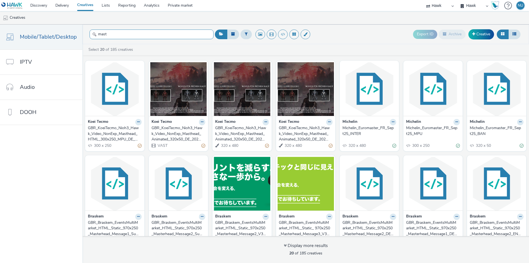
type input "mast"
click at [176, 137] on div "GBR_KoeiTecmo_Nioh3_Hawk_Video_NonExp_Masthead_Animated_320x50_DE_20251001" at bounding box center [178, 133] width 52 height 17
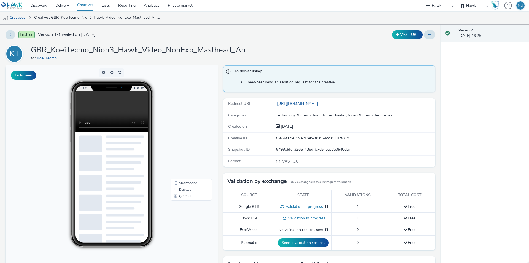
click at [19, 6] on img at bounding box center [11, 5] width 21 height 7
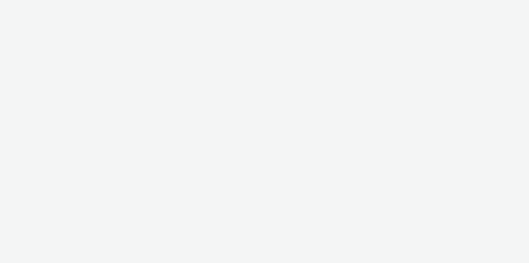
select select "11a7df10-284f-415c-b52a-427acf4c31ae"
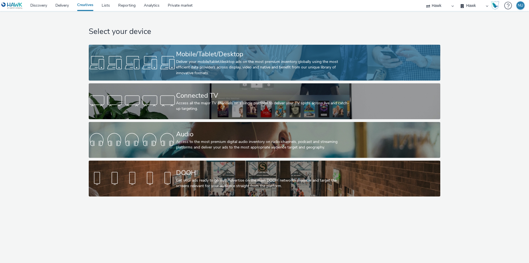
click at [196, 64] on div "Deliver your mobile/tablet/desktop ads on the most premium inventory globally u…" at bounding box center [263, 67] width 175 height 17
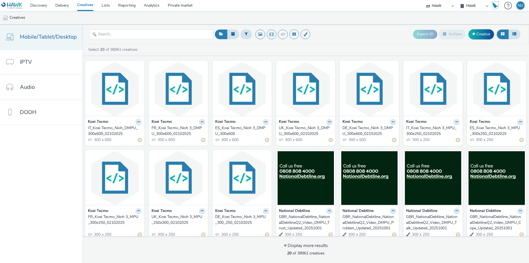
click at [38, 38] on span "Mobile/Tablet/Desktop" at bounding box center [48, 37] width 57 height 8
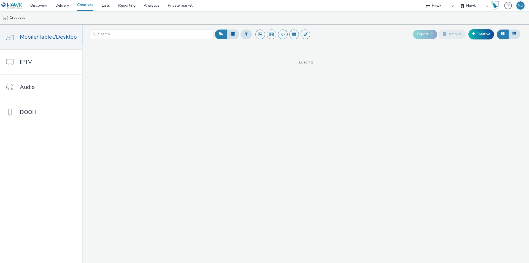
click at [18, 4] on img at bounding box center [11, 5] width 21 height 7
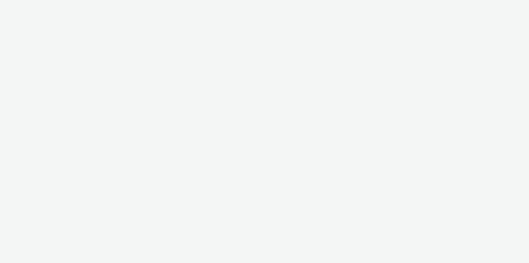
select select "11a7df10-284f-415c-b52a-427acf4c31ae"
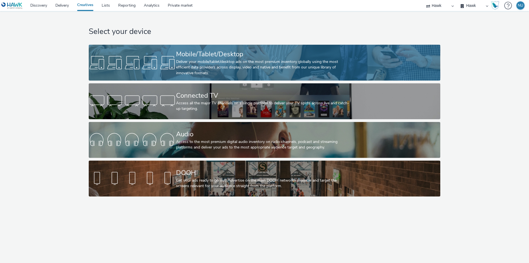
click at [193, 60] on div "Deliver your mobile/tablet/desktop ads on the most premium inventory globally u…" at bounding box center [263, 67] width 175 height 17
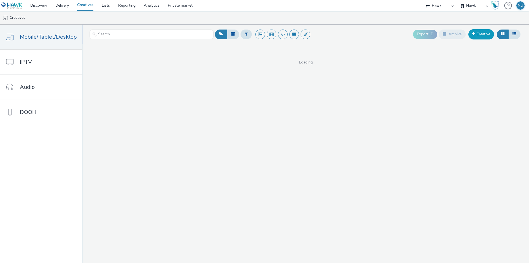
click at [478, 37] on link "Creative" at bounding box center [481, 34] width 26 height 10
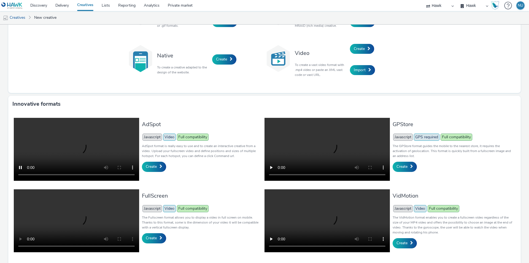
scroll to position [76, 0]
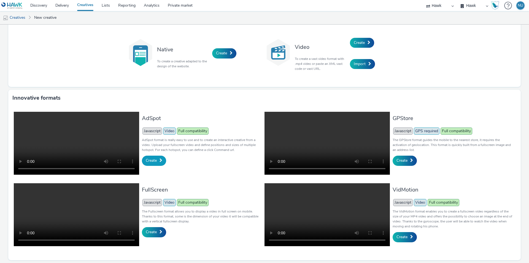
click at [152, 158] on span "Create" at bounding box center [151, 160] width 11 height 5
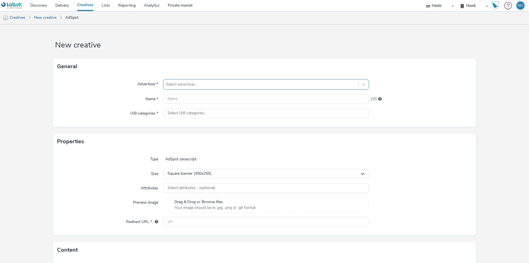
click at [178, 83] on div at bounding box center [261, 84] width 190 height 7
type input "KOEI"
click at [191, 93] on li "KT Koei Tecmo" at bounding box center [266, 100] width 206 height 18
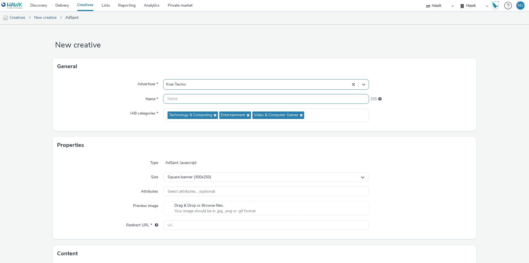
click at [173, 98] on input "text" at bounding box center [266, 99] width 206 height 10
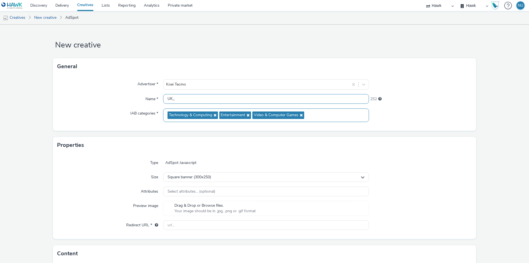
paste input "Koei Tecmo_Nioh 3"
type input "UK_Koei Tecmo_Nioh_Masthead_02102025"
click at [212, 97] on input "UK_Koei Tecmo_Nioh_Masthead_02102025" at bounding box center [266, 99] width 206 height 10
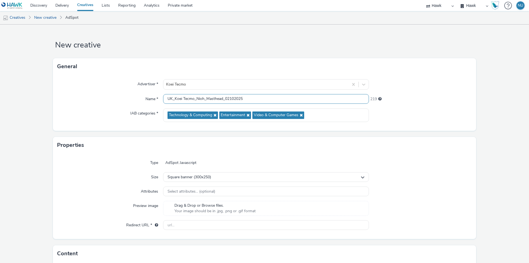
click at [212, 97] on input "UK_Koei Tecmo_Nioh_Masthead_02102025" at bounding box center [266, 99] width 206 height 10
click at [45, 20] on link "New creative" at bounding box center [45, 17] width 28 height 13
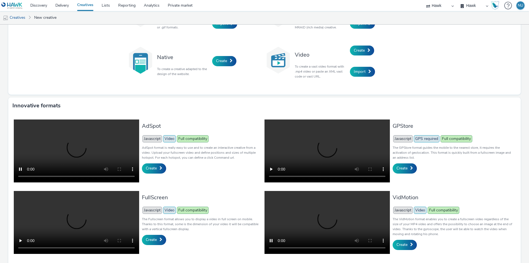
scroll to position [76, 0]
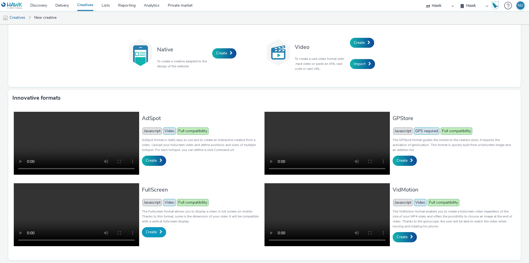
click at [152, 227] on link "Create" at bounding box center [154, 232] width 24 height 10
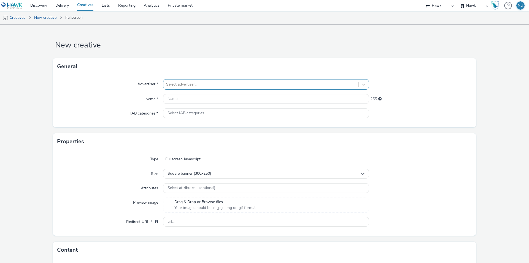
click at [174, 82] on div at bounding box center [261, 84] width 190 height 7
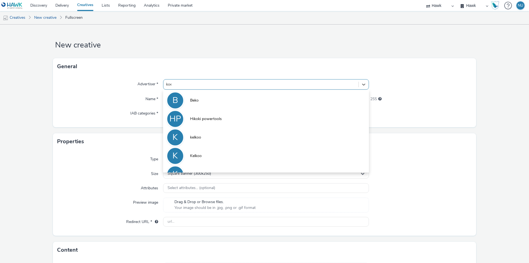
type input "koei"
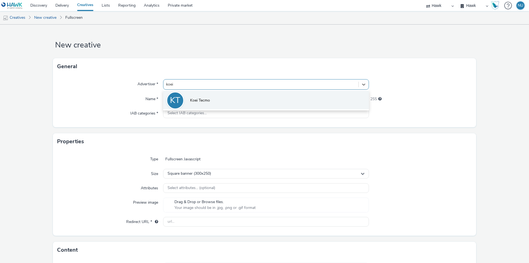
click at [206, 105] on li "KT Koei Tecmo" at bounding box center [266, 100] width 206 height 18
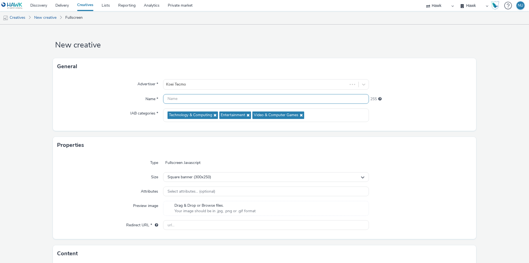
click at [187, 100] on input "text" at bounding box center [266, 99] width 206 height 10
paste input "UK_Koei Tecmo_Nioh_Masthead_02102025"
type input "UK_Koei Tecmo_Nioh_Masthead_02102025"
click at [76, 115] on div "IAB categories *" at bounding box center [110, 115] width 106 height 14
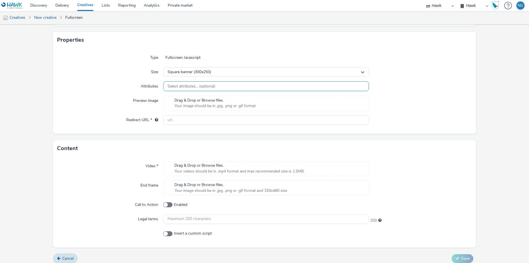
scroll to position [110, 0]
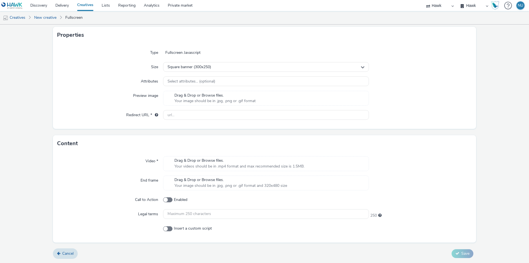
click at [186, 161] on span "Drag & Drop or Browse files." at bounding box center [239, 161] width 130 height 6
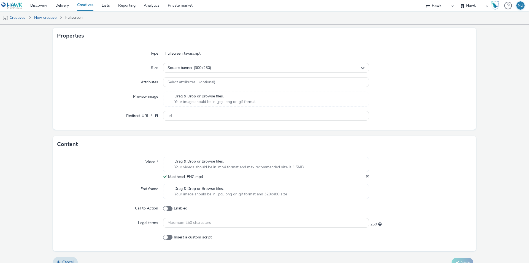
scroll to position [118, 0]
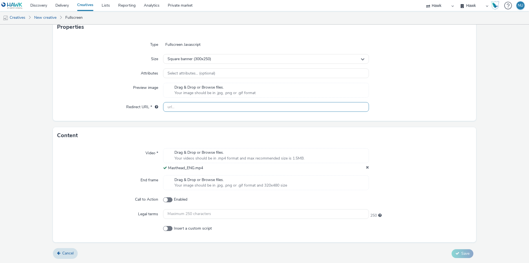
click at [173, 109] on input "text" at bounding box center [266, 107] width 206 height 10
paste input "https://teamninja-studio.com/nioh3/uk/?utm_source=Azerion&utm_medium=referral&u…"
type input "https://teamninja-studio.com/"
click at [77, 157] on div "Video *" at bounding box center [110, 159] width 106 height 23
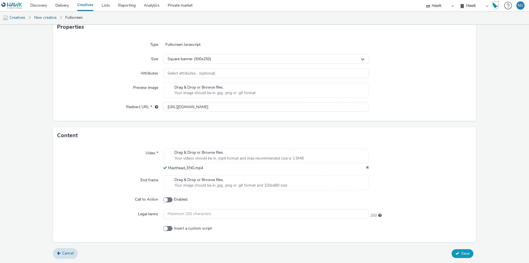
click at [465, 254] on span "Save" at bounding box center [465, 252] width 8 height 5
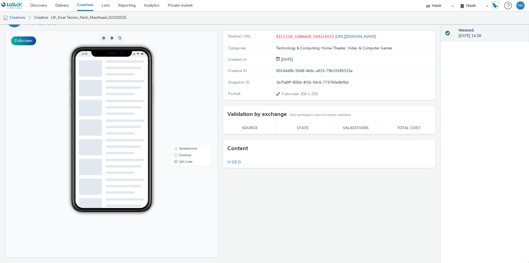
scroll to position [35, 0]
click at [232, 162] on span "Video" at bounding box center [234, 161] width 14 height 5
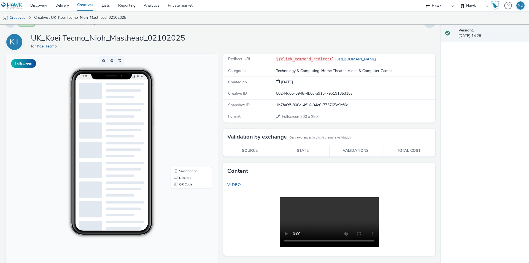
scroll to position [0, 0]
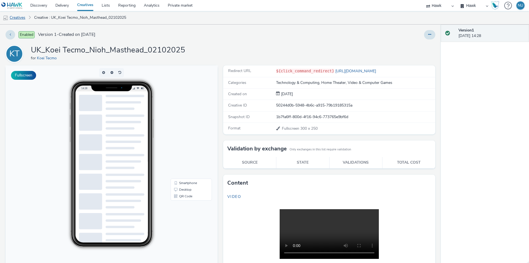
click at [17, 18] on link "Creatives" at bounding box center [14, 17] width 28 height 13
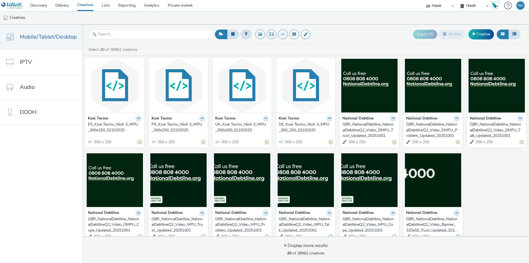
scroll to position [101, 0]
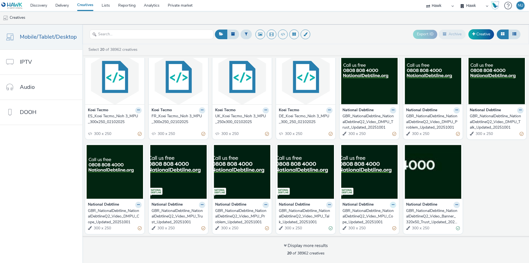
click at [392, 205] on icon at bounding box center [393, 204] width 2 height 3
click at [382, 212] on link "Edit" at bounding box center [375, 214] width 41 height 11
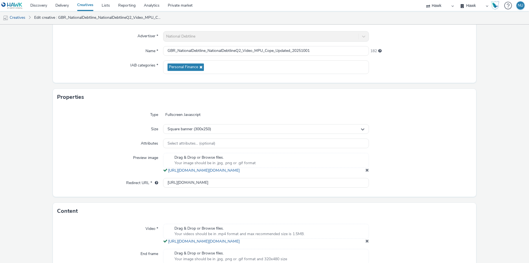
scroll to position [55, 0]
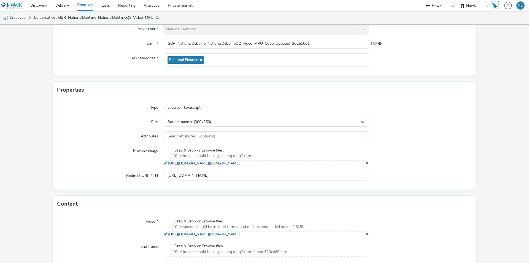
click at [17, 19] on link "Creatives" at bounding box center [14, 17] width 28 height 13
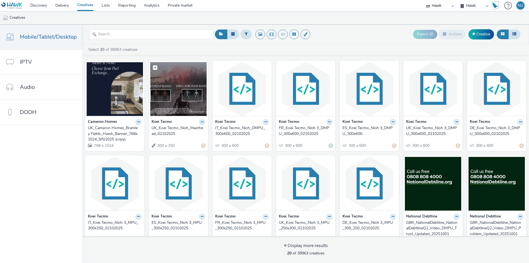
click at [182, 101] on img at bounding box center [178, 89] width 56 height 54
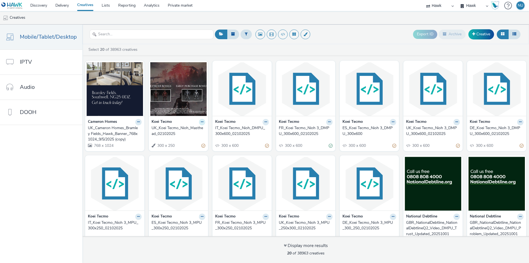
click at [201, 123] on icon at bounding box center [202, 121] width 2 height 3
click at [189, 129] on link "Edit" at bounding box center [184, 131] width 41 height 11
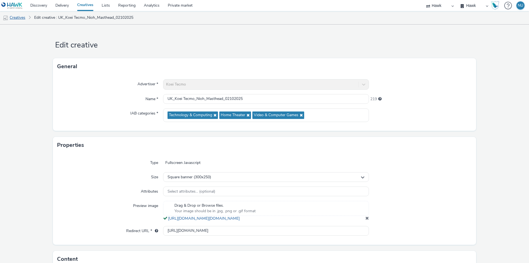
click at [12, 19] on link "Creatives" at bounding box center [14, 17] width 28 height 13
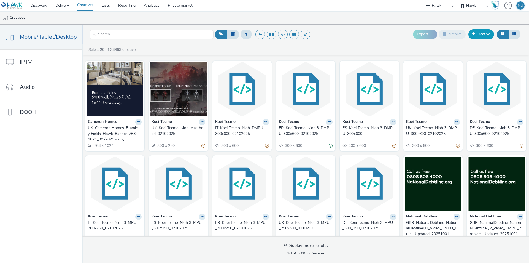
click at [476, 34] on link "Creative" at bounding box center [481, 34] width 26 height 10
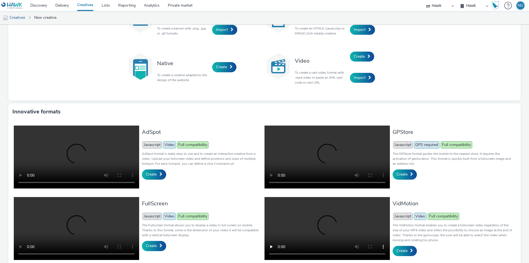
scroll to position [76, 0]
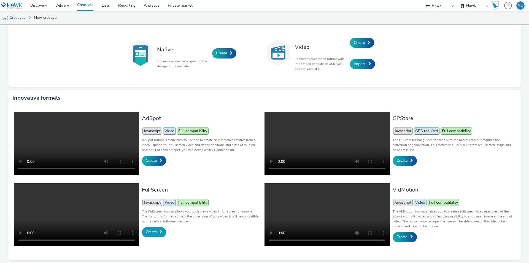
click at [152, 229] on span "Create" at bounding box center [151, 231] width 11 height 5
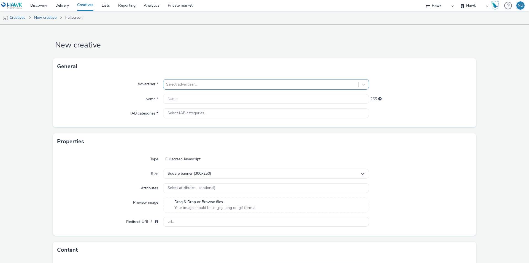
click at [167, 83] on div at bounding box center [261, 84] width 190 height 7
type input "koei"
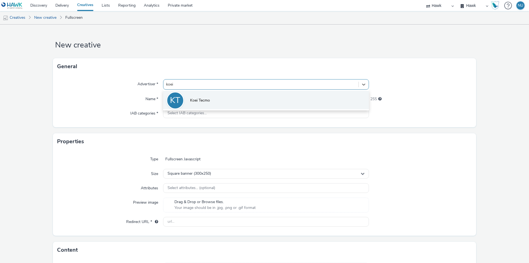
click at [188, 97] on li "KT Koei Tecmo" at bounding box center [266, 100] width 206 height 18
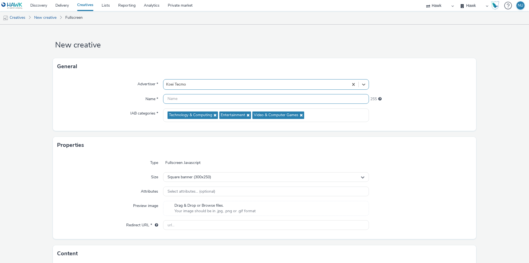
click at [183, 98] on input "text" at bounding box center [266, 99] width 206 height 10
paste input "Koei Tecmo_Nioh"
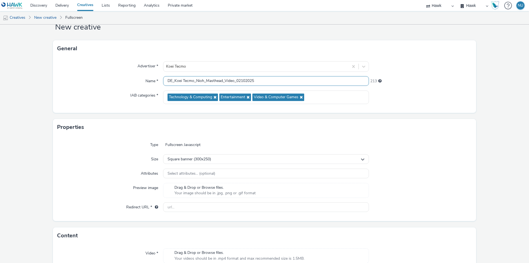
scroll to position [28, 0]
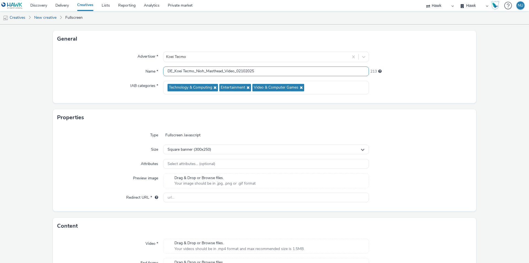
type input "DE_Koei Tecmo_Nioh_Masthead_Video_02102025"
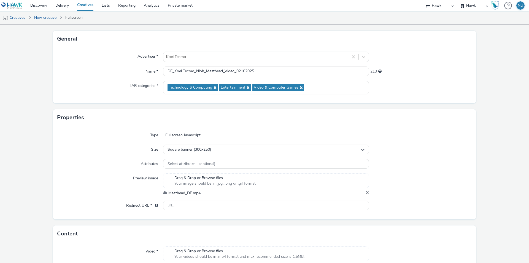
click at [120, 180] on div "Preview image" at bounding box center [110, 184] width 106 height 23
click at [366, 192] on icon at bounding box center [367, 193] width 3 height 6
click at [366, 190] on icon at bounding box center [367, 193] width 3 height 6
click at [335, 181] on div "Drag & Drop or Browse files. Your image should be in .jpg, .png or .gif format" at bounding box center [266, 180] width 206 height 15
click at [366, 192] on icon at bounding box center [367, 193] width 3 height 6
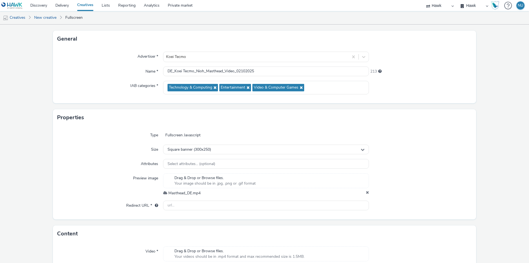
click at [366, 192] on icon at bounding box center [367, 193] width 3 height 6
click at [161, 193] on div "Preview image" at bounding box center [110, 184] width 106 height 23
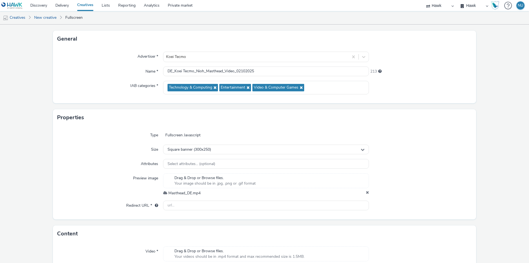
click at [173, 193] on span "Masthead_DE.mp4" at bounding box center [184, 192] width 32 height 5
click at [180, 175] on span "Drag & Drop or Browse files." at bounding box center [214, 178] width 81 height 6
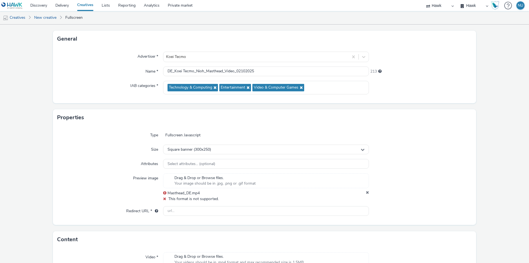
click at [366, 191] on icon at bounding box center [367, 193] width 3 height 6
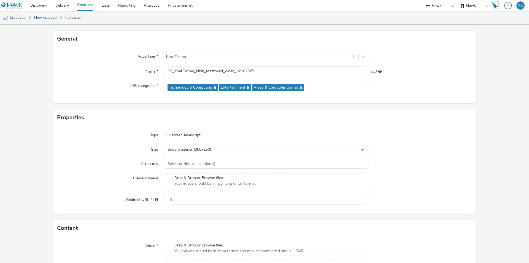
click at [264, 181] on div "Drag & Drop or Browse files. Your image should be in .jpg, .png or .gif format" at bounding box center [266, 180] width 206 height 15
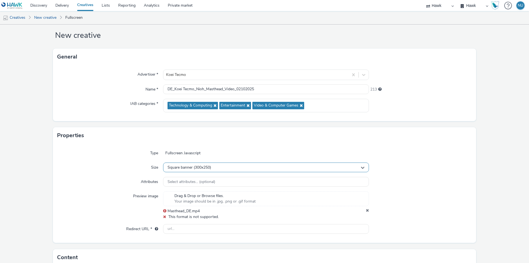
scroll to position [0, 0]
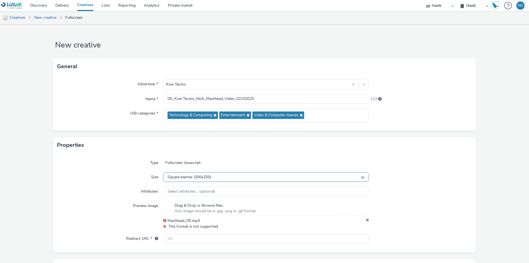
click at [176, 177] on span "Square banner (300x250)" at bounding box center [190, 177] width 44 height 5
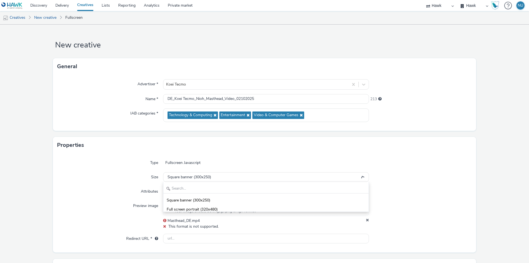
click at [114, 180] on div "Size" at bounding box center [110, 177] width 106 height 10
click at [366, 219] on icon at bounding box center [367, 221] width 3 height 6
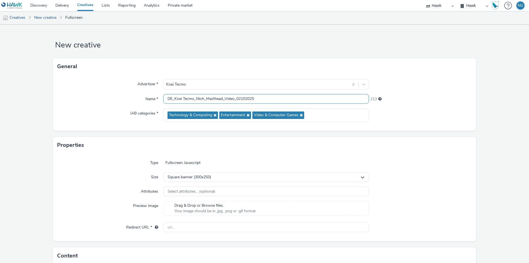
click at [179, 99] on input "DE_Koei Tecmo_Nioh_Masthead_Video_02102025" at bounding box center [266, 99] width 206 height 10
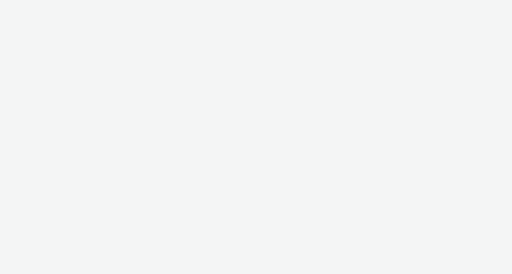
select select "11a7df10-284f-415c-b52a-427acf4c31ae"
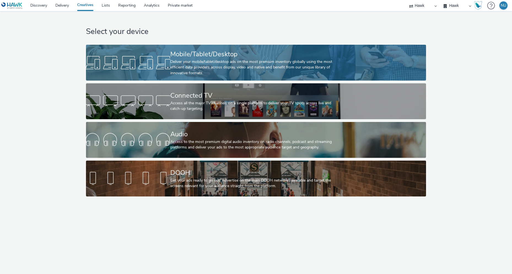
click at [168, 65] on div at bounding box center [128, 63] width 84 height 18
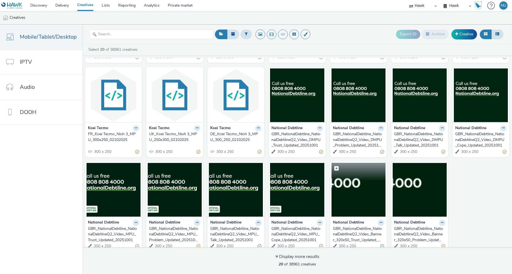
scroll to position [90, 0]
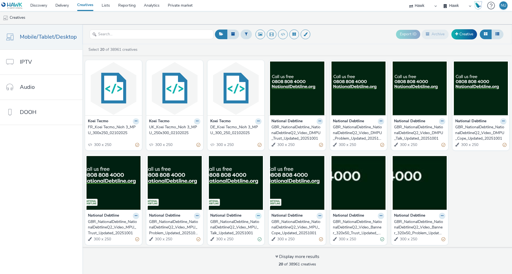
click at [258, 216] on button at bounding box center [258, 215] width 6 height 6
click at [237, 225] on link "Edit" at bounding box center [240, 225] width 41 height 11
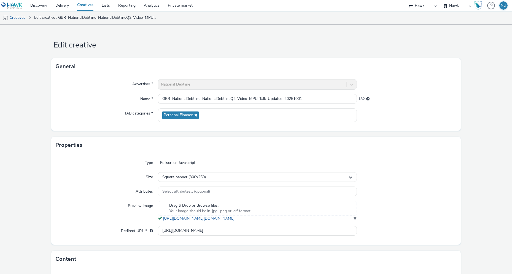
click at [210, 221] on link "[URL][DOMAIN_NAME][DOMAIN_NAME]" at bounding box center [200, 217] width 74 height 5
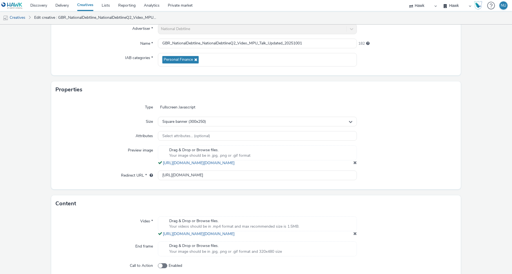
scroll to position [83, 0]
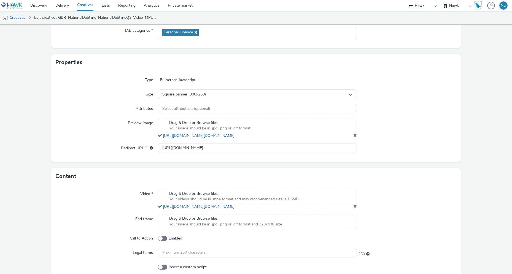
click at [20, 16] on link "Creatives" at bounding box center [14, 17] width 28 height 13
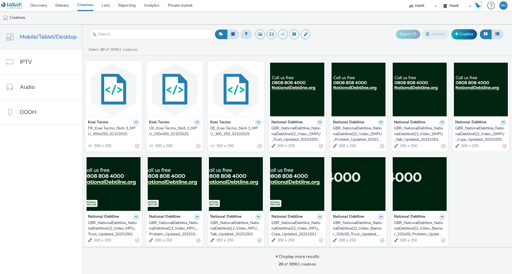
scroll to position [90, 0]
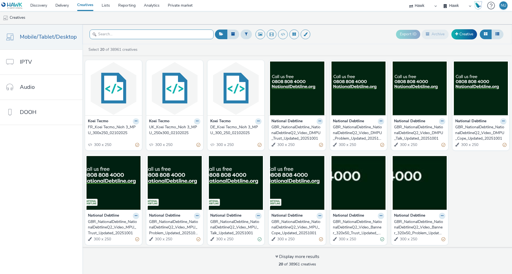
click at [120, 35] on input "text" at bounding box center [152, 34] width 124 height 10
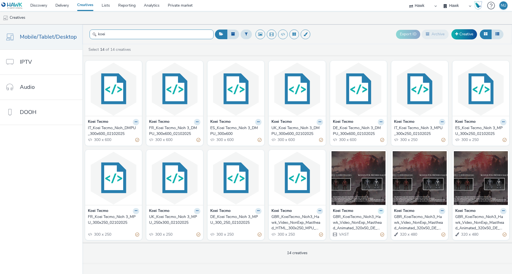
type input "koei"
click at [381, 209] on icon at bounding box center [381, 210] width 2 height 3
click at [347, 220] on icon at bounding box center [349, 220] width 5 height 4
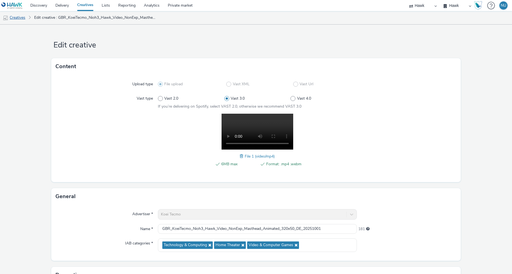
click at [18, 18] on link "Creatives" at bounding box center [14, 17] width 28 height 13
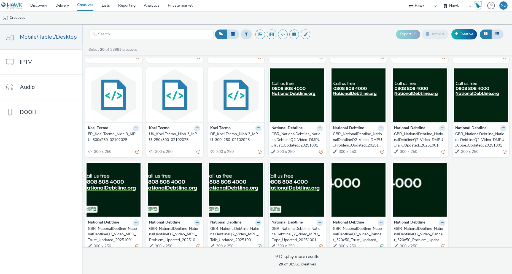
scroll to position [90, 0]
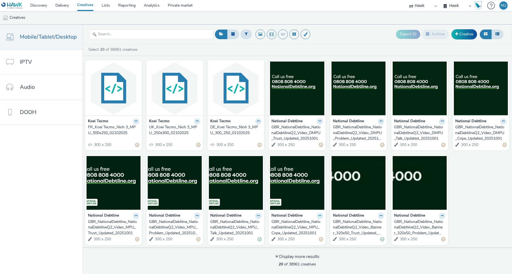
click at [319, 215] on icon at bounding box center [320, 215] width 2 height 3
click at [291, 225] on link "Edit" at bounding box center [302, 225] width 41 height 11
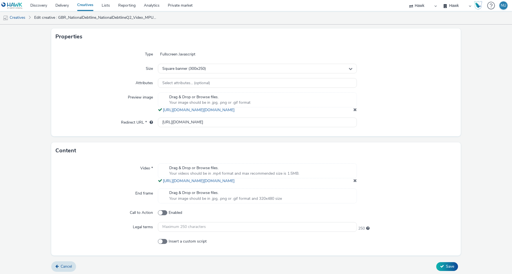
scroll to position [122, 0]
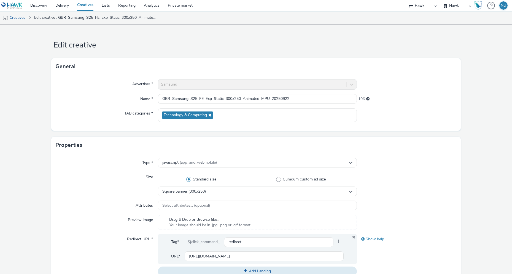
select select "11a7df10-284f-415c-b52a-427acf4c31ae"
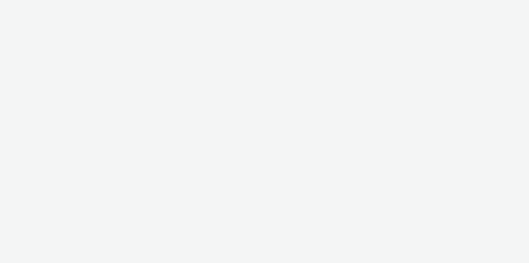
select select "11a7df10-284f-415c-b52a-427acf4c31ae"
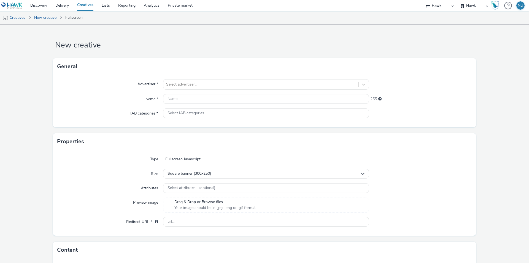
click at [45, 15] on link "New creative" at bounding box center [45, 17] width 28 height 13
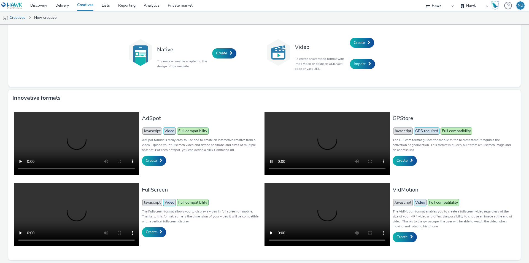
scroll to position [73, 0]
click at [115, 210] on video at bounding box center [76, 214] width 125 height 63
click at [155, 229] on span "Create" at bounding box center [151, 231] width 11 height 5
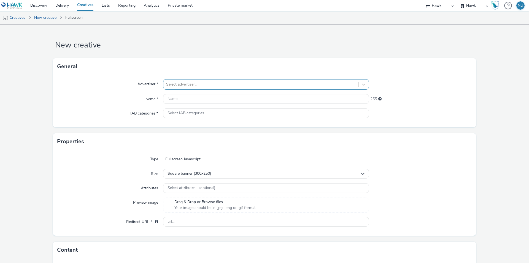
click at [172, 83] on div at bounding box center [261, 84] width 190 height 7
type input "koei"
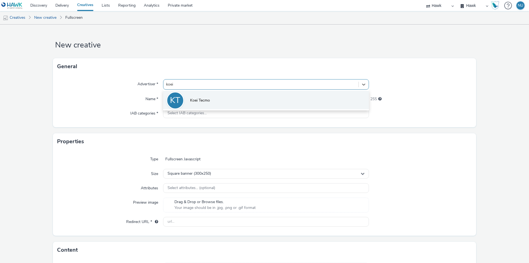
click at [193, 99] on span "Koei Tecmo" at bounding box center [200, 101] width 20 height 6
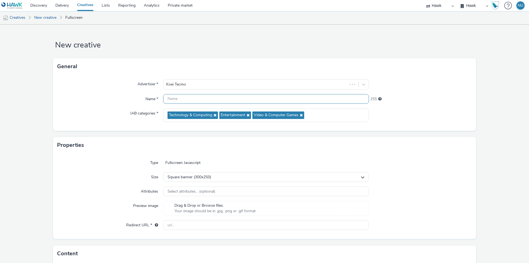
click at [176, 102] on input "text" at bounding box center [266, 99] width 206 height 10
paste input "DE_Koei Tecmo_Nioh_Masthead_Video_02102025"
click at [189, 209] on span "Your image should be in .jpg, .png or .gif format" at bounding box center [214, 211] width 81 height 6
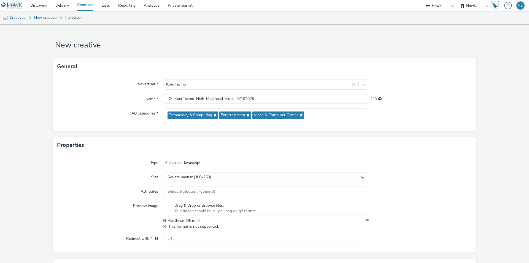
click at [366, 219] on icon at bounding box center [367, 221] width 3 height 6
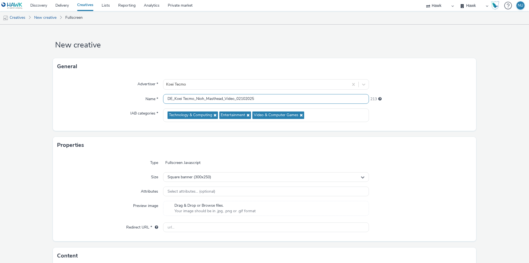
click at [172, 97] on input "DE_Koei Tecmo_Nioh_Masthead_Video_02102025" at bounding box center [266, 99] width 206 height 10
type input "ES_Koei Tecmo_Nioh_Masthead_Video_02102025"
click at [176, 209] on span "Your image should be in .jpg, .png or .gif format" at bounding box center [214, 211] width 81 height 6
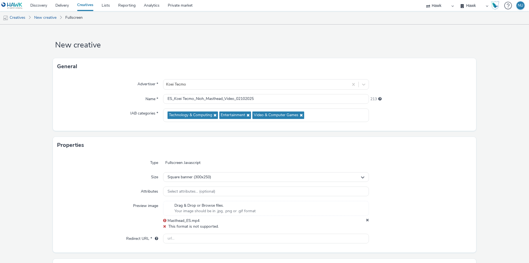
click at [366, 220] on icon at bounding box center [367, 221] width 3 height 6
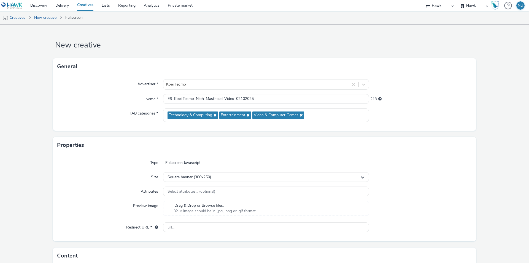
click at [209, 204] on span "Drag & Drop or Browse files." at bounding box center [214, 206] width 81 height 6
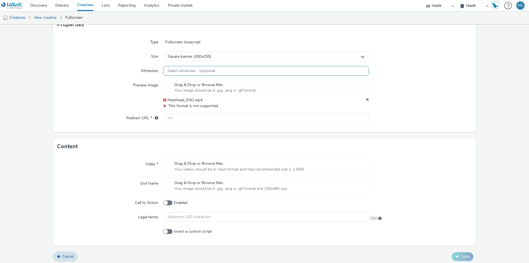
scroll to position [123, 0]
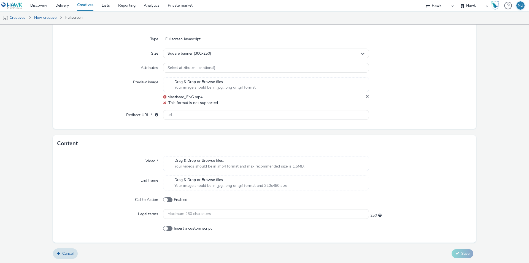
click at [366, 97] on icon at bounding box center [367, 97] width 3 height 6
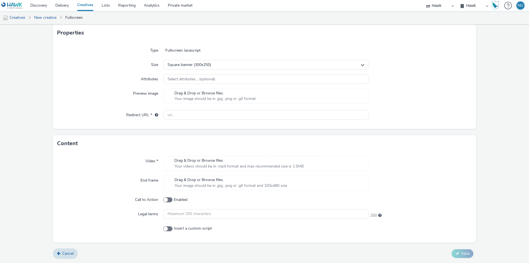
click at [190, 92] on span "Drag & Drop or Browse files." at bounding box center [214, 93] width 81 height 6
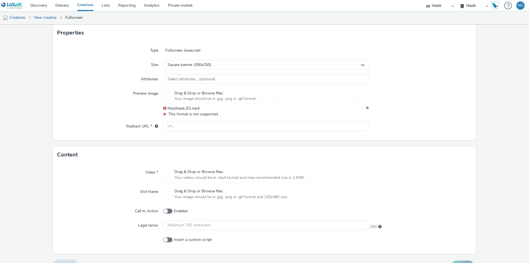
click at [184, 113] on span "This format is not supported." at bounding box center [193, 113] width 50 height 5
click at [180, 114] on span "This format is not supported." at bounding box center [193, 113] width 50 height 5
click at [366, 107] on icon at bounding box center [367, 109] width 3 height 6
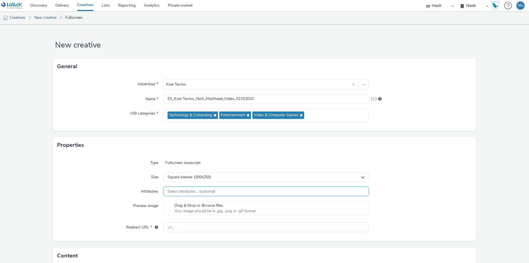
scroll to position [28, 0]
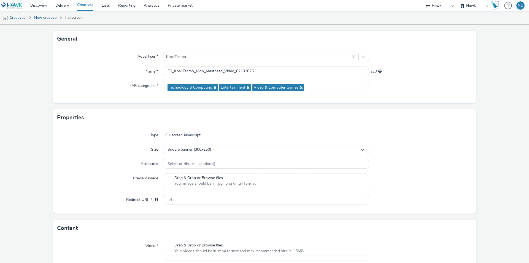
click at [188, 172] on div "Type Fullscreen Javascript Size Square banner (300x250) Attributes Select attri…" at bounding box center [264, 170] width 423 height 88
click at [189, 182] on span "Your image should be in .jpg, .png or .gif format" at bounding box center [214, 183] width 81 height 6
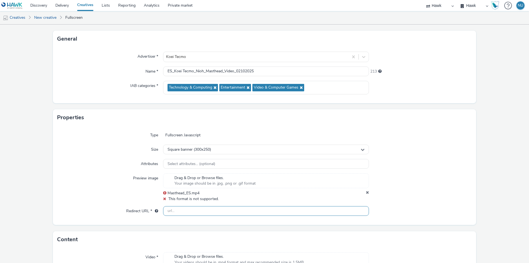
click at [176, 211] on input "text" at bounding box center [266, 211] width 206 height 10
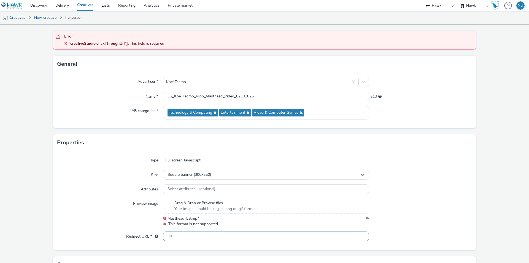
click at [170, 235] on input "text" at bounding box center [266, 236] width 206 height 10
paste input "https://teamninja-studio.com/nioh3/es/?utm_source=Azerion&utm_medium=referral&u…"
type input "[URL][DOMAIN_NAME]"
click at [107, 224] on div "Preview image" at bounding box center [110, 212] width 106 height 28
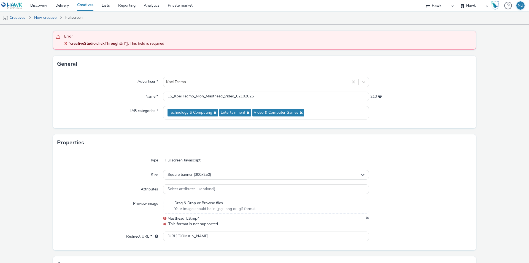
click at [366, 217] on icon at bounding box center [367, 218] width 3 height 6
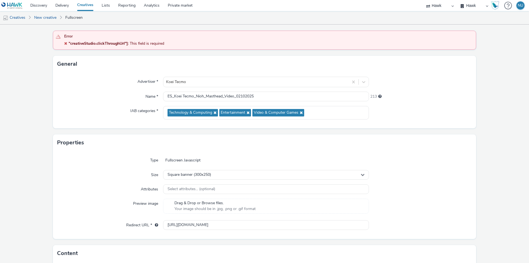
click at [188, 198] on div "Type Fullscreen Javascript Size Square banner (300x250) Attributes Select attri…" at bounding box center [264, 195] width 423 height 88
click at [183, 204] on span "Drag & Drop or Browse files." at bounding box center [214, 203] width 81 height 6
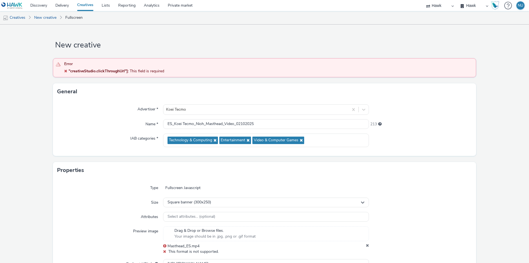
click at [66, 72] on icon at bounding box center [65, 71] width 3 height 4
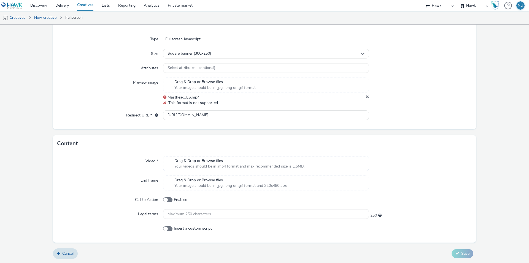
scroll to position [121, 0]
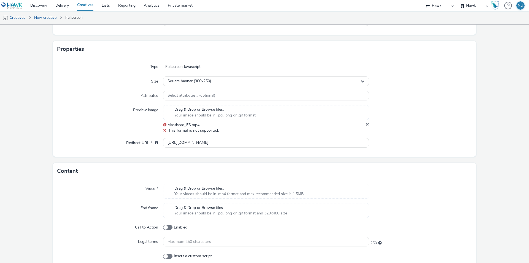
click at [366, 124] on icon at bounding box center [367, 125] width 3 height 6
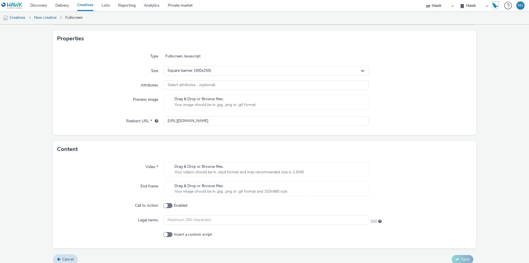
scroll to position [137, 0]
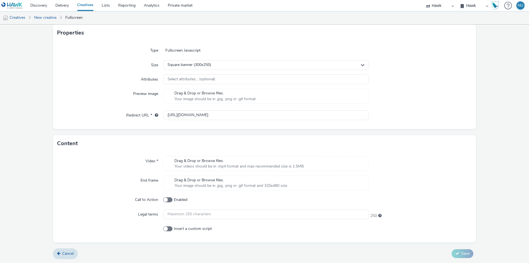
click at [199, 159] on span "Drag & Drop or Browse files." at bounding box center [239, 161] width 130 height 6
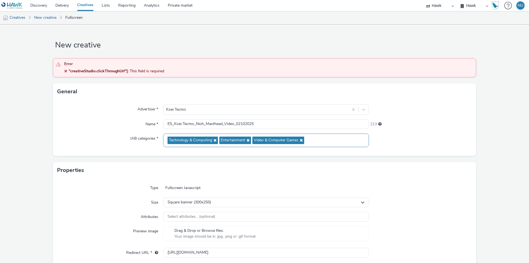
scroll to position [145, 0]
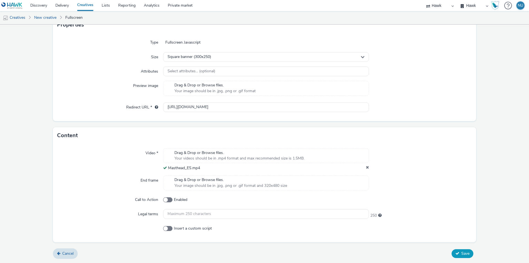
click at [465, 254] on span "Save" at bounding box center [465, 252] width 8 height 5
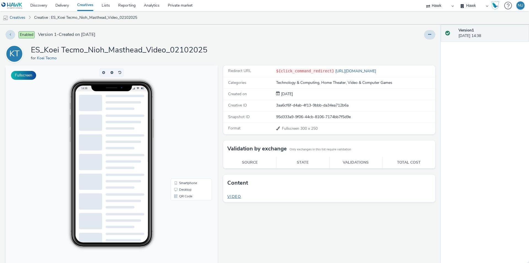
click at [233, 196] on span "Video" at bounding box center [234, 196] width 14 height 5
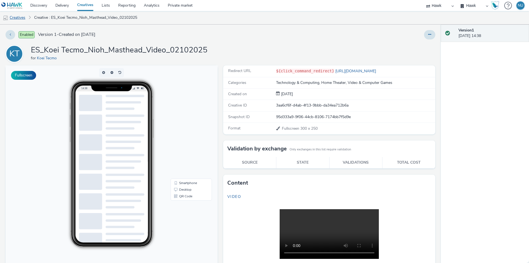
click at [20, 17] on link "Creatives" at bounding box center [14, 17] width 28 height 13
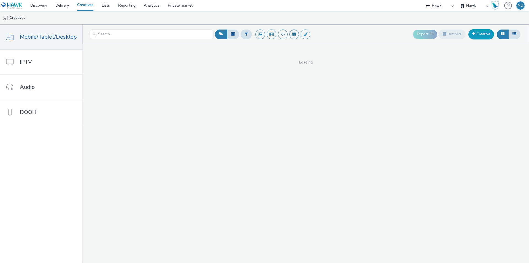
click at [482, 36] on link "Creative" at bounding box center [481, 34] width 26 height 10
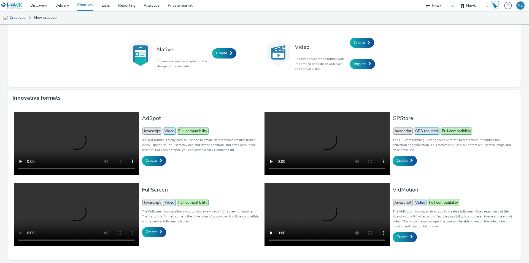
scroll to position [76, 0]
click at [152, 229] on span "Create" at bounding box center [151, 231] width 11 height 5
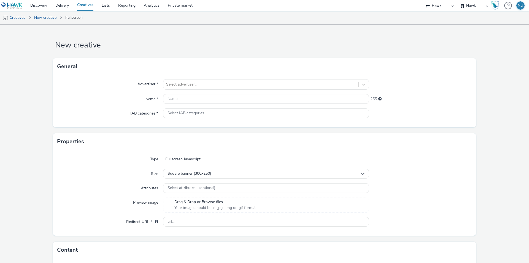
click at [182, 77] on div "Advertiser * Select advertiser... Name * 255 IAB categories * Select IAB catego…" at bounding box center [264, 101] width 423 height 52
click at [180, 83] on div at bounding box center [261, 84] width 190 height 7
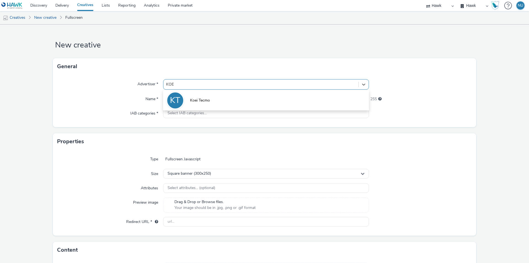
type input "KOEI"
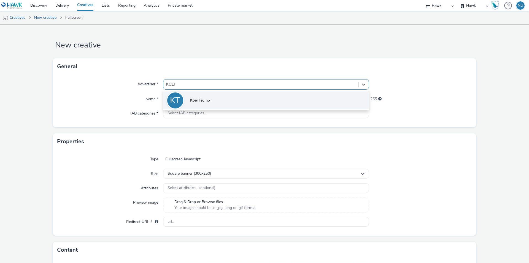
click at [208, 99] on span "Koei Tecmo" at bounding box center [200, 101] width 20 height 6
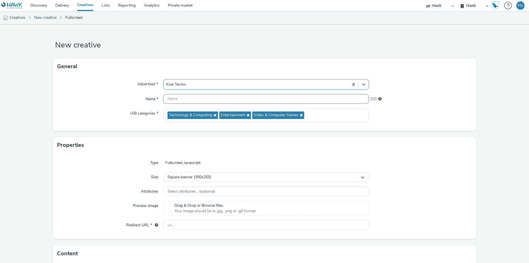
click at [184, 96] on input "text" at bounding box center [266, 99] width 206 height 10
paste input "Koei Tecmo_Nioh 3"
click at [239, 98] on input "DE_Koei Tecmo_Nioh 3_Video_Masthead)02102025" at bounding box center [266, 99] width 206 height 10
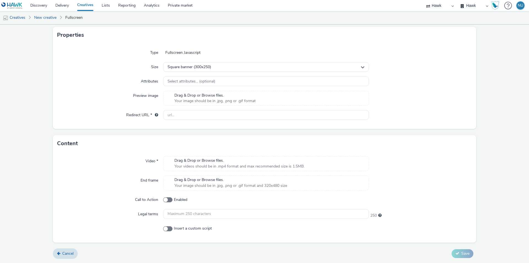
type input "DE_Koei Tecmo_Nioh 3_Video_Masthead_02102025"
click at [191, 162] on span "Drag & Drop or Browse files." at bounding box center [239, 161] width 130 height 6
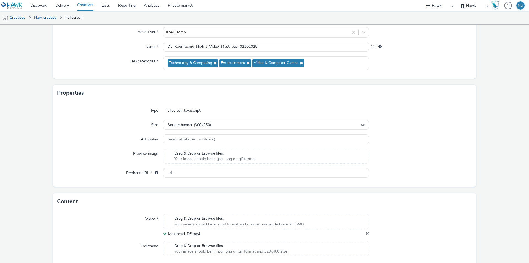
scroll to position [0, 0]
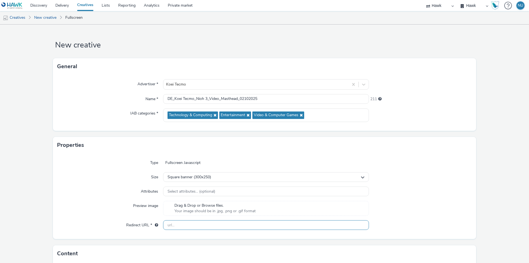
click at [175, 225] on input "text" at bounding box center [266, 225] width 206 height 10
paste input "https://teamninja-studio.com/nioh3/de/?utm_source=Azerion&utm_medium=referral&u…"
click at [168, 224] on input "[URL][DOMAIN_NAME]" at bounding box center [266, 225] width 206 height 10
type input "[URL][DOMAIN_NAME]"
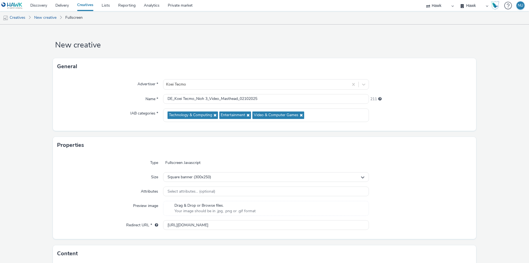
click at [93, 216] on div "Type Fullscreen Javascript Size Square banner (300x250) Attributes Select attri…" at bounding box center [264, 195] width 423 height 85
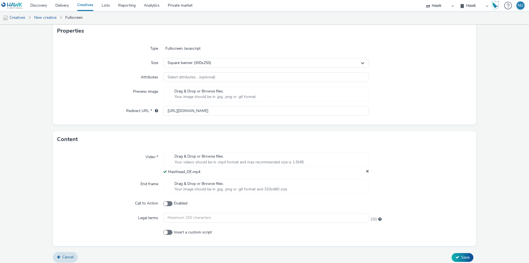
scroll to position [118, 0]
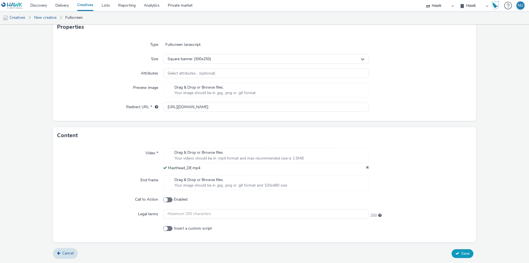
click at [454, 250] on button "Save" at bounding box center [463, 253] width 22 height 9
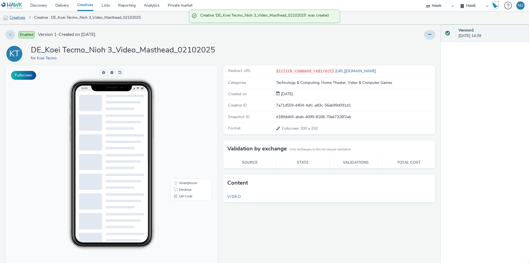
click at [16, 16] on link "Creatives" at bounding box center [14, 17] width 28 height 13
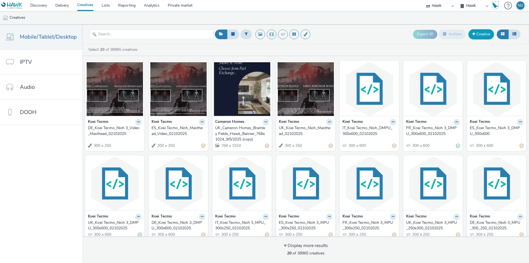
click at [484, 34] on link "Creative" at bounding box center [481, 34] width 26 height 10
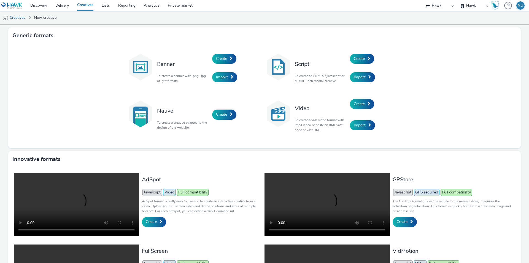
scroll to position [76, 0]
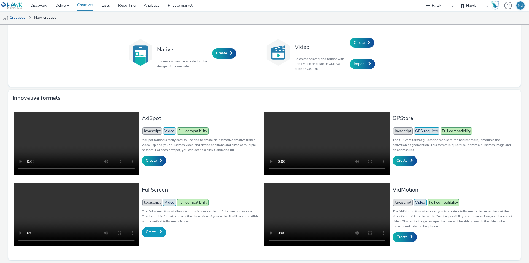
click at [152, 229] on span "Create" at bounding box center [151, 231] width 11 height 5
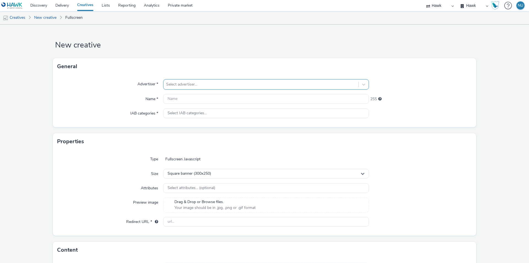
click at [178, 88] on div "Select advertiser..." at bounding box center [260, 84] width 195 height 9
type input "koei"
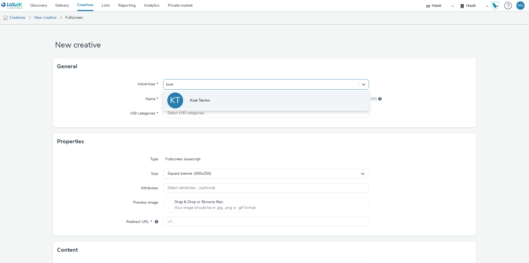
click at [194, 101] on span "Koei Tecmo" at bounding box center [200, 101] width 20 height 6
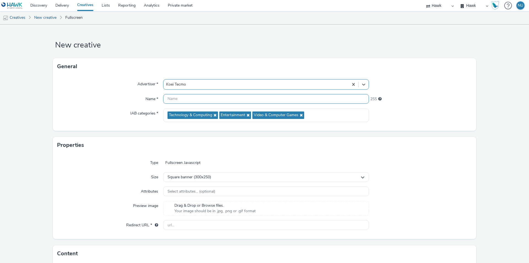
click at [189, 101] on input "text" at bounding box center [266, 99] width 206 height 10
paste input "Koei Tecmo_Nioh"
type input "FR_Koei Tecmo_Nioh_Video_Masthead_02102025"
click at [49, 190] on form "New creative General Advertiser * Koei Tecmo Name * FR_Koei Tecmo_Nioh_Video_Ma…" at bounding box center [264, 199] width 529 height 348
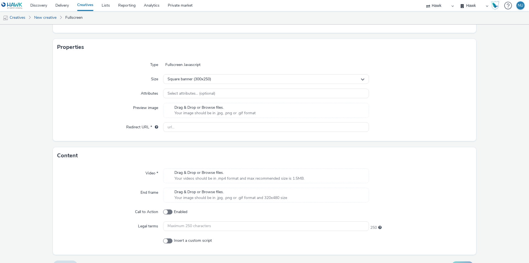
scroll to position [110, 0]
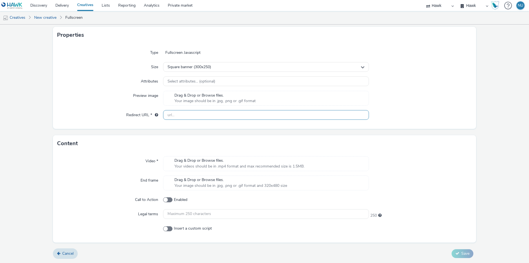
click at [179, 116] on input "text" at bounding box center [266, 115] width 206 height 10
paste input "[URL][DOMAIN_NAME]"
type input "[URL][DOMAIN_NAME]"
click at [113, 181] on div "End frame" at bounding box center [110, 182] width 106 height 15
click at [179, 166] on span "Your videos should be in .mp4 format and max recommended size is 1.5MB." at bounding box center [239, 166] width 130 height 6
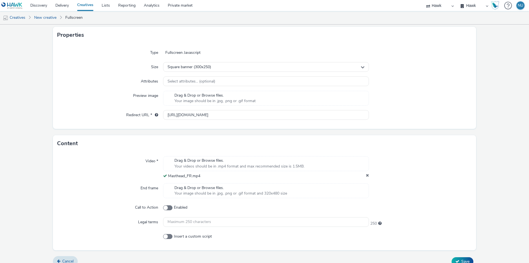
scroll to position [118, 0]
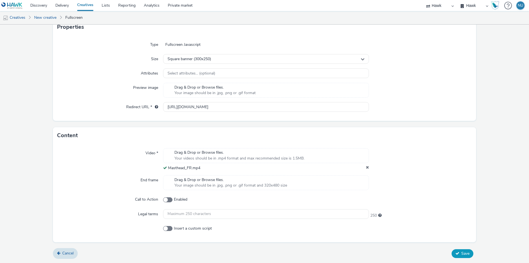
click at [455, 251] on icon at bounding box center [457, 253] width 4 height 4
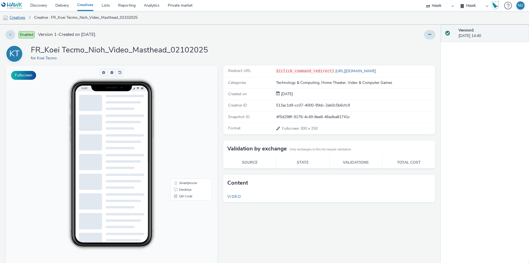
click at [17, 17] on link "Creatives" at bounding box center [14, 17] width 28 height 13
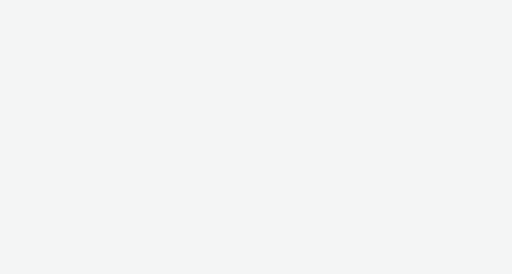
select select "11a7df10-284f-415c-b52a-427acf4c31ae"
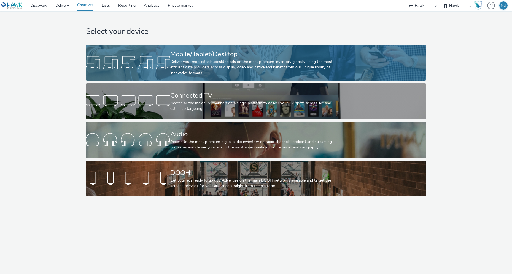
click at [190, 59] on div "Deliver your mobile/tablet/desktop ads on the most premium inventory globally u…" at bounding box center [254, 67] width 169 height 17
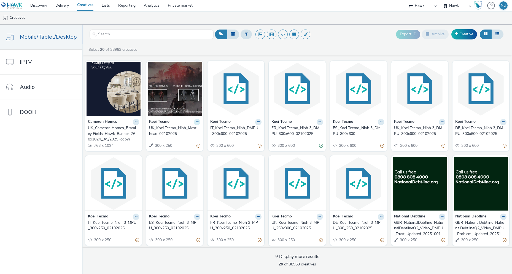
click at [196, 123] on icon at bounding box center [197, 121] width 2 height 3
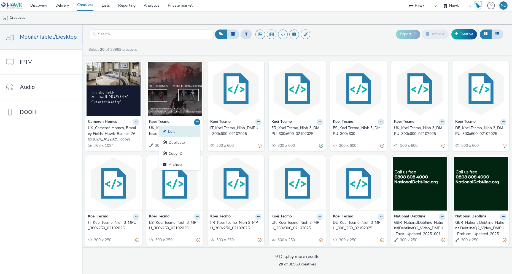
click at [171, 132] on link "Edit" at bounding box center [179, 131] width 41 height 11
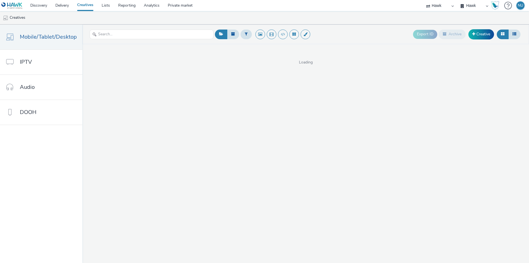
select select "11a7df10-284f-415c-b52a-427acf4c31ae"
click at [487, 33] on link "Creative" at bounding box center [481, 34] width 26 height 10
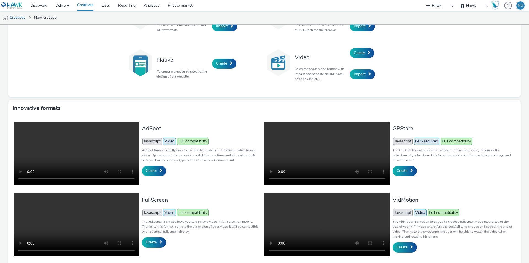
scroll to position [76, 0]
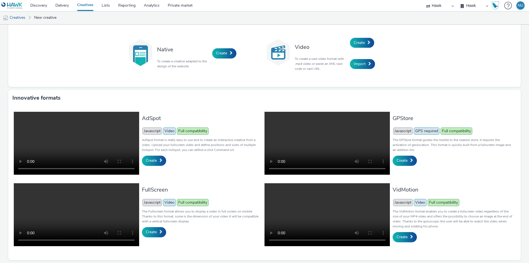
click at [110, 207] on video at bounding box center [76, 214] width 125 height 63
click at [154, 229] on span "Create" at bounding box center [151, 231] width 11 height 5
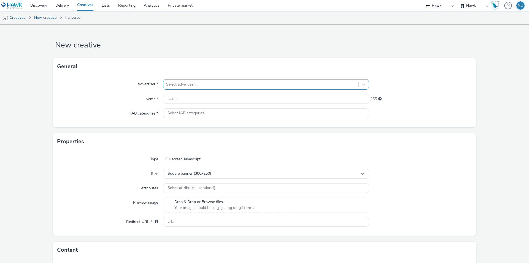
click at [184, 83] on div at bounding box center [261, 84] width 190 height 7
type input "koei"
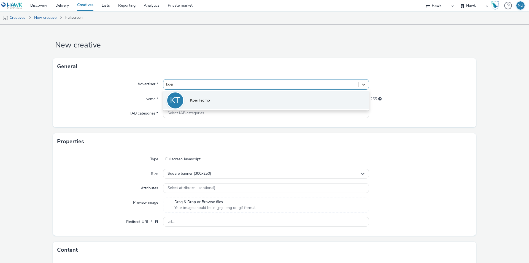
click at [209, 97] on li "KT Koei Tecmo" at bounding box center [266, 100] width 206 height 18
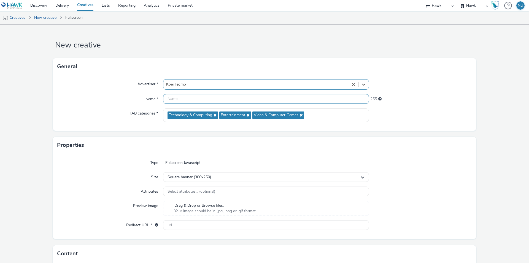
click at [196, 99] on input "text" at bounding box center [266, 99] width 206 height 10
paste input "Koei Tecmo_Nioh"
type input "IT_Koei Tecmo_Nioh_Video_Masthead_02102025"
click at [101, 182] on div "Type Fullscreen Javascript Size Square banner (300x250) Attributes Select attri…" at bounding box center [264, 195] width 423 height 85
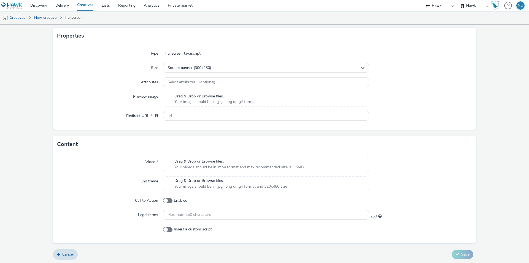
scroll to position [110, 0]
click at [178, 161] on span "Drag & Drop or Browse files." at bounding box center [239, 161] width 130 height 6
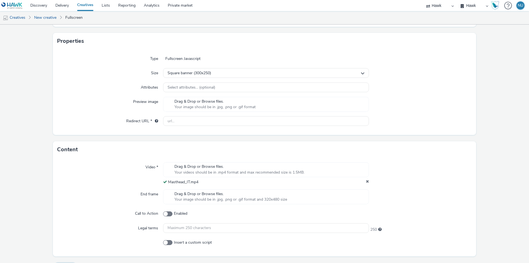
scroll to position [90, 0]
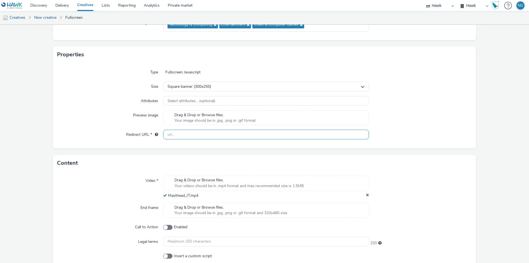
click at [170, 137] on input "text" at bounding box center [266, 135] width 206 height 10
paste input "[URL][DOMAIN_NAME]"
type input "[URL][DOMAIN_NAME]"
click at [101, 175] on div "Video * Drag & Drop or Browse files. Your videos should be in .mp4 format and m…" at bounding box center [264, 220] width 423 height 98
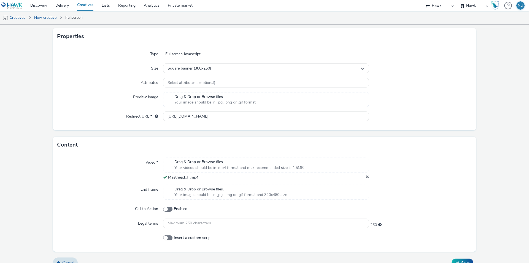
scroll to position [118, 0]
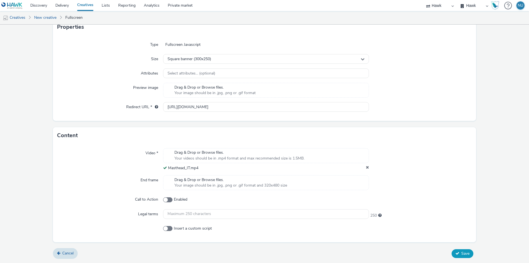
click at [461, 254] on span "Save" at bounding box center [465, 252] width 8 height 5
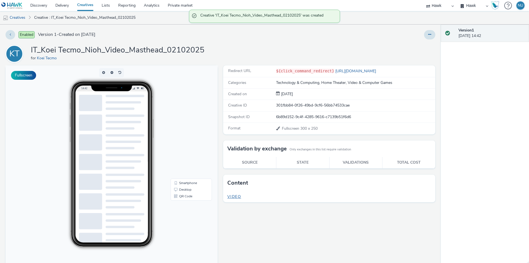
click at [231, 195] on span "Video" at bounding box center [234, 196] width 14 height 5
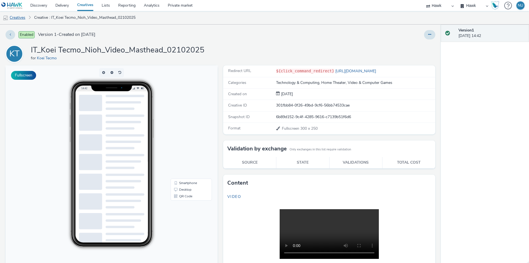
click at [22, 20] on link "Creatives" at bounding box center [14, 17] width 28 height 13
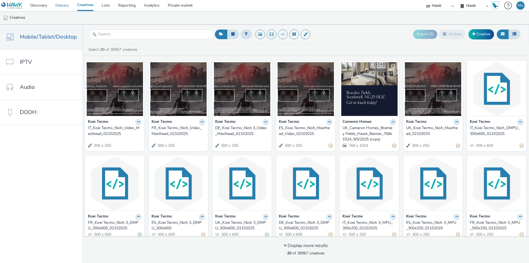
click at [59, 6] on link "Delivery" at bounding box center [62, 5] width 22 height 11
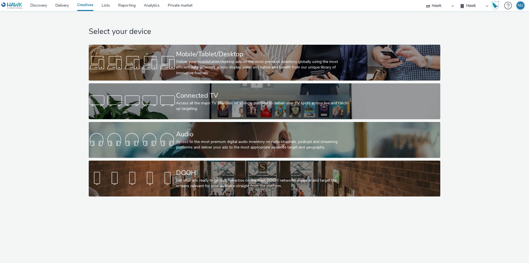
select select "11a7df10-284f-415c-b52a-427acf4c31ae"
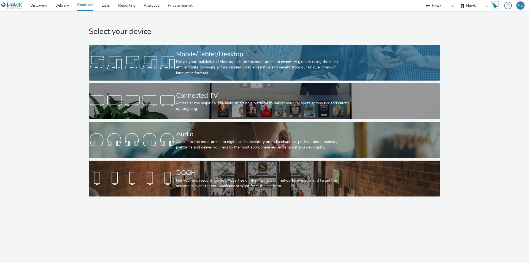
click at [282, 62] on div "Deliver your mobile/tablet/desktop ads on the most premium inventory globally u…" at bounding box center [263, 67] width 175 height 17
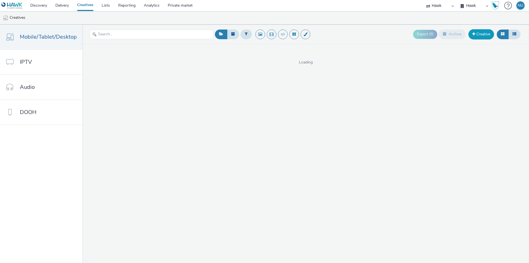
click at [481, 32] on link "Creative" at bounding box center [481, 34] width 26 height 10
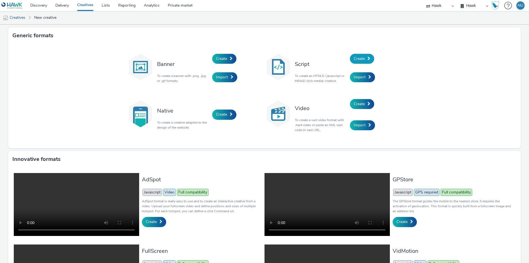
click at [360, 58] on span "Create" at bounding box center [359, 58] width 11 height 5
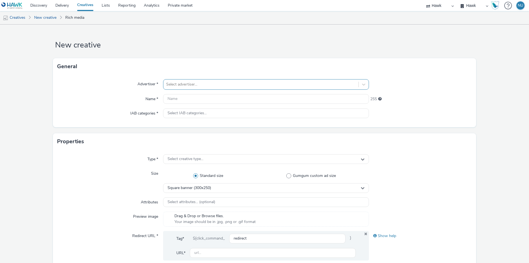
click at [179, 87] on div at bounding box center [261, 84] width 190 height 7
type input "KOEI"
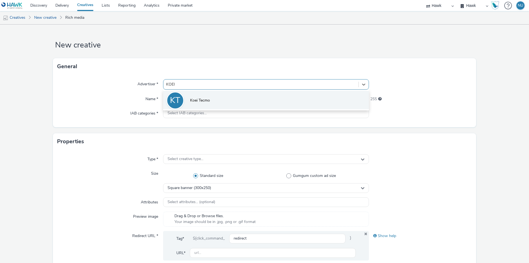
click at [199, 96] on li "KT Koei Tecmo" at bounding box center [266, 100] width 206 height 18
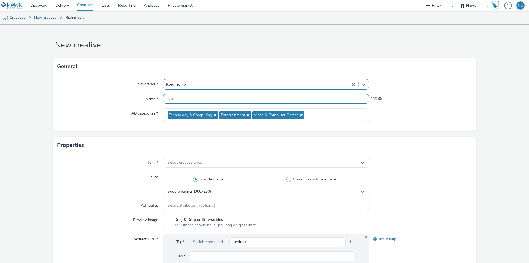
click at [190, 99] on input "text" at bounding box center [266, 99] width 206 height 10
type input "U"
paste input "Koei Tecmo_Nioh 3"
drag, startPoint x: 215, startPoint y: 99, endPoint x: 204, endPoint y: 99, distance: 11.3
click at [204, 99] on input "AUZ_Koei Tecmo_Nioh 3_" at bounding box center [266, 99] width 206 height 10
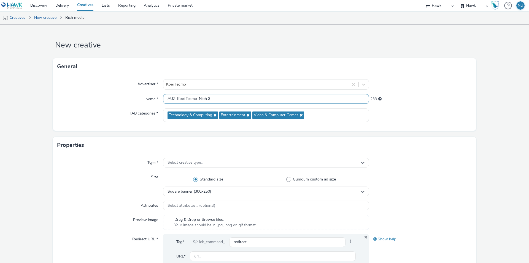
click at [212, 99] on input "AUZ_Koei Tecmo_Nioh 3_" at bounding box center [266, 99] width 206 height 10
click at [231, 98] on input "AUZ_Koei Tecmo_Nioh 3_MPU_300X250" at bounding box center [266, 99] width 206 height 10
click at [245, 98] on input "AUZ_Koei Tecmo_Nioh 3_MPU_300x250" at bounding box center [266, 99] width 206 height 10
type input "AUZ_Koei Tecmo_Nioh 3_MPU_300x250_02102025"
click at [177, 161] on span "Select creative type..." at bounding box center [186, 162] width 36 height 5
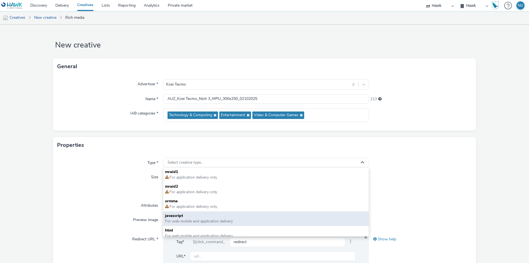
scroll to position [4, 0]
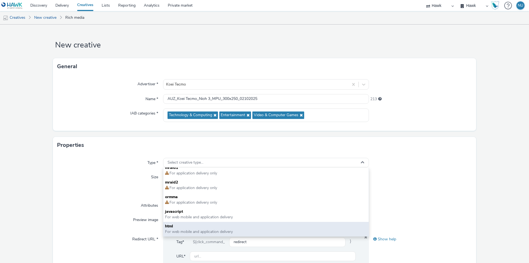
click at [179, 227] on span "html" at bounding box center [266, 226] width 202 height 6
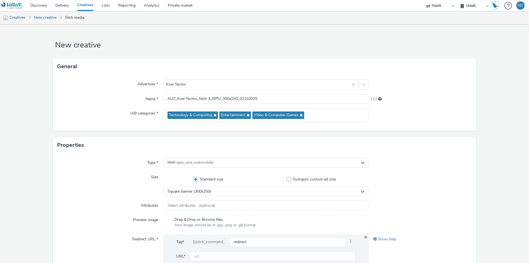
click at [75, 196] on div "Type * html (app_and_webmobile) Size Standard size Gumgum custom ad size Square…" at bounding box center [264, 218] width 423 height 131
click at [184, 163] on span "(app_and_webmobile)" at bounding box center [194, 162] width 37 height 5
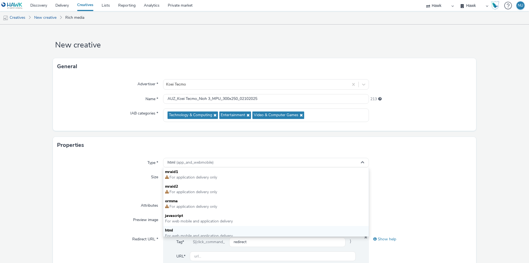
click at [109, 199] on div "Type * html (app_and_webmobile) mraid1 For application delivery only mraid2 For…" at bounding box center [264, 218] width 423 height 131
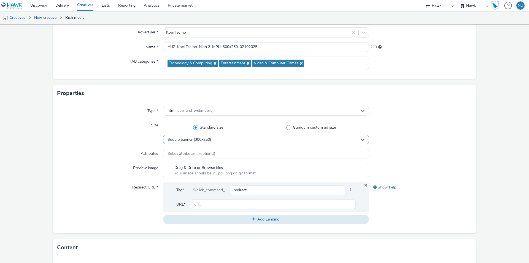
scroll to position [83, 0]
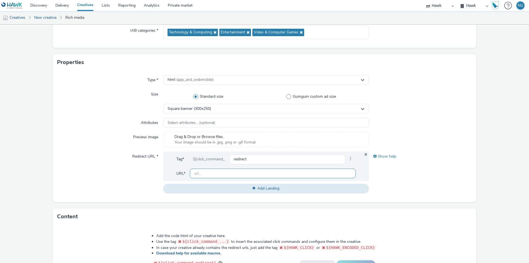
click at [205, 174] on input "text" at bounding box center [273, 173] width 166 height 10
paste input "<style> #sound{top: 3; left: 3} </style> <script> window.creative = { data: { c…"
type input "<style> #sound{top: 3; left: 3} </style> <script> window.creative = { data: { c…"
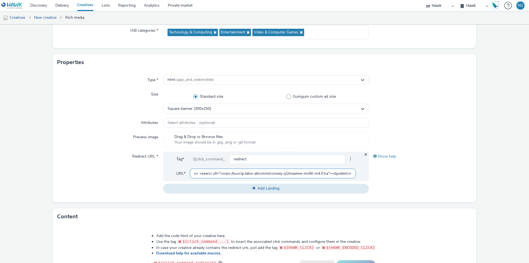
click at [203, 175] on input "text" at bounding box center [273, 173] width 166 height 10
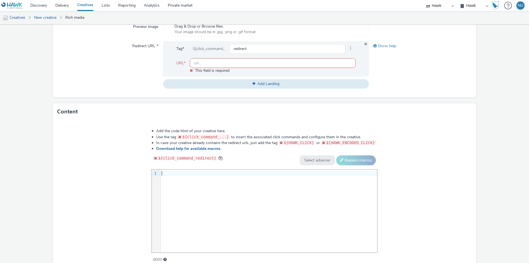
click at [176, 171] on div at bounding box center [269, 174] width 217 height 6
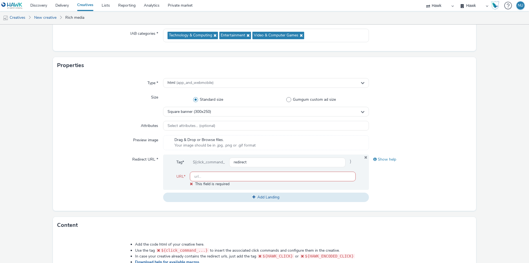
scroll to position [83, 0]
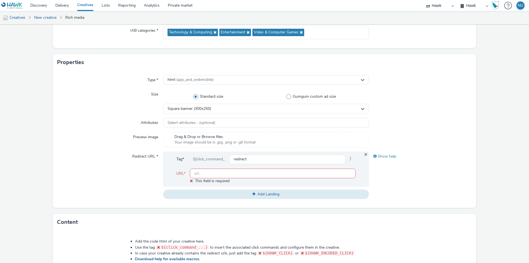
click at [203, 174] on input "text" at bounding box center [273, 173] width 166 height 10
paste input "[URL][DOMAIN_NAME]"
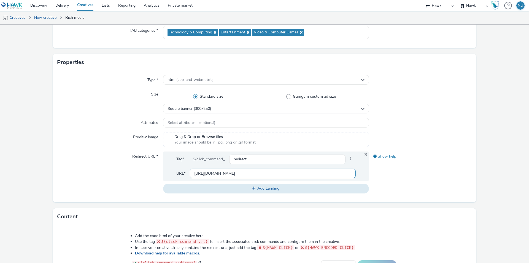
type input "[URL][DOMAIN_NAME]"
click at [79, 174] on div "Redirect URL *" at bounding box center [110, 172] width 106 height 42
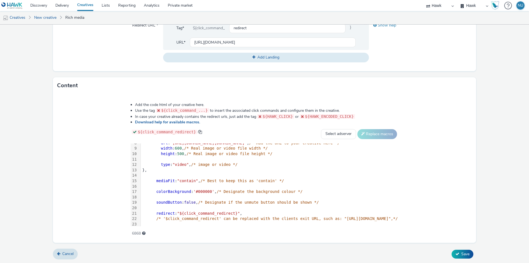
scroll to position [92, 0]
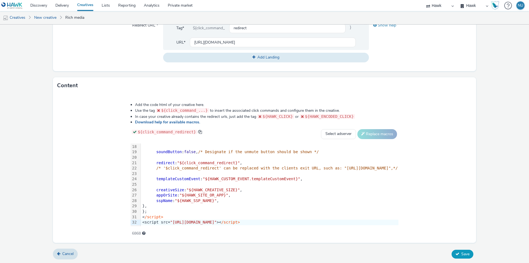
click at [456, 249] on button "Save" at bounding box center [463, 253] width 22 height 9
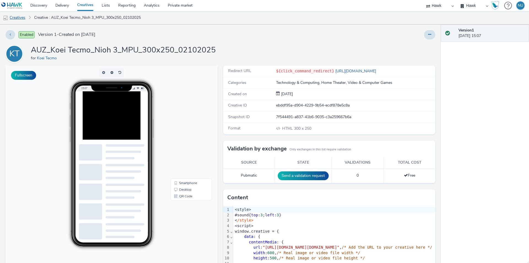
click at [22, 17] on link "Creatives" at bounding box center [14, 17] width 28 height 13
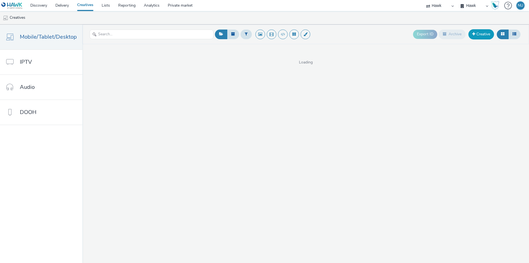
click at [482, 31] on link "Creative" at bounding box center [481, 34] width 26 height 10
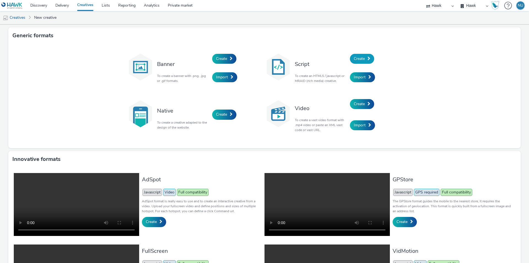
click at [361, 57] on span "Create" at bounding box center [359, 58] width 11 height 5
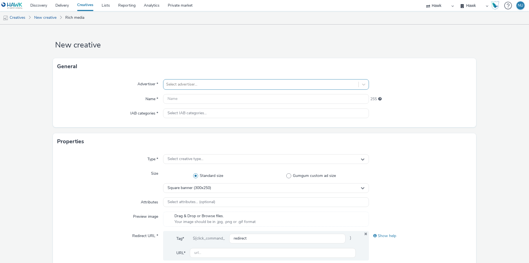
click at [185, 85] on div at bounding box center [261, 84] width 190 height 7
type input "koe"
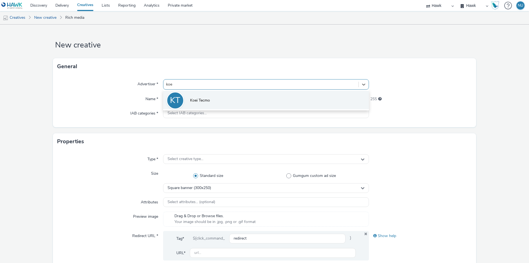
click at [193, 97] on li "KT Koei Tecmo" at bounding box center [266, 100] width 206 height 18
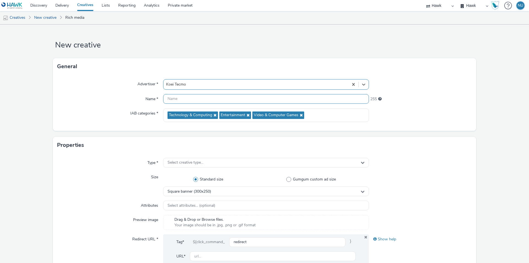
click at [177, 99] on input "text" at bounding box center [266, 99] width 206 height 10
paste input "Koei Tecmo_Nioh"
click at [231, 97] on input "AUZ_Koei Tecmo_Nioh_DMPU_300X600" at bounding box center [266, 99] width 206 height 10
click at [238, 99] on input "AUZ_Koei Tecmo_Nioh_DMPU_300x600" at bounding box center [266, 99] width 206 height 10
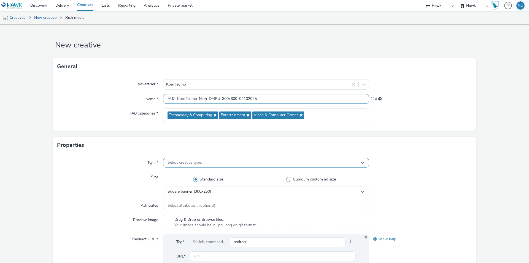
type input "AUZ_Koei Tecmo_Nioh_DMPU_300x600_02102025"
click at [178, 163] on span "Select creative type..." at bounding box center [186, 162] width 36 height 5
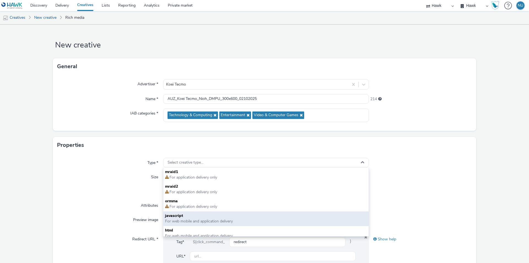
scroll to position [4, 0]
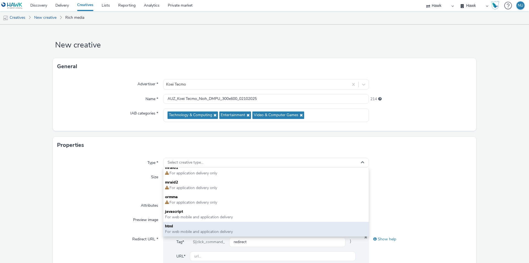
click at [176, 225] on span "html" at bounding box center [266, 226] width 202 height 6
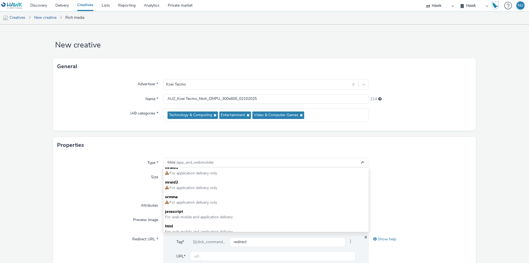
click at [115, 208] on div "Attributes" at bounding box center [110, 205] width 106 height 10
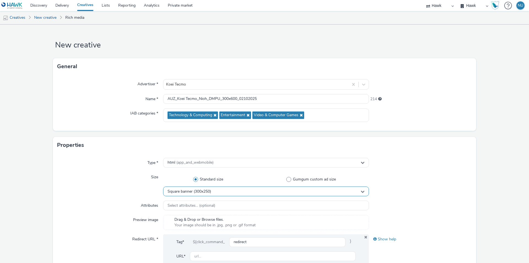
click at [188, 189] on span "Square banner (300x250)" at bounding box center [190, 191] width 44 height 5
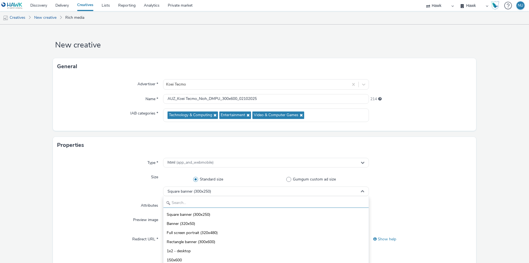
click at [184, 206] on input "text" at bounding box center [265, 203] width 205 height 10
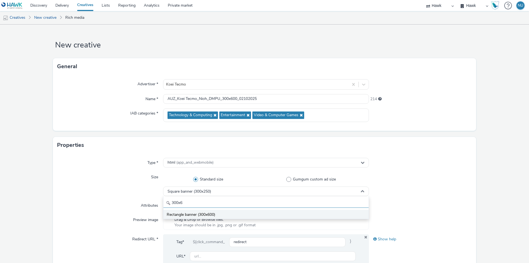
type input "300x6"
click at [184, 213] on span "Rectangle banner (300x600)" at bounding box center [191, 215] width 48 height 6
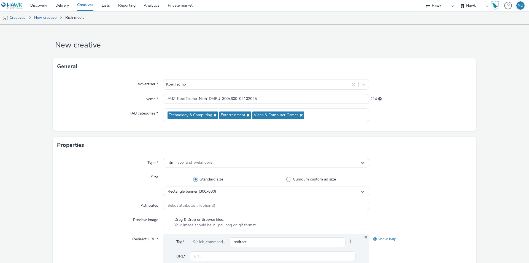
click at [94, 213] on div "Type * html (app_and_webmobile) Size Standard size Gumgum custom ad size Rectan…" at bounding box center [264, 218] width 423 height 131
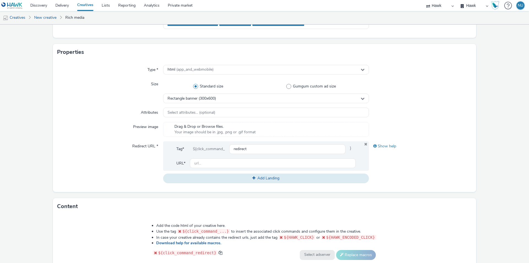
scroll to position [110, 0]
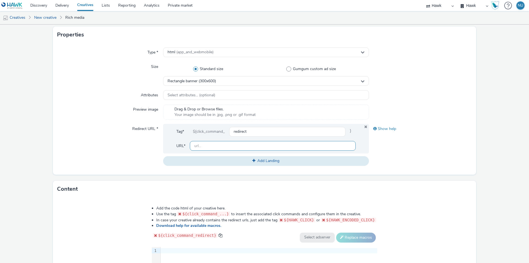
click at [218, 145] on input "text" at bounding box center [273, 146] width 166 height 10
paste input "[URL][DOMAIN_NAME]"
type input "[URL][DOMAIN_NAME]"
click at [111, 161] on div "Redirect URL *" at bounding box center [110, 145] width 106 height 42
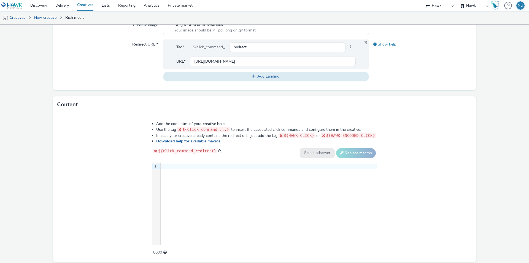
scroll to position [214, 0]
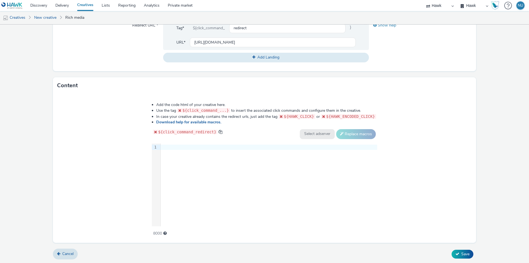
click at [185, 145] on div at bounding box center [269, 147] width 217 height 6
click at [170, 146] on div at bounding box center [269, 147] width 217 height 6
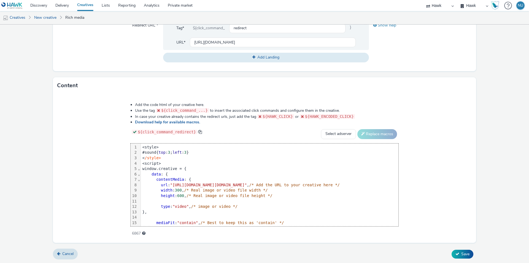
scroll to position [92, 0]
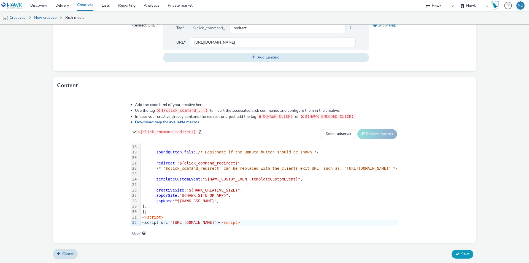
click at [461, 254] on span "Save" at bounding box center [465, 253] width 8 height 5
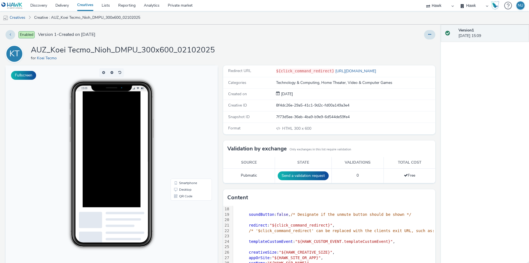
click at [17, 6] on img at bounding box center [11, 5] width 21 height 7
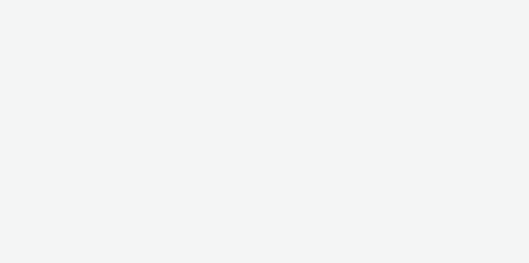
select select "11a7df10-284f-415c-b52a-427acf4c31ae"
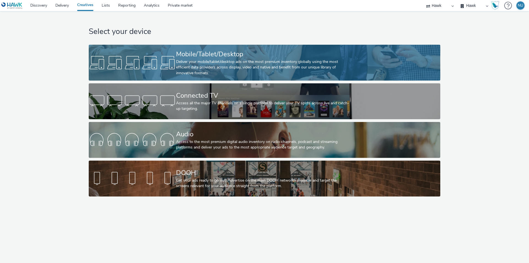
click at [257, 61] on div "Deliver your mobile/tablet/desktop ads on the most premium inventory globally u…" at bounding box center [263, 67] width 175 height 17
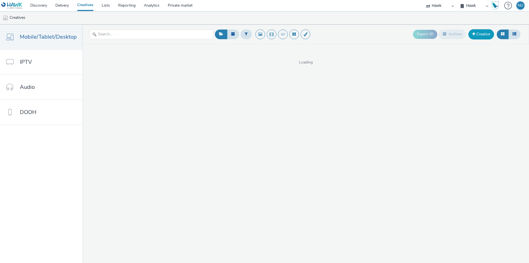
click at [474, 35] on span at bounding box center [473, 34] width 3 height 4
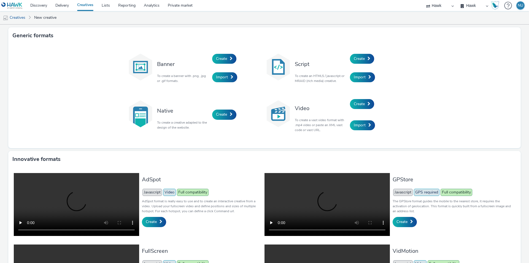
scroll to position [76, 0]
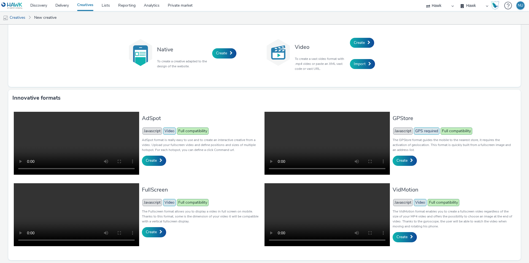
click at [112, 208] on video at bounding box center [76, 214] width 125 height 63
click at [150, 229] on span "Create" at bounding box center [151, 231] width 11 height 5
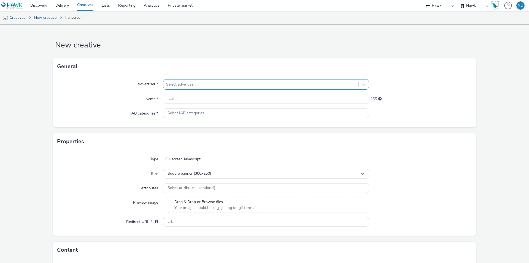
click at [202, 82] on div at bounding box center [261, 84] width 190 height 7
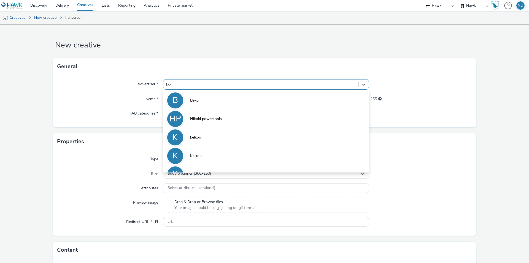
type input "koei"
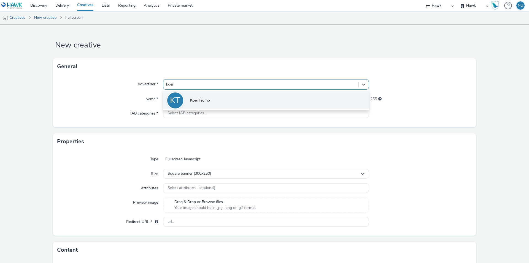
click at [201, 99] on span "Koei Tecmo" at bounding box center [200, 101] width 20 height 6
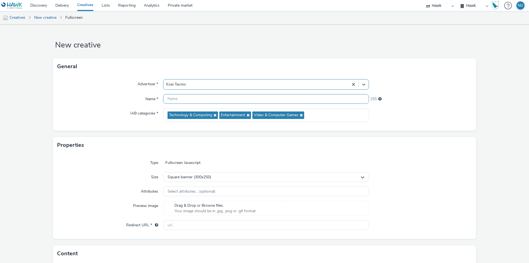
click at [174, 99] on input "text" at bounding box center [266, 99] width 206 height 10
paste input "Koei Tecmo_Nioh"
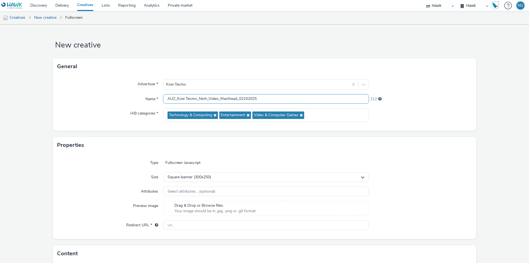
type input "AUZ_Koei Tecmo_Nioh_Video_Masthead_02102025"
click at [51, 173] on form "New creative General Advertiser * [PERSON_NAME] Name * AUZ_Koei Tecmo_Nioh_Vide…" at bounding box center [264, 199] width 529 height 348
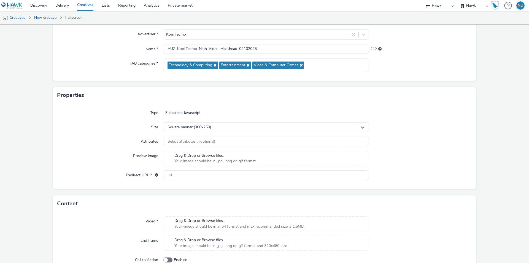
scroll to position [55, 0]
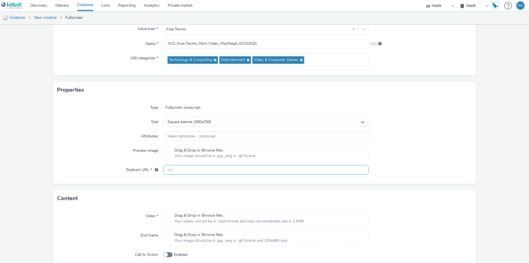
click at [185, 169] on input "text" at bounding box center [266, 170] width 206 height 10
paste input "[URL][DOMAIN_NAME]"
type input "[URL][DOMAIN_NAME]"
click at [92, 172] on div "Redirect URL *" at bounding box center [110, 170] width 106 height 10
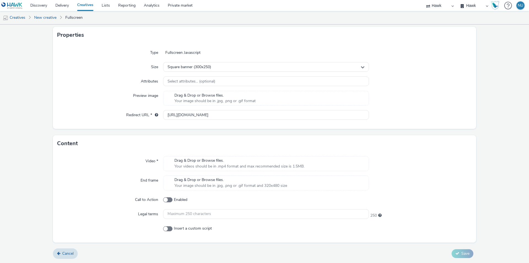
click at [184, 164] on span "Your videos should be in .mp4 format and max recommended size is 1.5MB." at bounding box center [239, 166] width 130 height 6
click at [205, 163] on span "Your videos should be in .mp4 format and max recommended size is 1.5MB." at bounding box center [239, 166] width 130 height 6
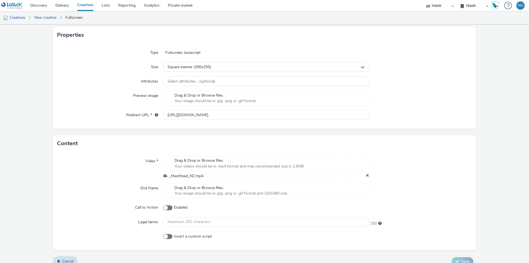
click at [366, 173] on icon at bounding box center [367, 176] width 3 height 6
click at [366, 175] on icon at bounding box center [367, 176] width 3 height 6
click at [190, 165] on span "Your videos should be in .mp4 format and max recommended size is 1.5MB." at bounding box center [239, 166] width 130 height 6
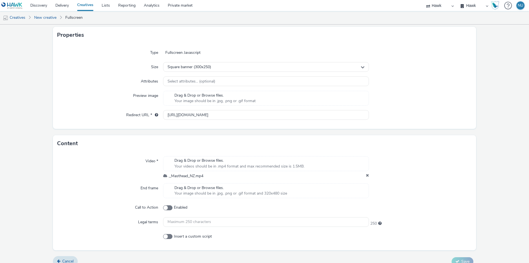
click at [187, 163] on span "Your videos should be in .mp4 format and max recommended size is 1.5MB." at bounding box center [239, 166] width 130 height 6
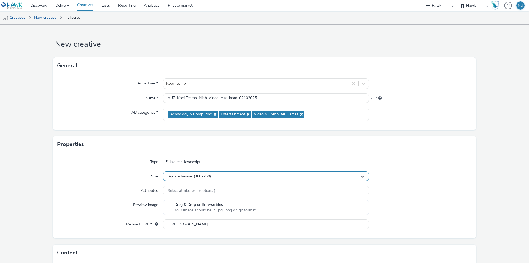
scroll to position [0, 0]
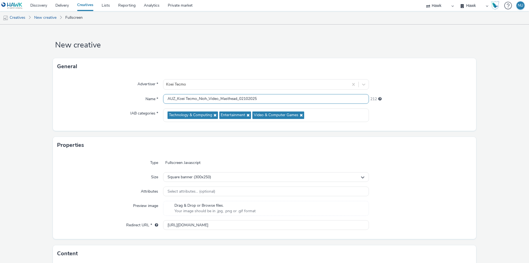
click at [195, 95] on input "AUZ_Koei Tecmo_Nioh_Video_Masthead_02102025" at bounding box center [266, 99] width 206 height 10
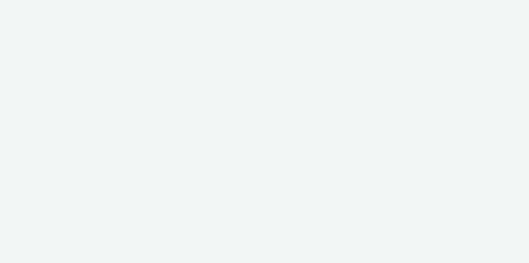
select select "11a7df10-284f-415c-b52a-427acf4c31ae"
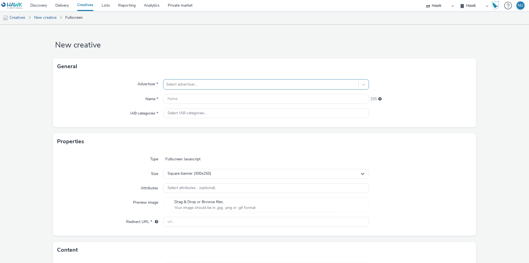
click at [176, 84] on div at bounding box center [261, 84] width 190 height 7
type input "koei"
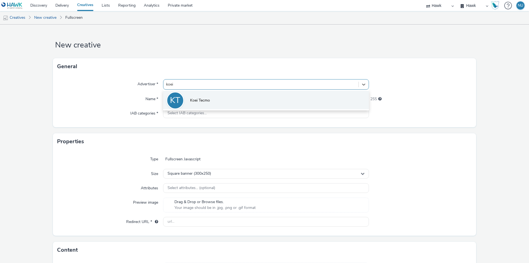
click at [195, 98] on span "Koei Tecmo" at bounding box center [200, 101] width 20 height 6
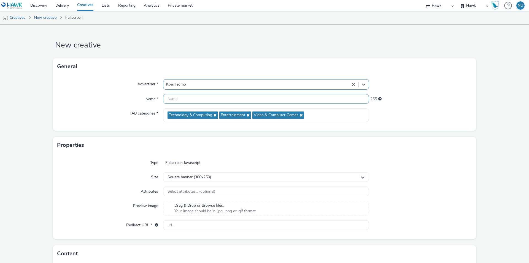
click at [182, 98] on input "text" at bounding box center [266, 99] width 206 height 10
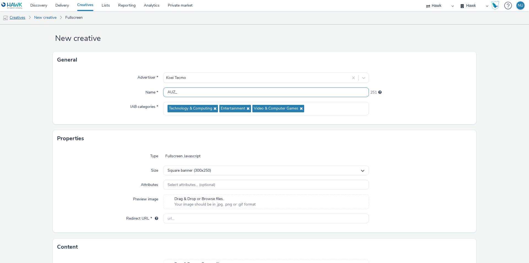
scroll to position [28, 0]
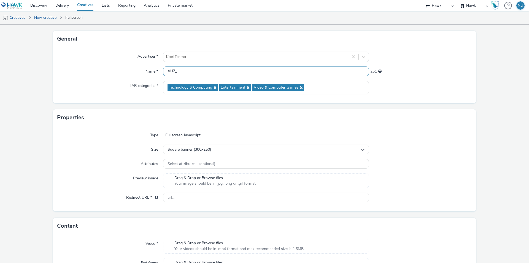
drag, startPoint x: 182, startPoint y: 70, endPoint x: 103, endPoint y: 68, distance: 78.8
click at [103, 68] on div "Name * AUZ_ 251" at bounding box center [264, 71] width 414 height 10
paste input "Koei Tecmo_Nioh_Video_Masthead_02102025"
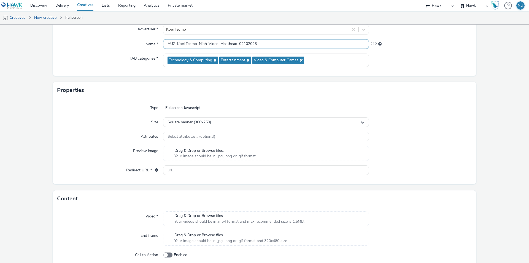
scroll to position [55, 0]
type input "AUZ_Koei Tecmo_Nioh_Video_Masthead_02102025"
click at [200, 175] on div "Type Fullscreen Javascript Size Square banner (300x250) Attributes Select attri…" at bounding box center [264, 140] width 423 height 85
click at [199, 172] on input "text" at bounding box center [266, 170] width 206 height 10
paste input "[URL][DOMAIN_NAME]"
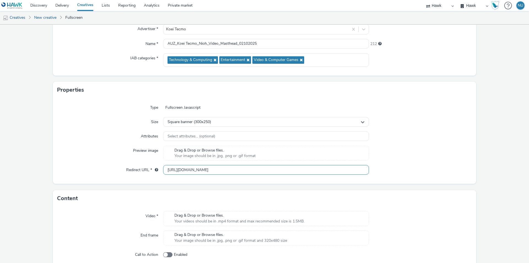
type input "[URL][DOMAIN_NAME]"
click at [131, 187] on form "New creative General Advertiser * [PERSON_NAME] Name * AUZ_Koei Tecmo_Nioh_Vide…" at bounding box center [264, 143] width 529 height 348
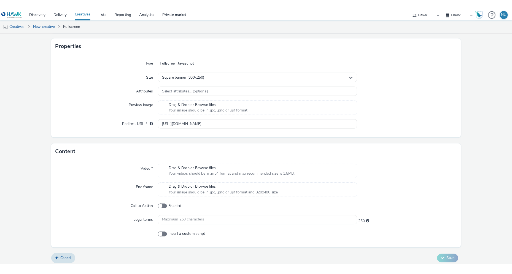
scroll to position [110, 0]
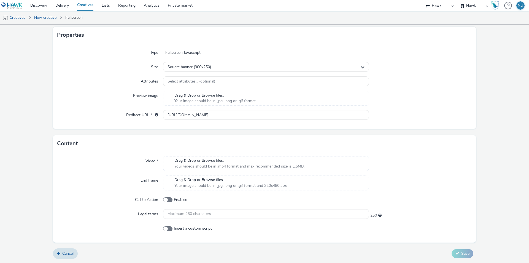
click at [190, 164] on span "Your videos should be in .mp4 format and max recommended size is 1.5MB." at bounding box center [239, 166] width 130 height 6
click at [184, 157] on div "Drag & Drop or Browse files. Your videos should be in .mp4 format and max recom…" at bounding box center [266, 163] width 206 height 15
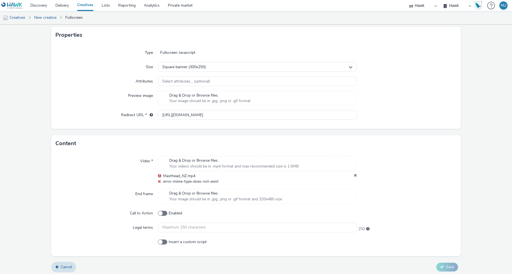
click at [350, 174] on div ".Masthead_NZ.mp4" at bounding box center [257, 176] width 199 height 6
click at [354, 174] on icon at bounding box center [355, 176] width 3 height 6
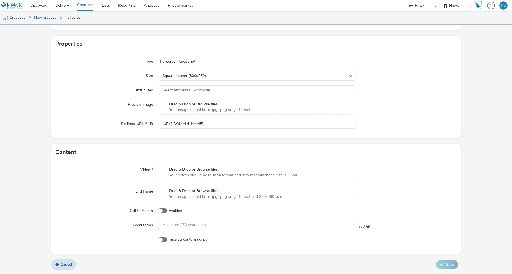
click at [230, 173] on span "Your videos should be in .mp4 format and max recommended size is 1.5MB." at bounding box center [234, 175] width 130 height 6
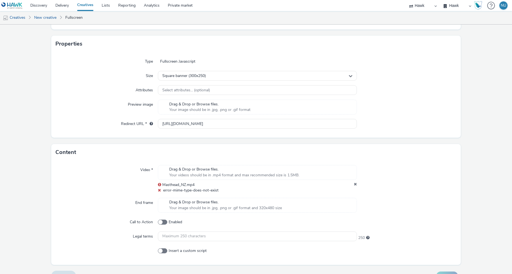
click at [354, 182] on icon at bounding box center [355, 185] width 3 height 6
click at [354, 185] on icon at bounding box center [355, 185] width 3 height 6
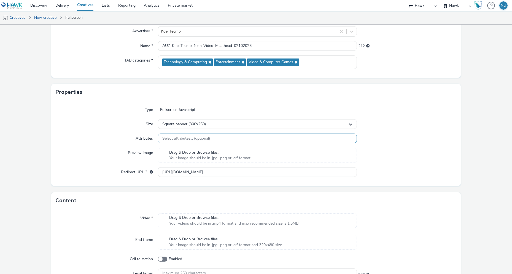
scroll to position [0, 0]
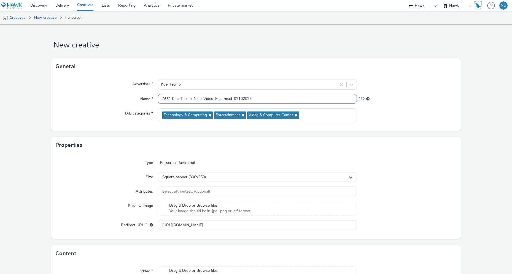
click at [176, 97] on input "AUZ_Koei Tecmo_Nioh_Video_Masthead_02102025" at bounding box center [257, 99] width 199 height 10
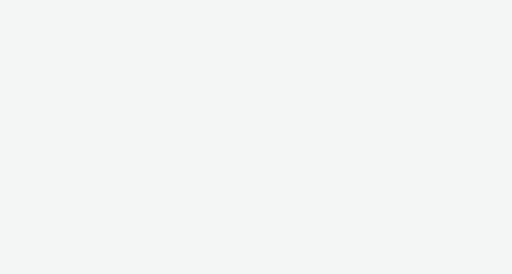
select select "11a7df10-284f-415c-b52a-427acf4c31ae"
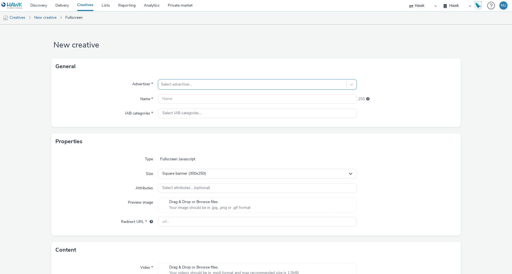
click at [169, 87] on div at bounding box center [252, 84] width 183 height 7
type input "koei"
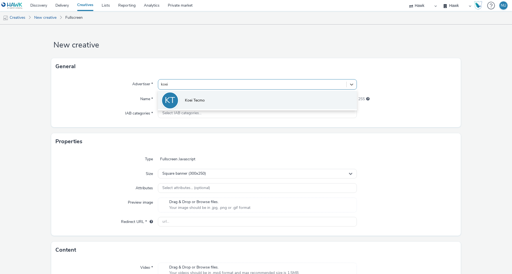
click at [188, 95] on li "KT Koei Tecmo" at bounding box center [257, 100] width 199 height 18
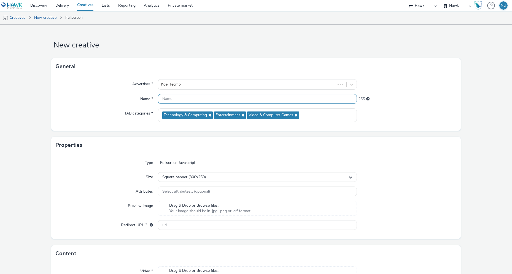
click at [164, 100] on input "text" at bounding box center [257, 99] width 199 height 10
type input "A"
paste input "AUZ_Koei Tecmo_Nioh_Video_Masthead_02102025"
type input "AUZ_Koei Tecmo_Nioh_Video_Masthead_02102025"
click at [174, 224] on input "text" at bounding box center [257, 225] width 199 height 10
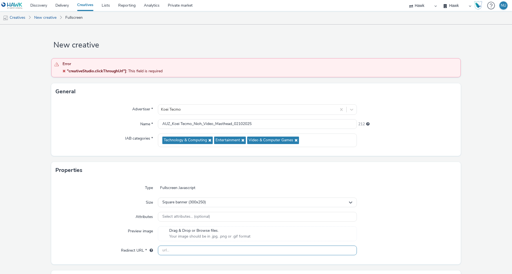
paste input "[URL][DOMAIN_NAME]"
type input "[URL][DOMAIN_NAME]"
click at [112, 229] on div "Preview image" at bounding box center [107, 233] width 102 height 15
click at [64, 70] on icon at bounding box center [64, 71] width 3 height 4
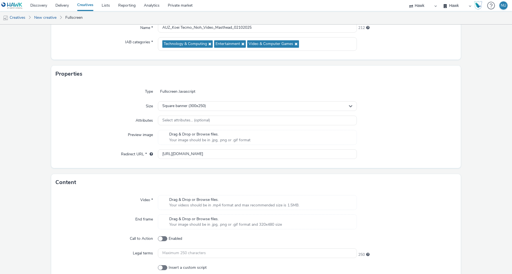
scroll to position [124, 0]
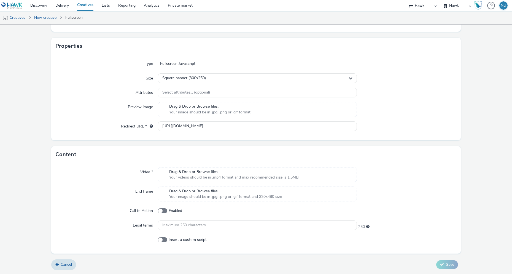
click at [174, 175] on span "Your videos should be in .mp4 format and max recommended size is 1.5MB." at bounding box center [234, 177] width 130 height 6
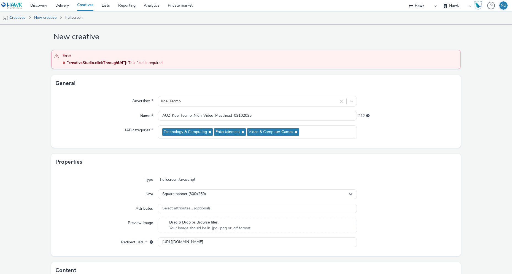
scroll to position [0, 0]
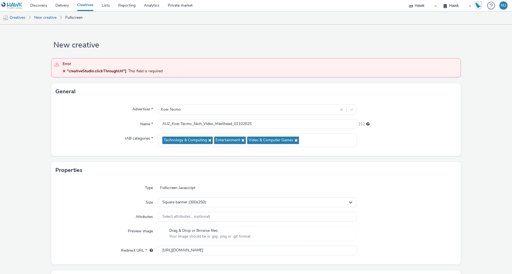
click at [9, 5] on img at bounding box center [11, 5] width 21 height 7
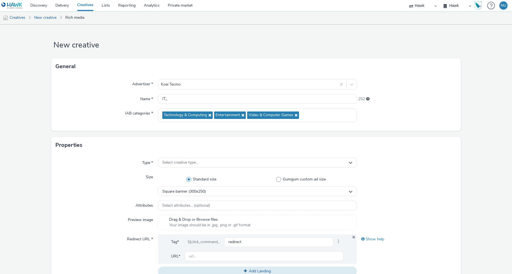
select select "11a7df10-284f-415c-b52a-427acf4c31ae"
click at [15, 6] on img at bounding box center [11, 5] width 21 height 7
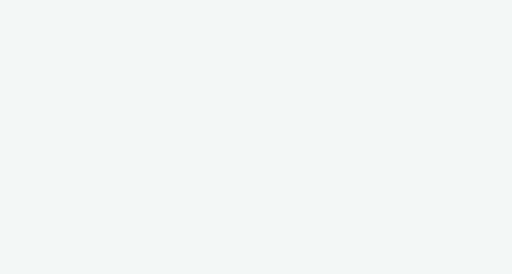
select select "11a7df10-284f-415c-b52a-427acf4c31ae"
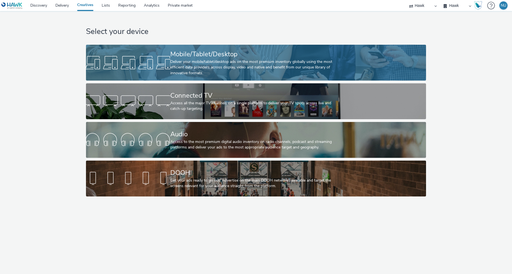
click at [174, 53] on div "Mobile/Tablet/Desktop" at bounding box center [254, 54] width 169 height 10
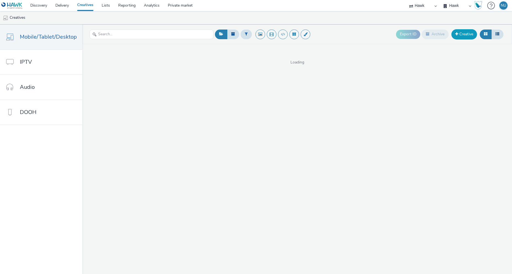
click at [453, 34] on link "Creative" at bounding box center [464, 34] width 26 height 10
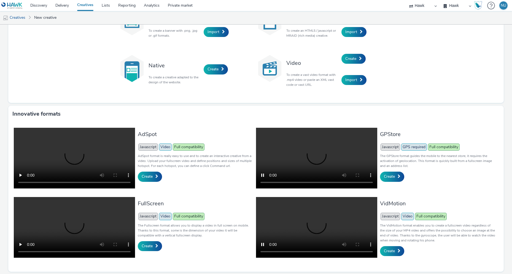
scroll to position [60, 0]
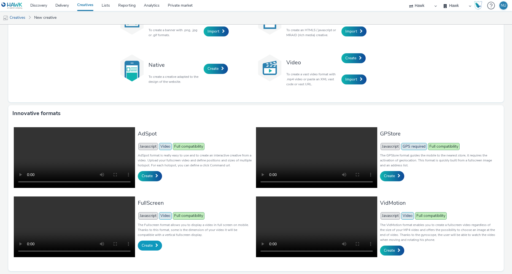
click at [147, 242] on span "Create" at bounding box center [147, 244] width 11 height 5
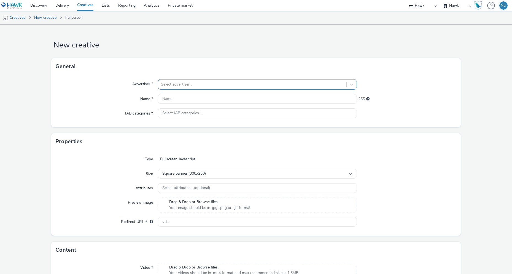
click at [166, 87] on div at bounding box center [252, 84] width 183 height 7
type input "KOEI"
click at [219, 92] on li "KT Koei Tecmo" at bounding box center [257, 100] width 199 height 18
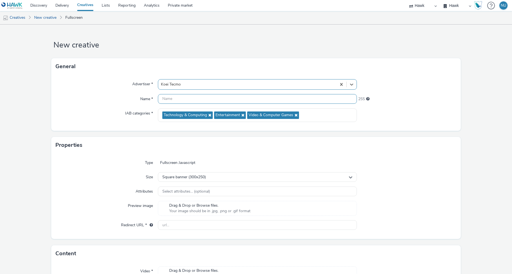
click at [179, 98] on input "text" at bounding box center [257, 99] width 199 height 10
paste input "[URL][DOMAIN_NAME]"
type input "[URL][DOMAIN_NAME]"
drag, startPoint x: 218, startPoint y: 98, endPoint x: 99, endPoint y: 96, distance: 119.9
click at [99, 96] on div "Name * [URL][DOMAIN_NAME] 226" at bounding box center [256, 99] width 401 height 10
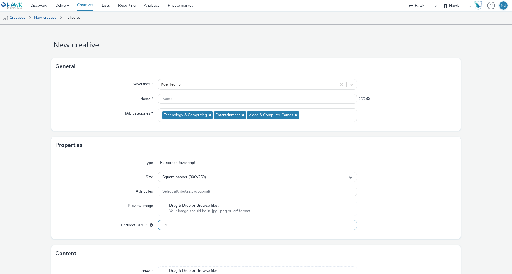
click at [166, 228] on input "text" at bounding box center [257, 225] width 199 height 10
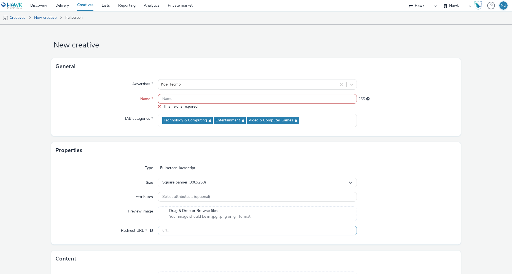
paste input "[URL][DOMAIN_NAME]"
type input "[URL][DOMAIN_NAME]"
click at [104, 162] on div "Type Fullscreen Javascript Size Square banner (300x250) Attributes Select attri…" at bounding box center [255, 200] width 409 height 85
click at [171, 100] on input "text" at bounding box center [257, 99] width 199 height 10
paste input "[URL][DOMAIN_NAME]"
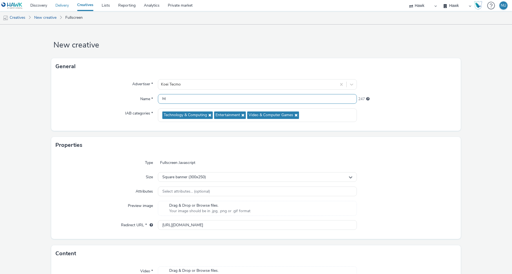
type input "h"
type input "a"
paste input "Koei Tecmo_Nioh"
type input "AUZ_Koei Tecmo_Nioh_02102025"
click at [118, 152] on div "Properties" at bounding box center [255, 145] width 409 height 17
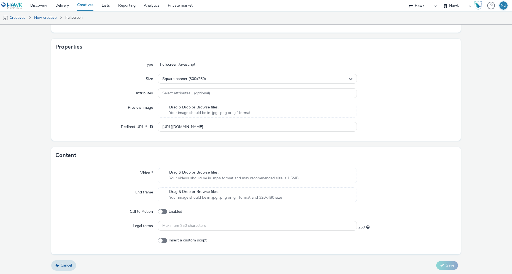
scroll to position [99, 0]
click at [180, 172] on span "Drag & Drop or Browse files." at bounding box center [234, 172] width 130 height 6
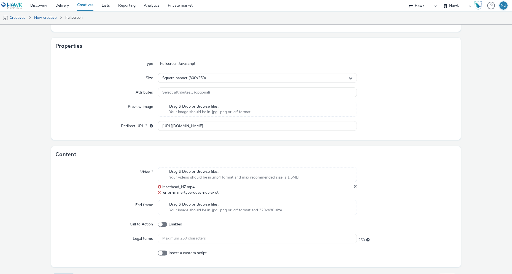
click at [14, 6] on img at bounding box center [11, 5] width 21 height 7
